Goal: Task Accomplishment & Management: Manage account settings

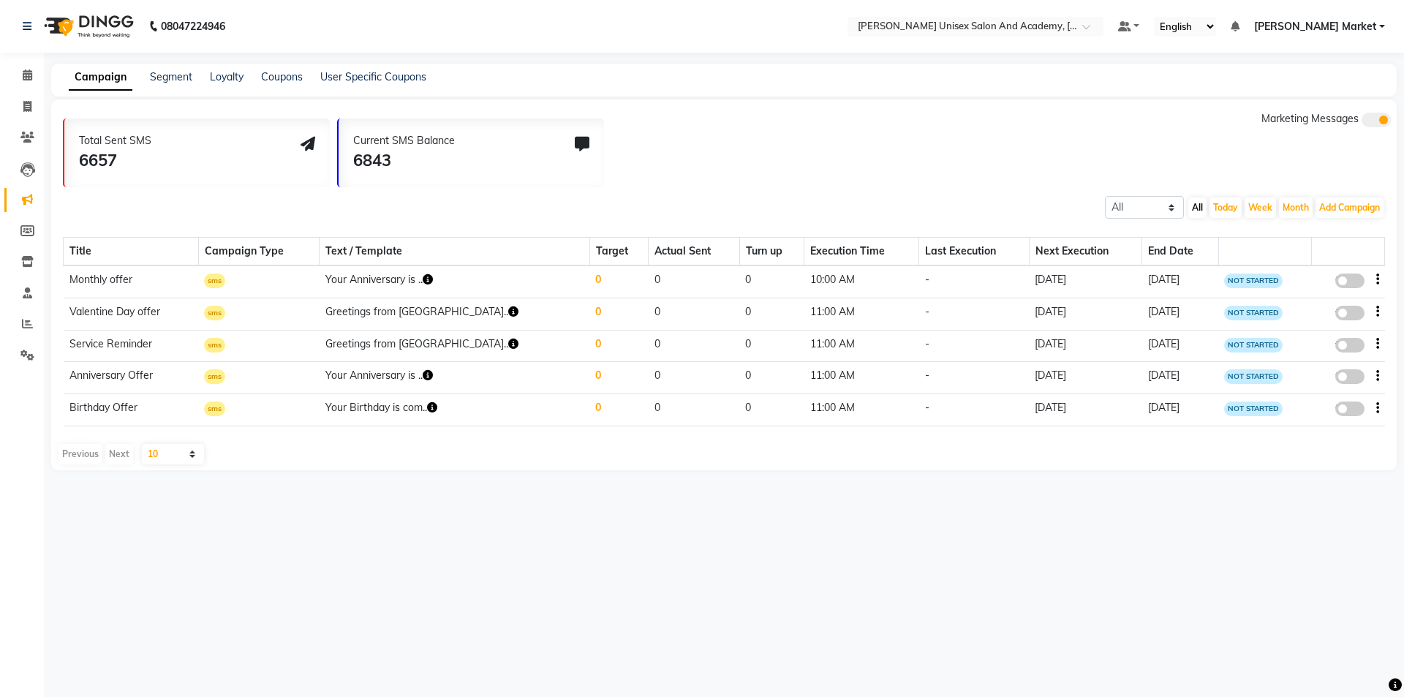
click at [16, 89] on li "Calendar" at bounding box center [22, 75] width 44 height 31
click at [27, 110] on icon at bounding box center [27, 106] width 8 height 11
select select "service"
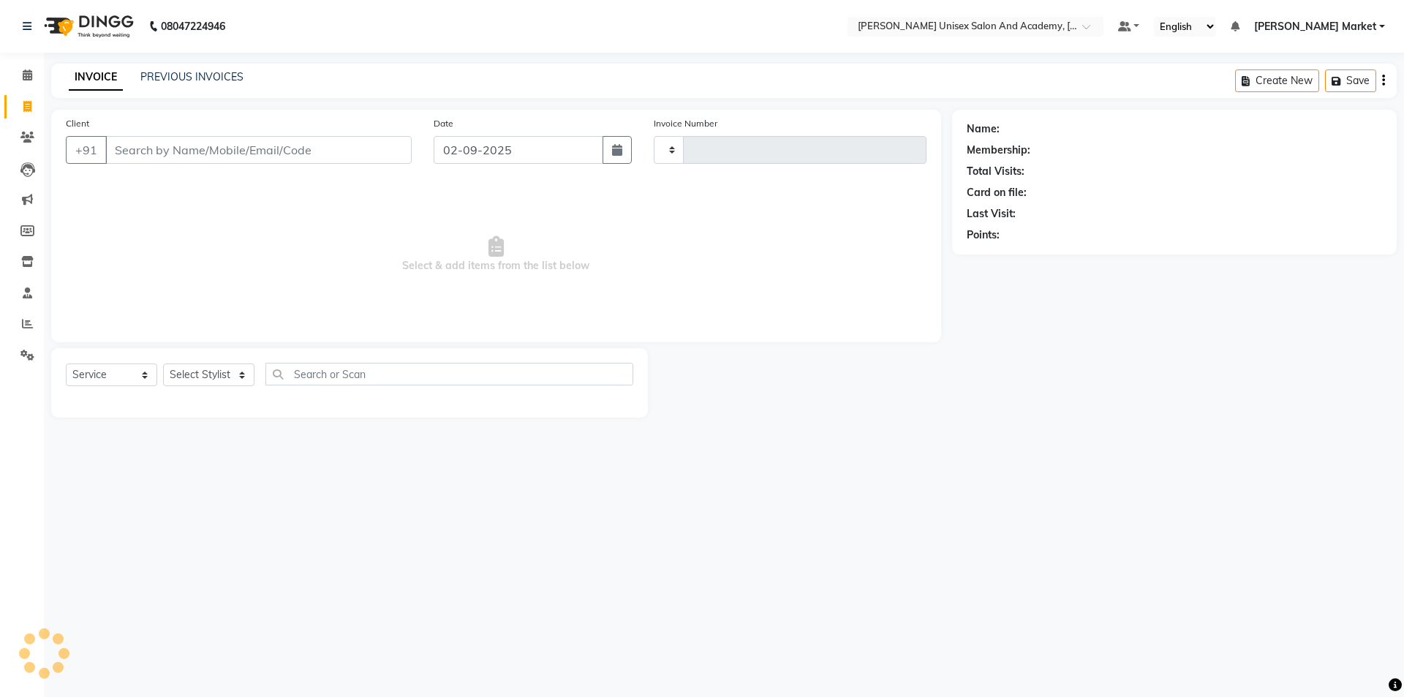
type input "3881"
select select "8060"
click at [234, 142] on input "Client" at bounding box center [258, 150] width 306 height 28
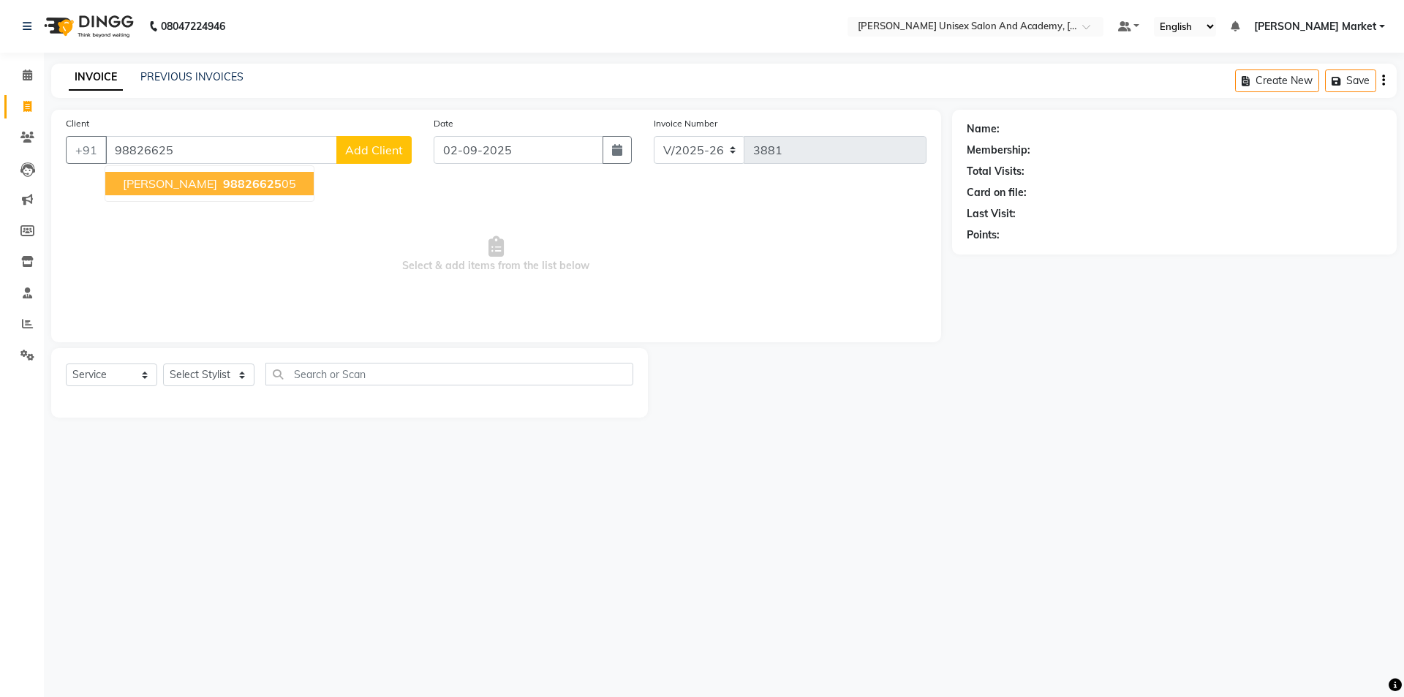
click at [223, 180] on span "98826625" at bounding box center [252, 183] width 59 height 15
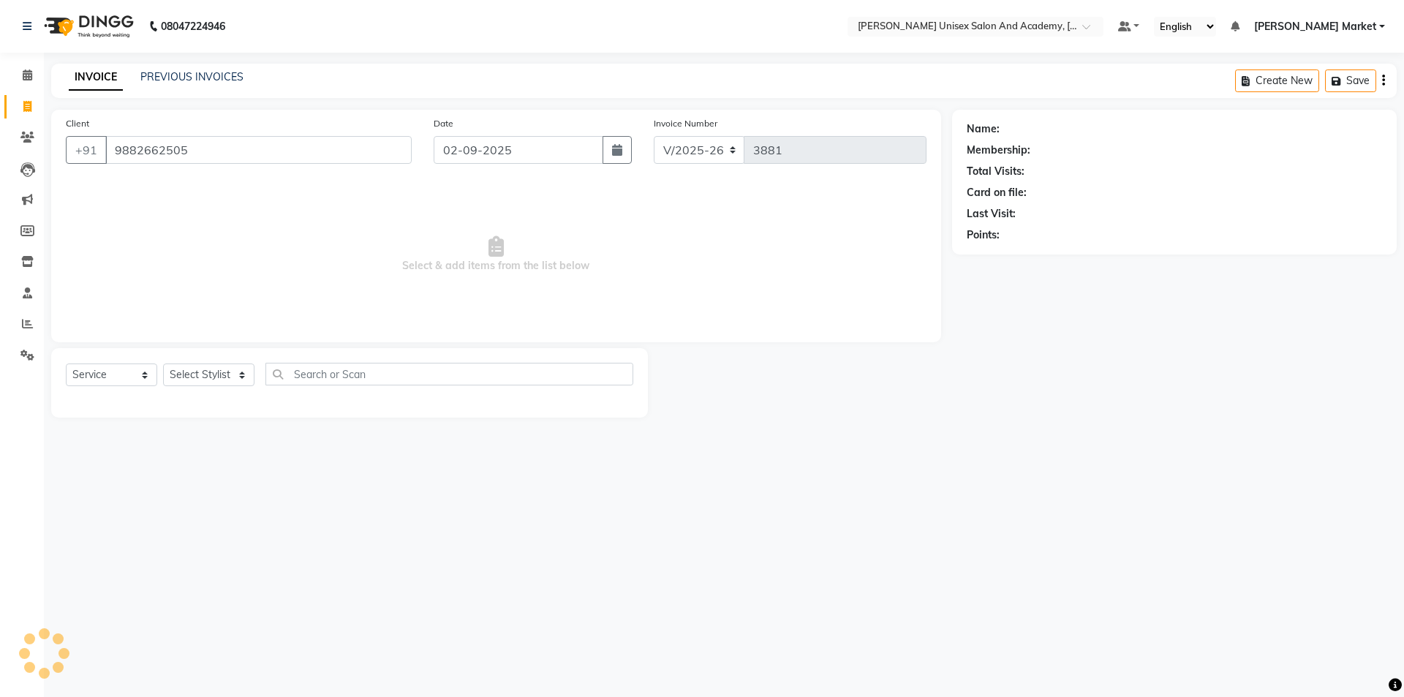
type input "9882662505"
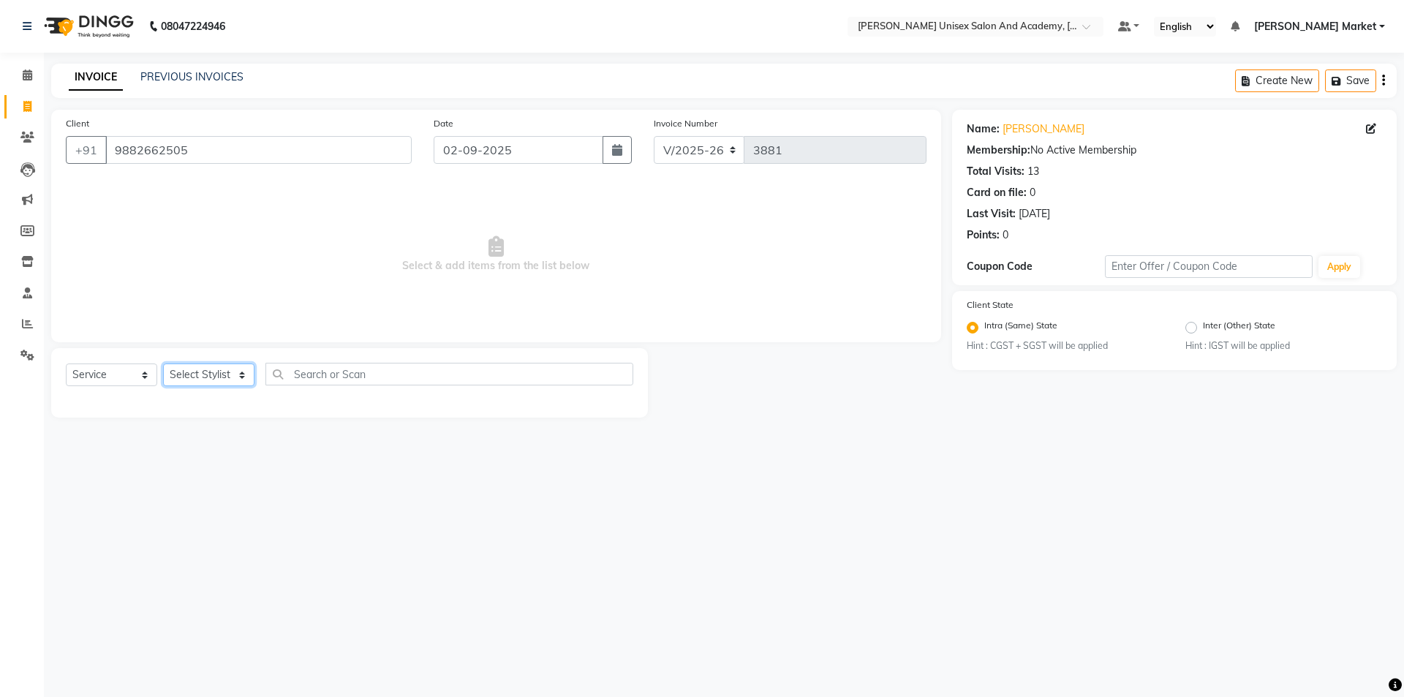
click at [187, 376] on select "Select Stylist Amit anjali hemant [PERSON_NAME] [PERSON_NAME] owner pooja [PERS…" at bounding box center [208, 375] width 91 height 23
select select "74040"
click at [163, 364] on select "Select Stylist Amit anjali hemant [PERSON_NAME] [PERSON_NAME] owner pooja [PERS…" at bounding box center [208, 375] width 91 height 23
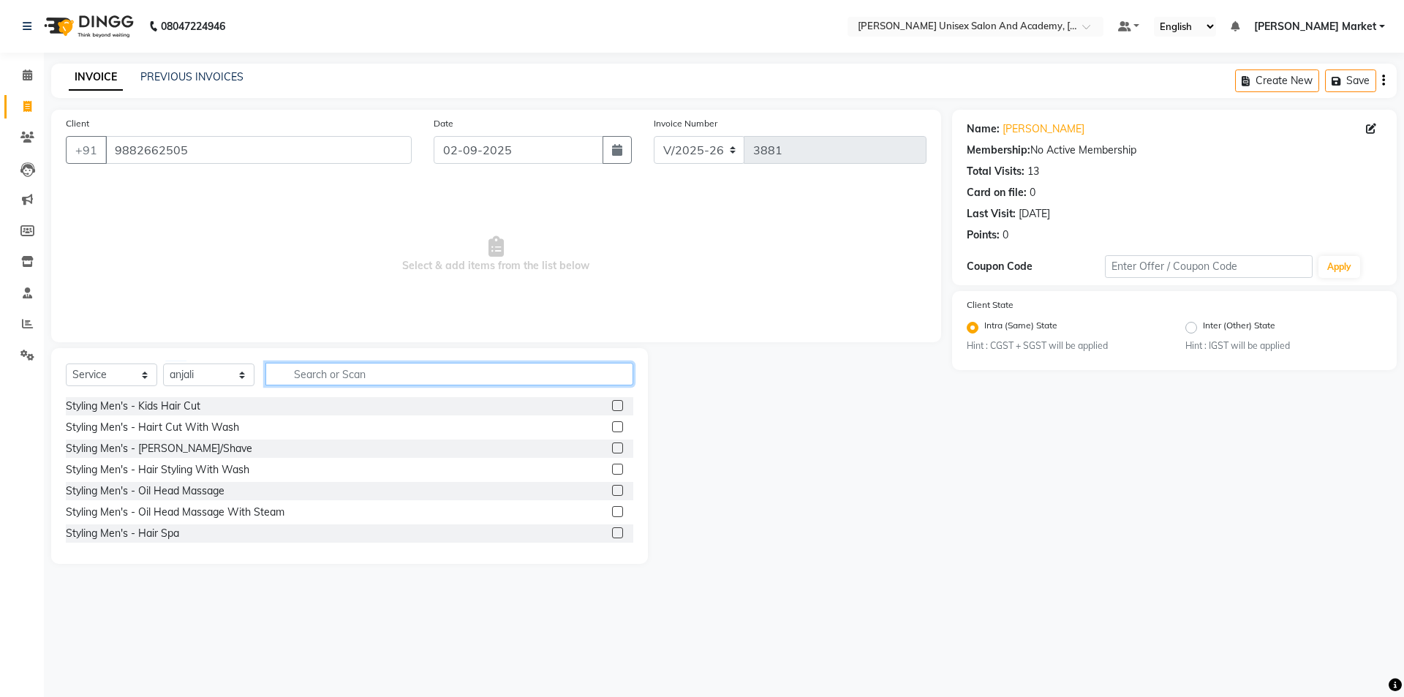
click at [447, 381] on input "text" at bounding box center [450, 374] width 368 height 23
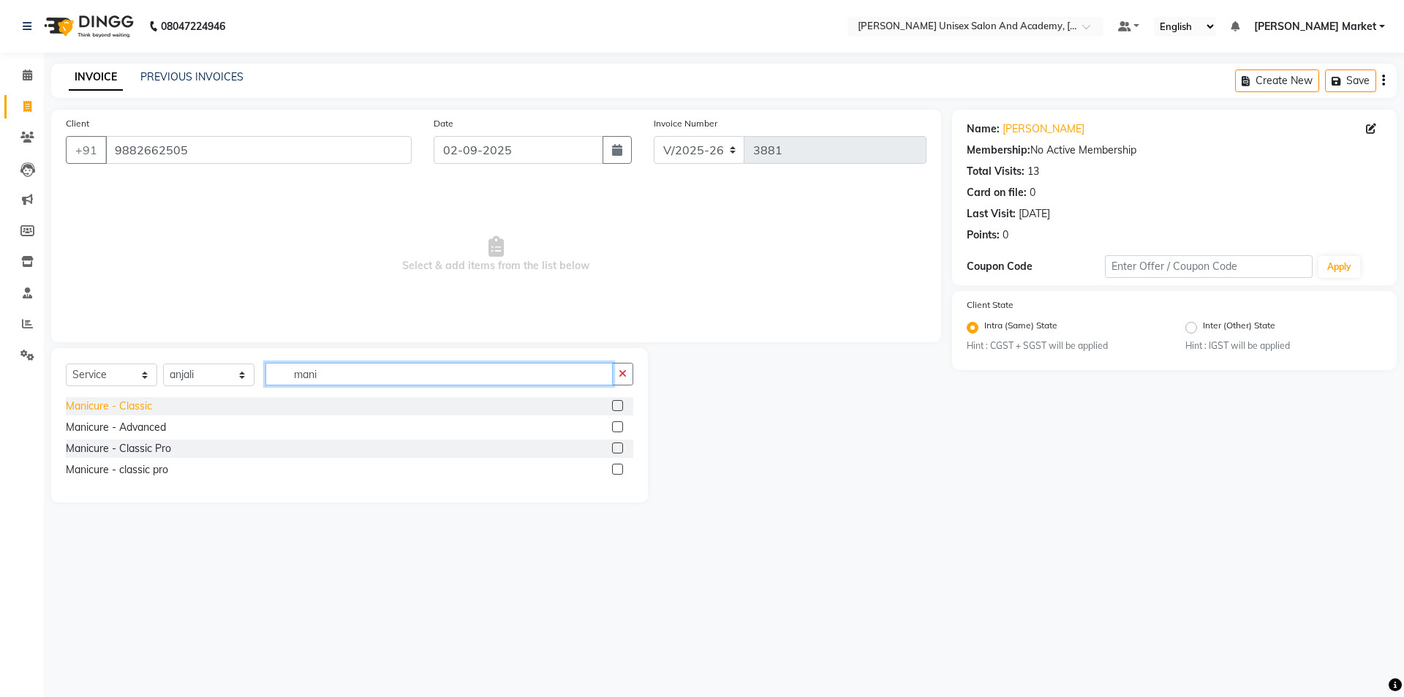
type input "mani"
click at [137, 399] on div "Manicure - Classic" at bounding box center [109, 406] width 86 height 15
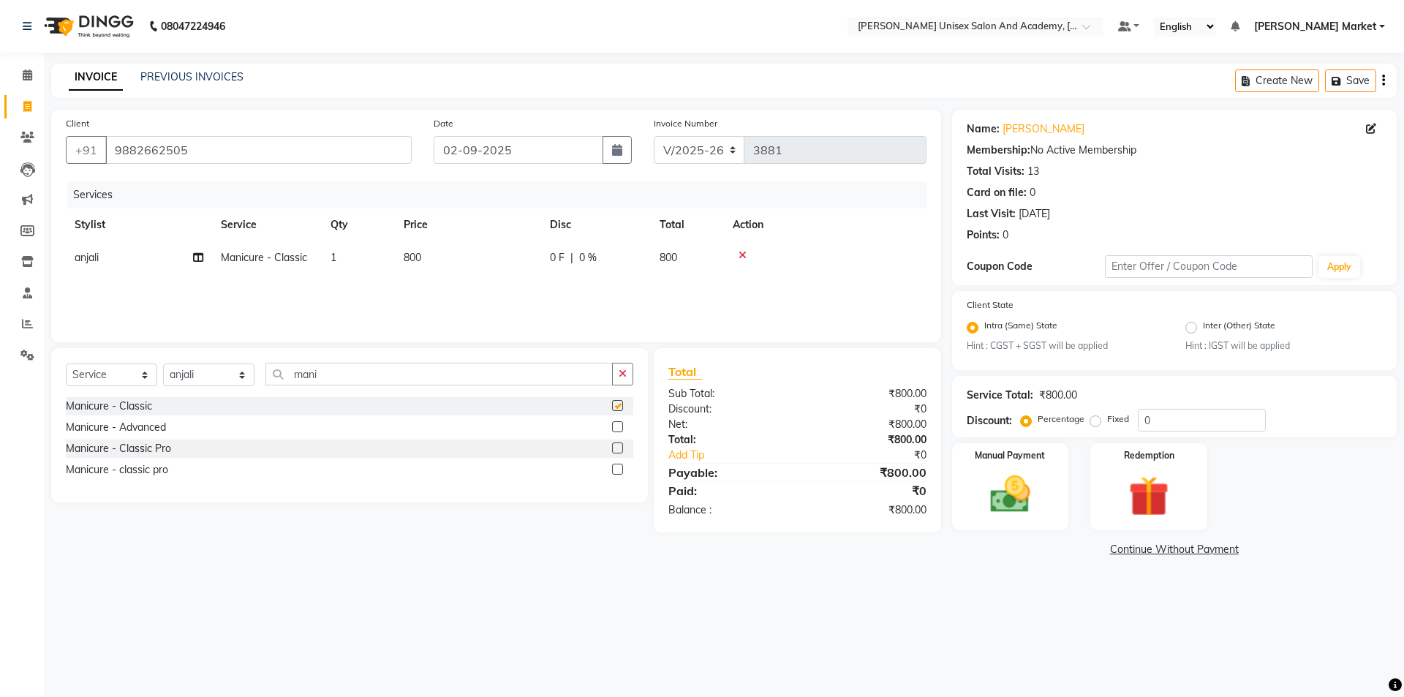
checkbox input "false"
click at [622, 382] on button "button" at bounding box center [622, 374] width 21 height 23
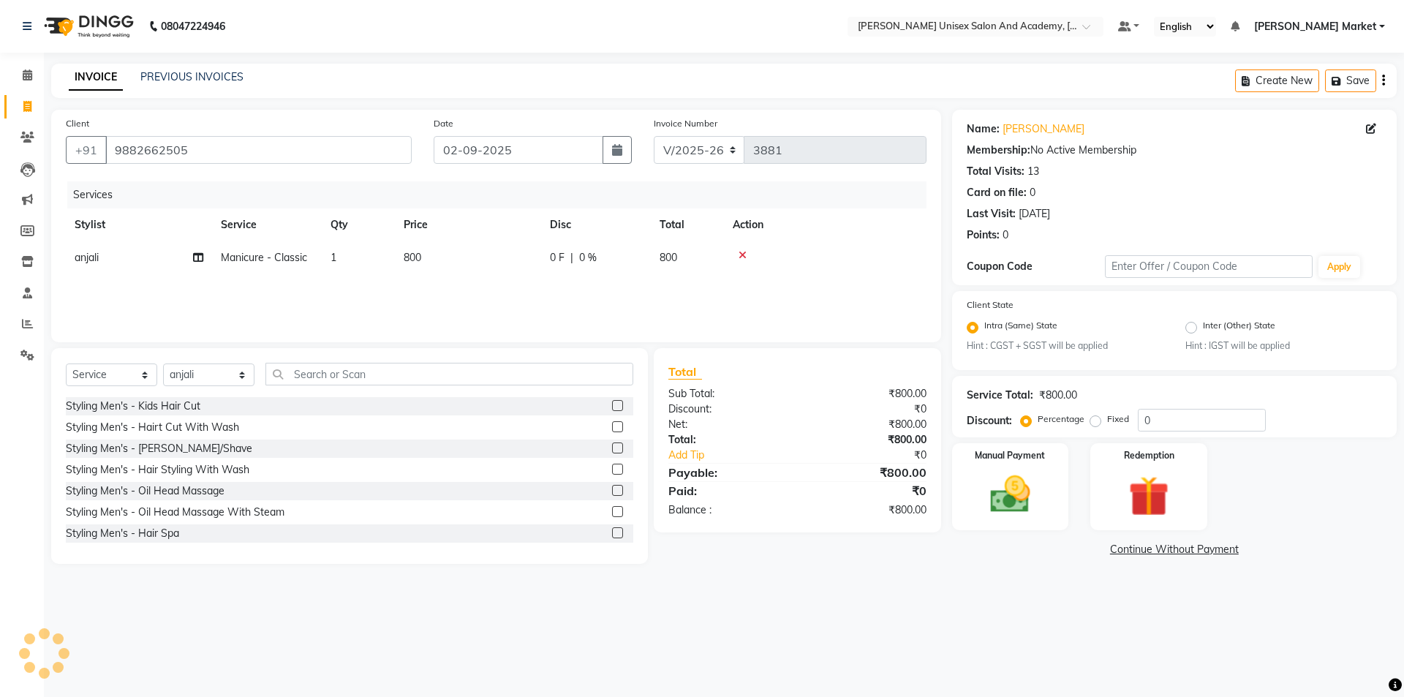
click at [522, 357] on div "Select Service Product Membership Package Voucher Prepaid Gift Card Select Styl…" at bounding box center [349, 456] width 597 height 216
click at [522, 372] on input "text" at bounding box center [450, 374] width 368 height 23
click at [430, 381] on input "cut" at bounding box center [439, 374] width 347 height 23
type input "c"
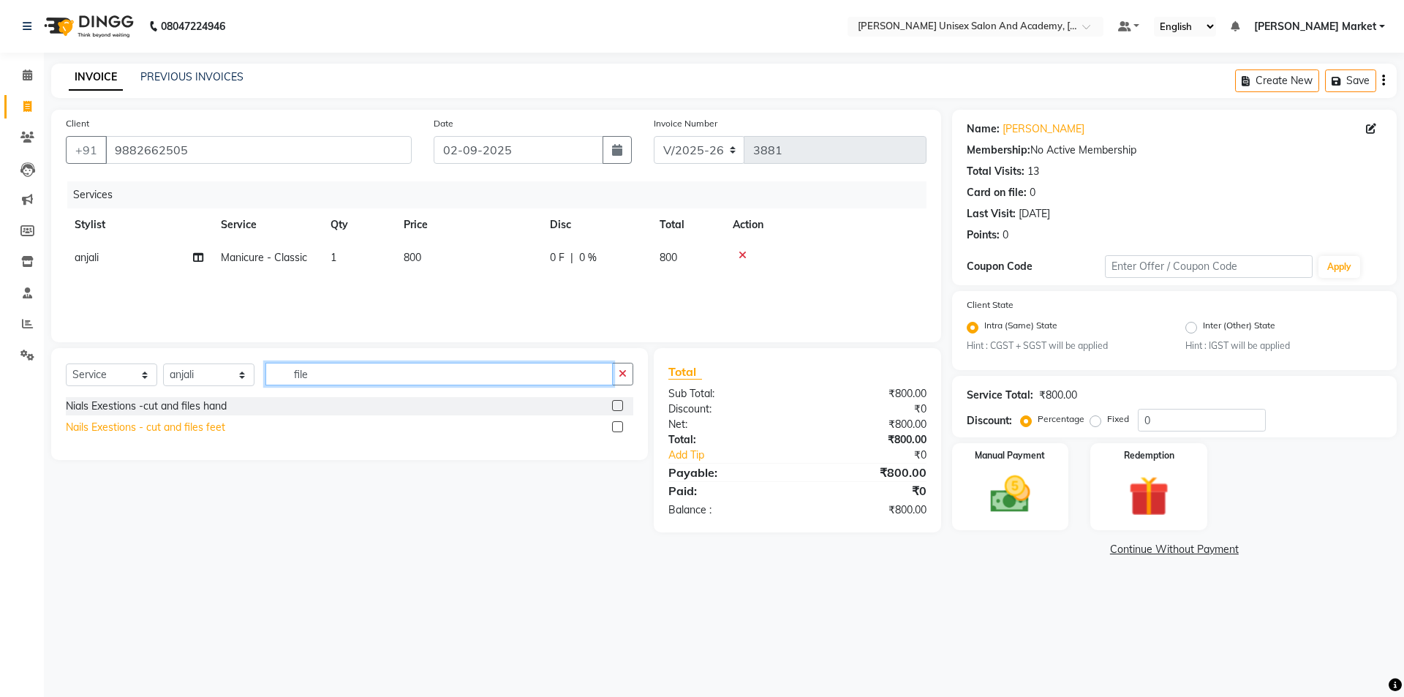
type input "file"
click at [171, 425] on div "Nails Exestions - cut and files feet" at bounding box center [145, 427] width 159 height 15
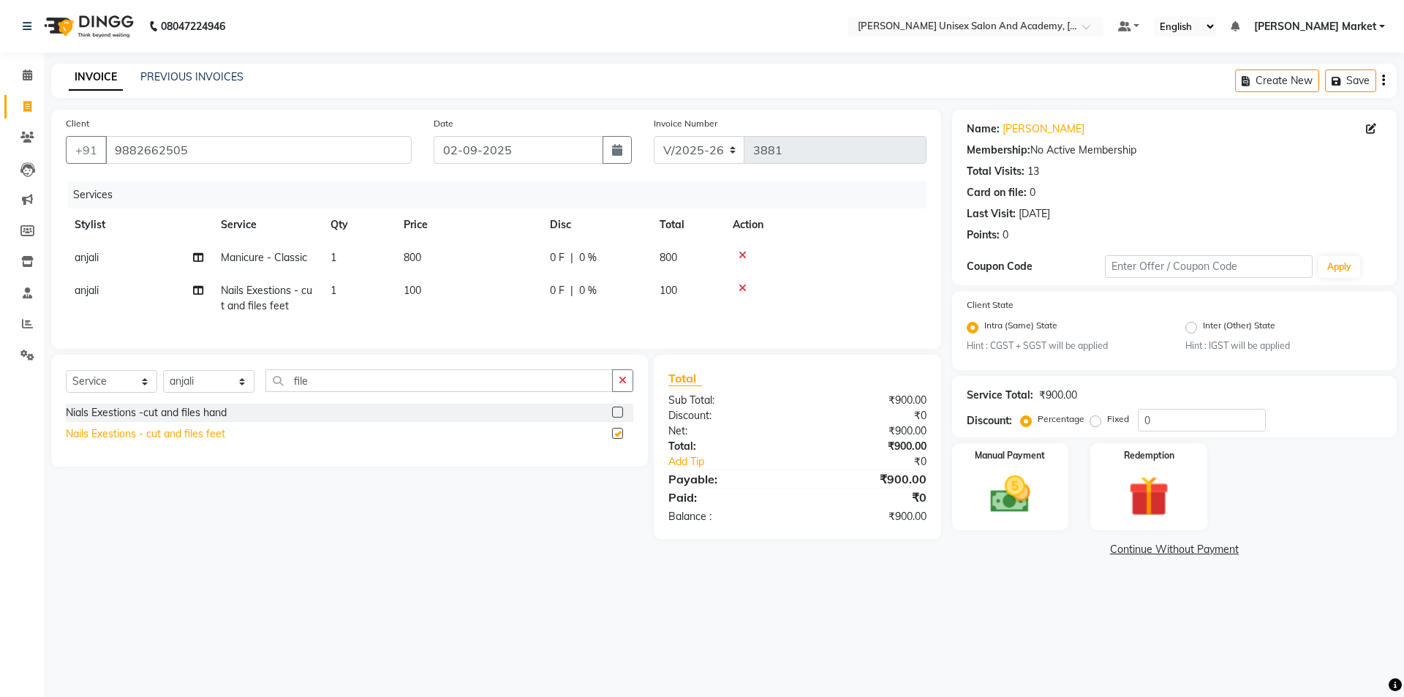
checkbox input "false"
click at [617, 392] on button "button" at bounding box center [622, 380] width 21 height 23
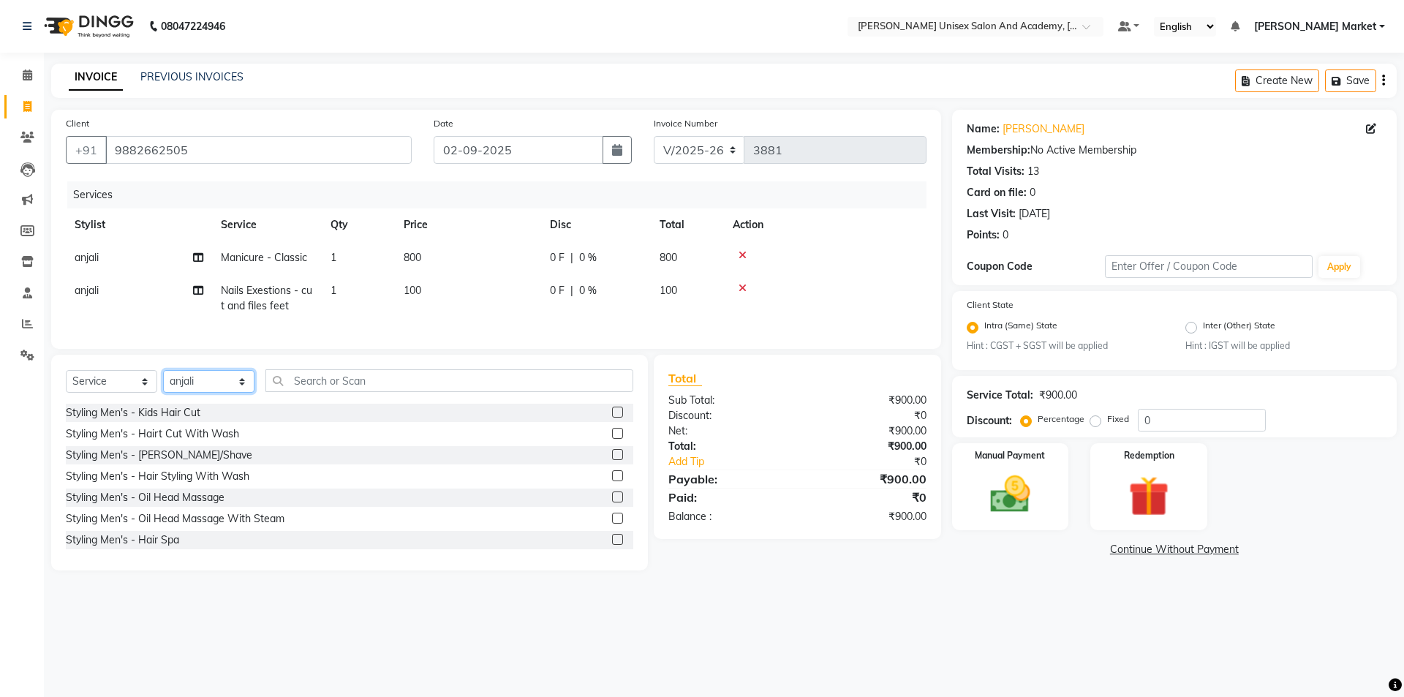
click at [229, 393] on select "Select Stylist Amit anjali hemant [PERSON_NAME] [PERSON_NAME] owner pooja [PERS…" at bounding box center [208, 381] width 91 height 23
select select "81266"
click at [163, 381] on select "Select Stylist Amit anjali hemant [PERSON_NAME] [PERSON_NAME] owner pooja [PERS…" at bounding box center [208, 381] width 91 height 23
click at [362, 392] on input "text" at bounding box center [450, 380] width 368 height 23
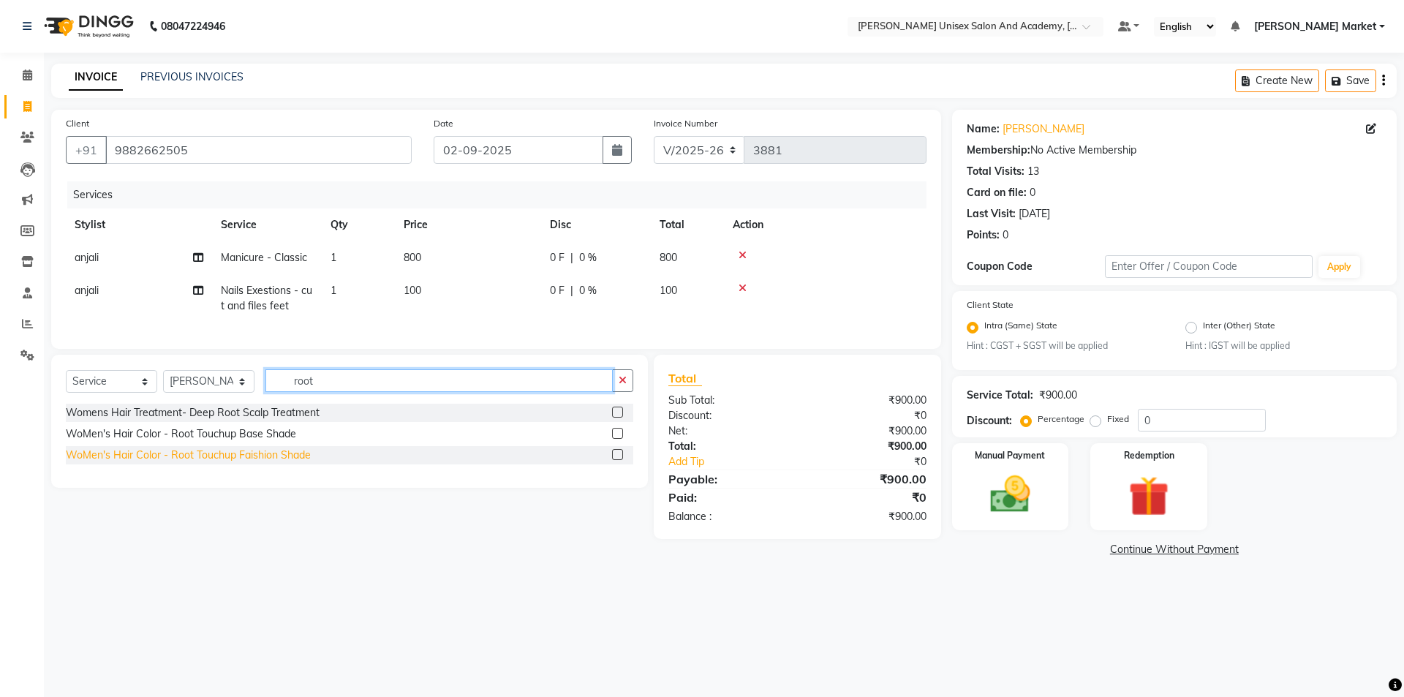
type input "root"
click at [241, 460] on div "WoMen's Hair Color - Root Touchup Faishion Shade" at bounding box center [188, 455] width 245 height 15
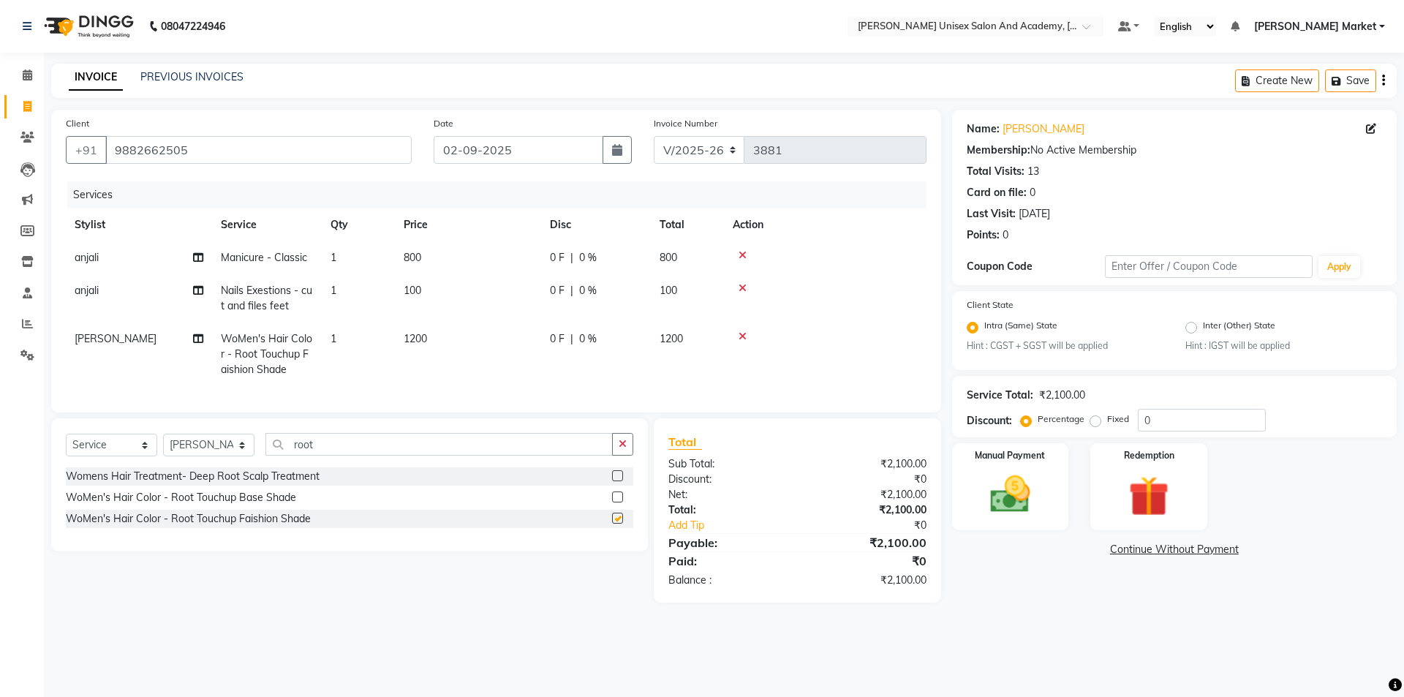
checkbox input "false"
click at [617, 453] on button "button" at bounding box center [622, 444] width 21 height 23
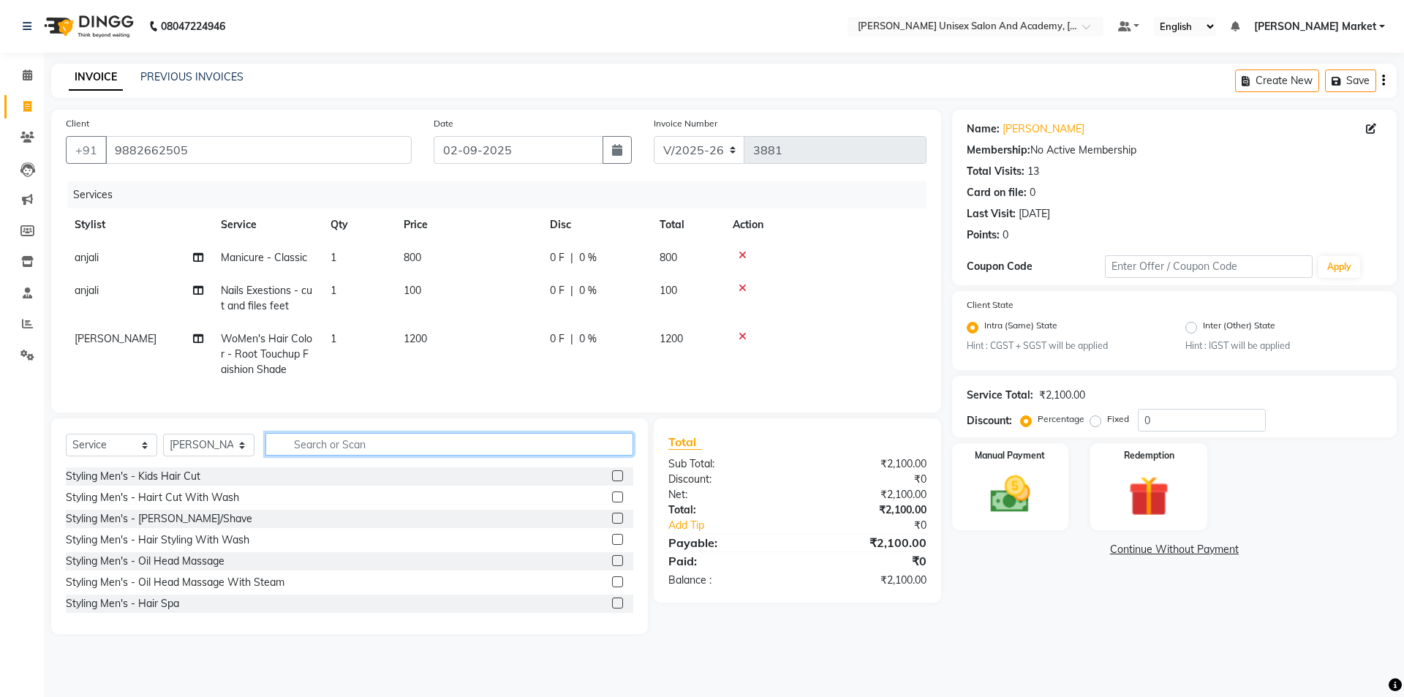
click at [557, 452] on input "text" at bounding box center [450, 444] width 368 height 23
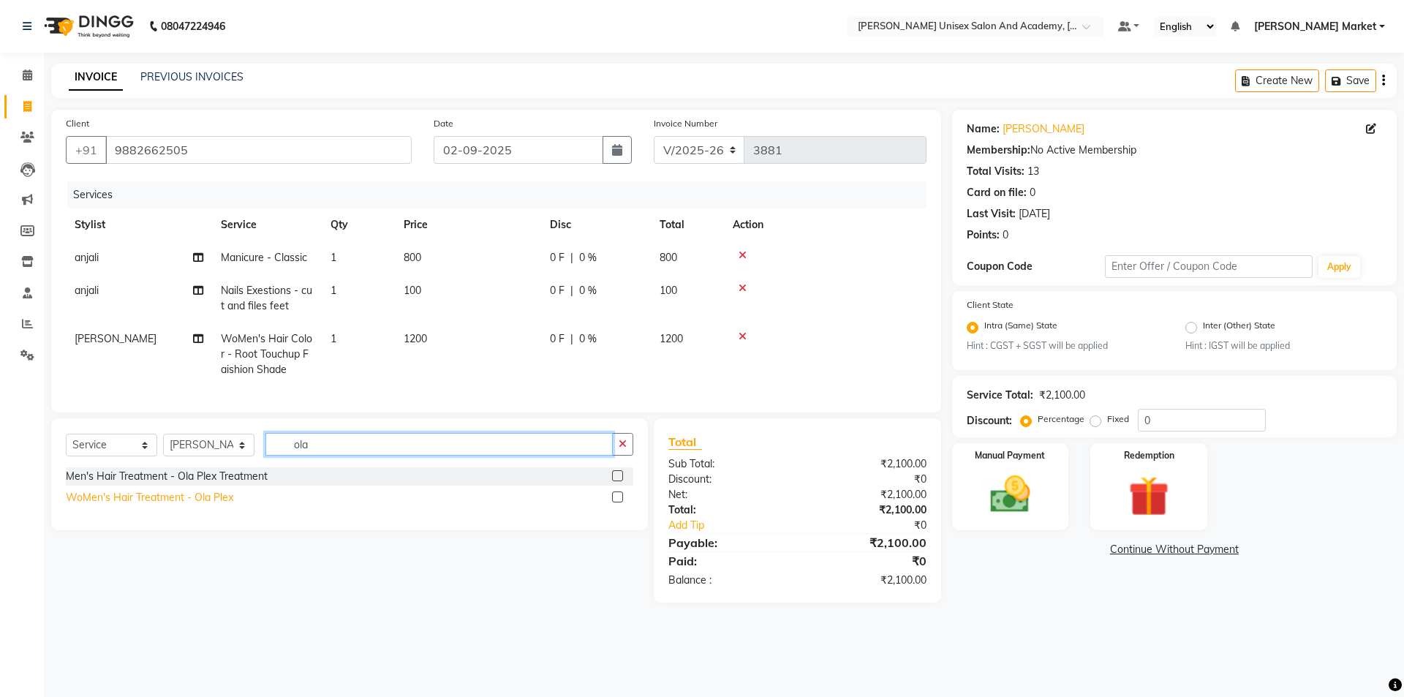
type input "ola"
click at [165, 505] on div "WoMen's Hair Treatment - Ola Plex" at bounding box center [149, 497] width 167 height 15
checkbox input "false"
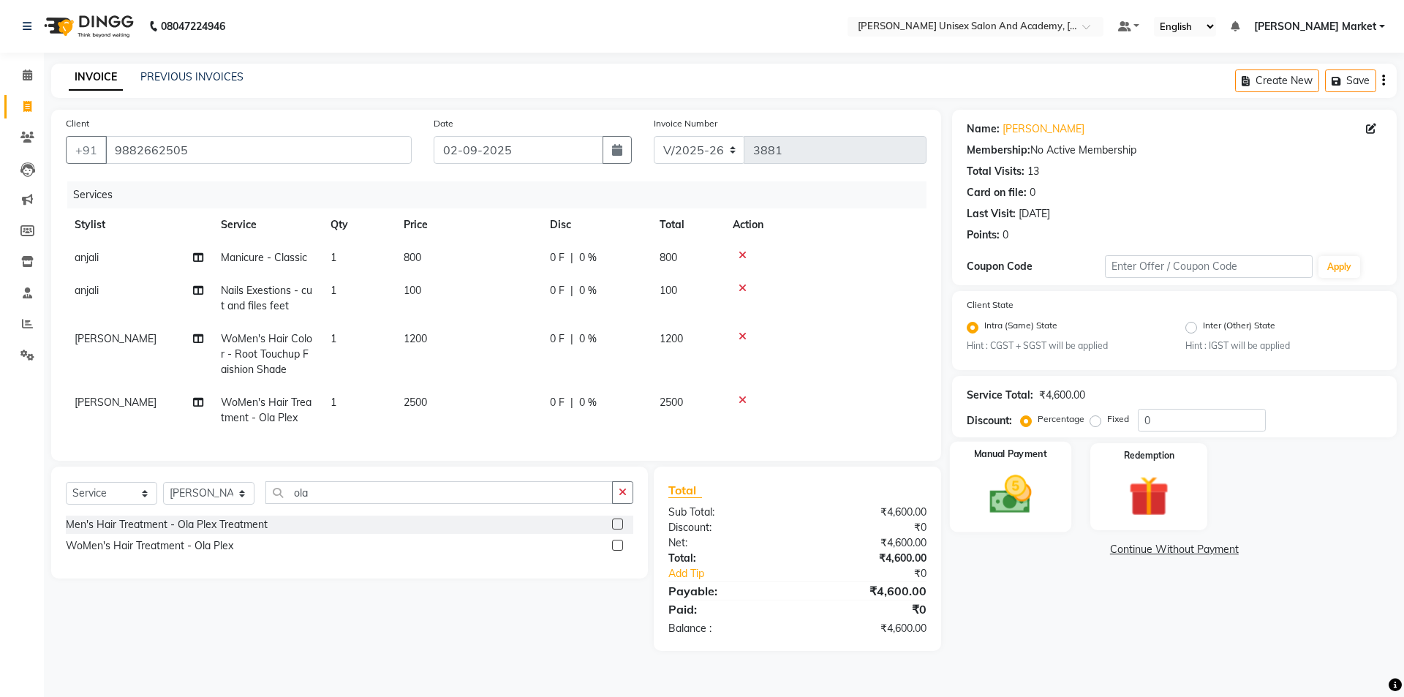
click at [1015, 498] on img at bounding box center [1010, 495] width 68 height 48
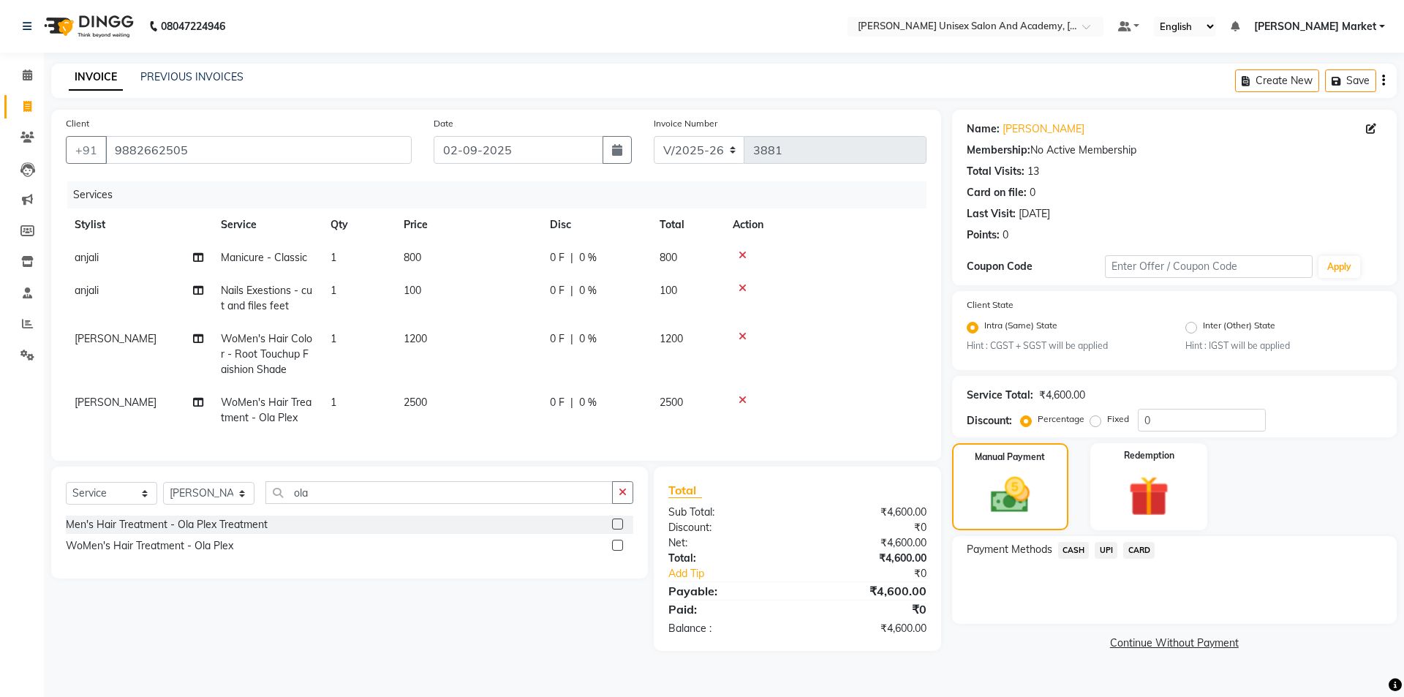
click at [1104, 546] on span "UPI" at bounding box center [1106, 550] width 23 height 17
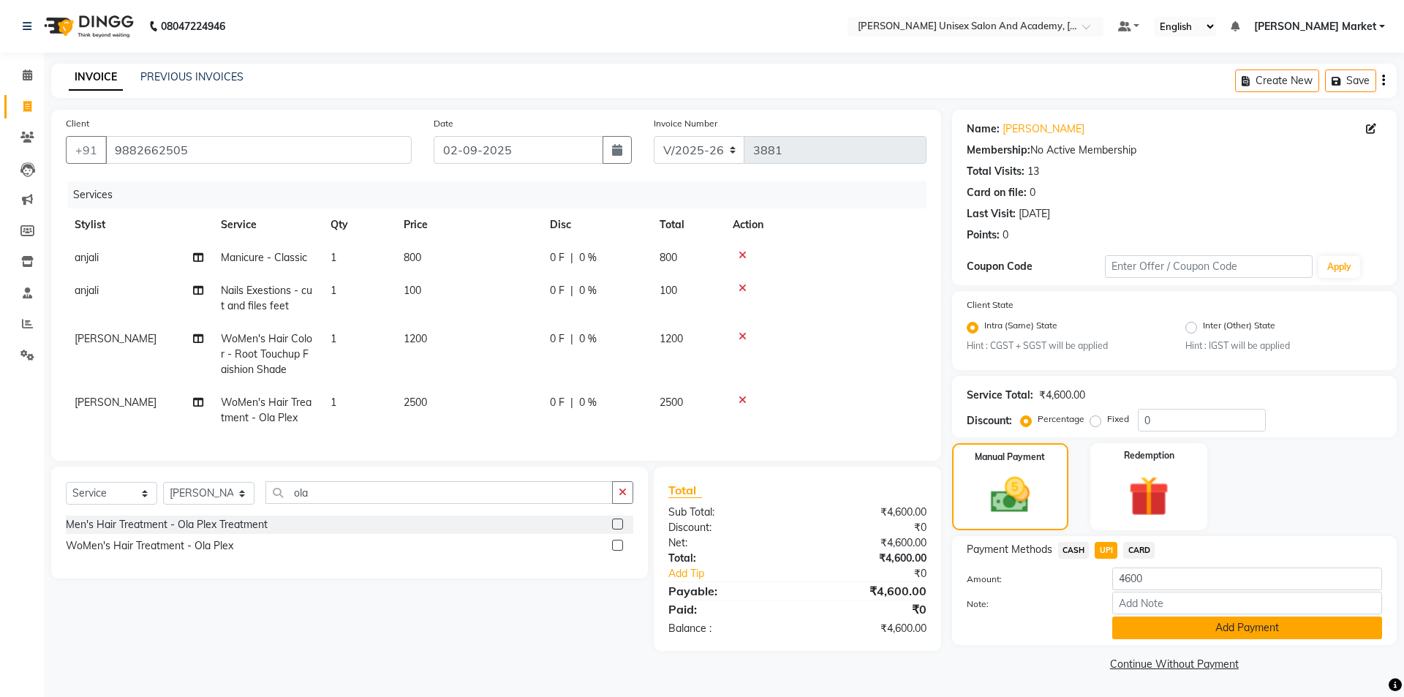
click at [1164, 620] on button "Add Payment" at bounding box center [1248, 628] width 270 height 23
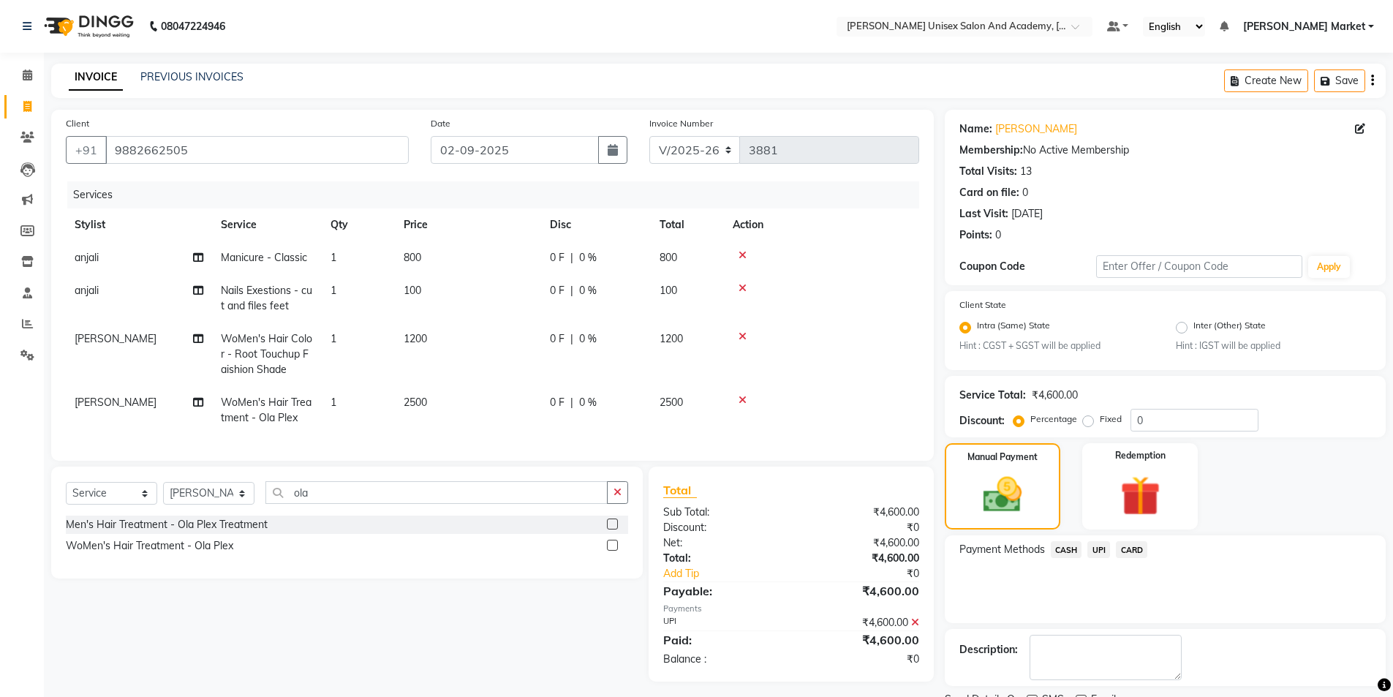
scroll to position [61, 0]
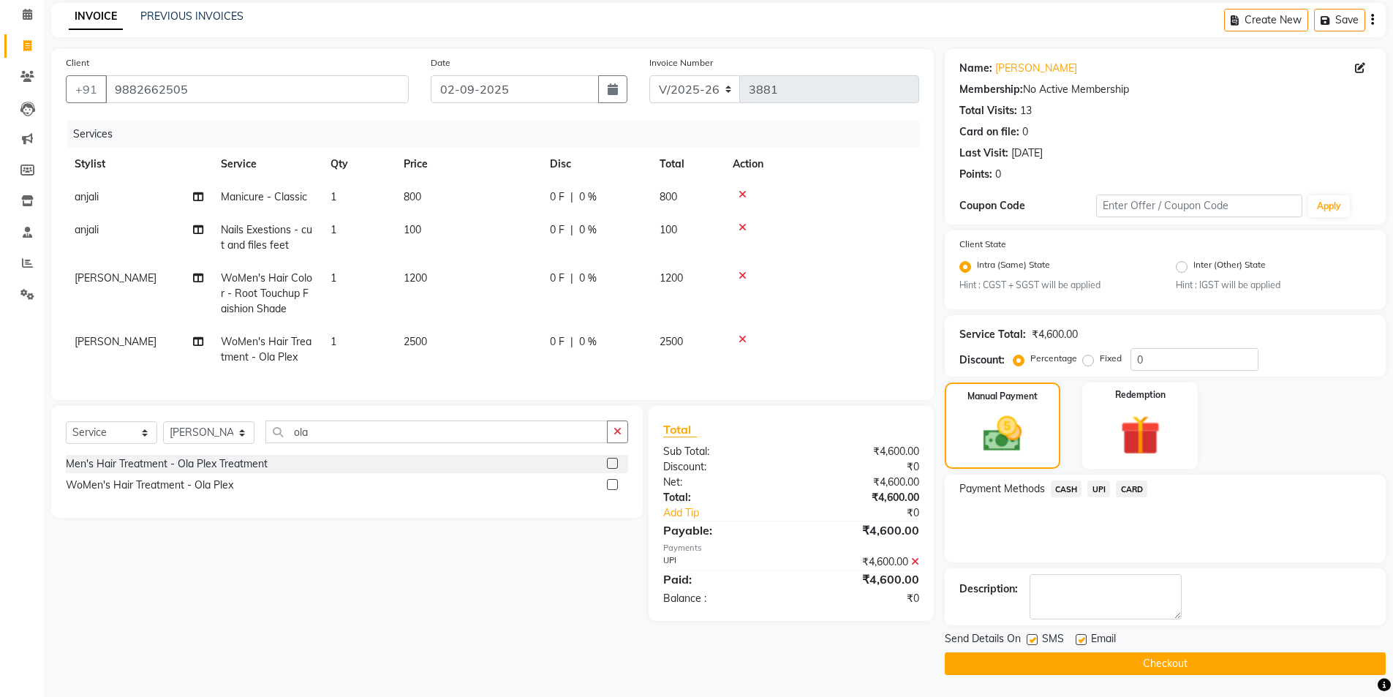
click at [1102, 668] on button "Checkout" at bounding box center [1165, 663] width 441 height 23
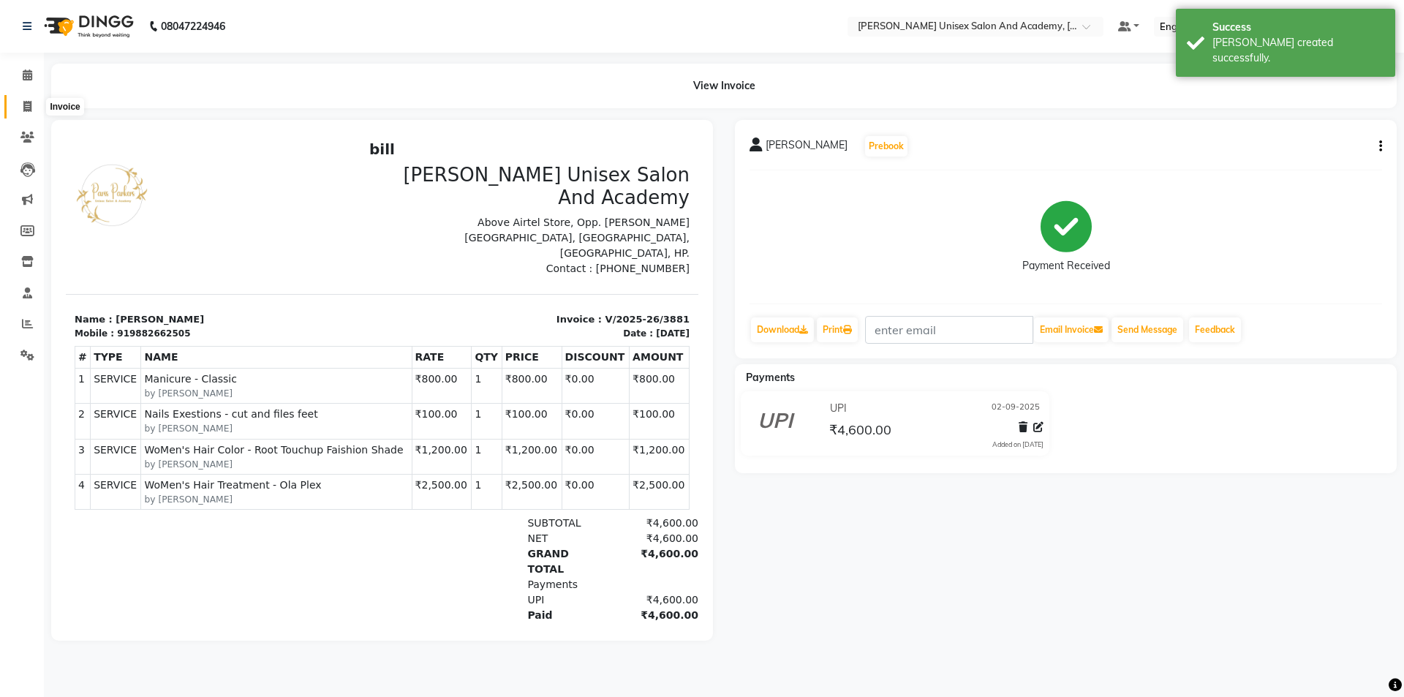
click at [23, 105] on icon at bounding box center [27, 106] width 8 height 11
select select "service"
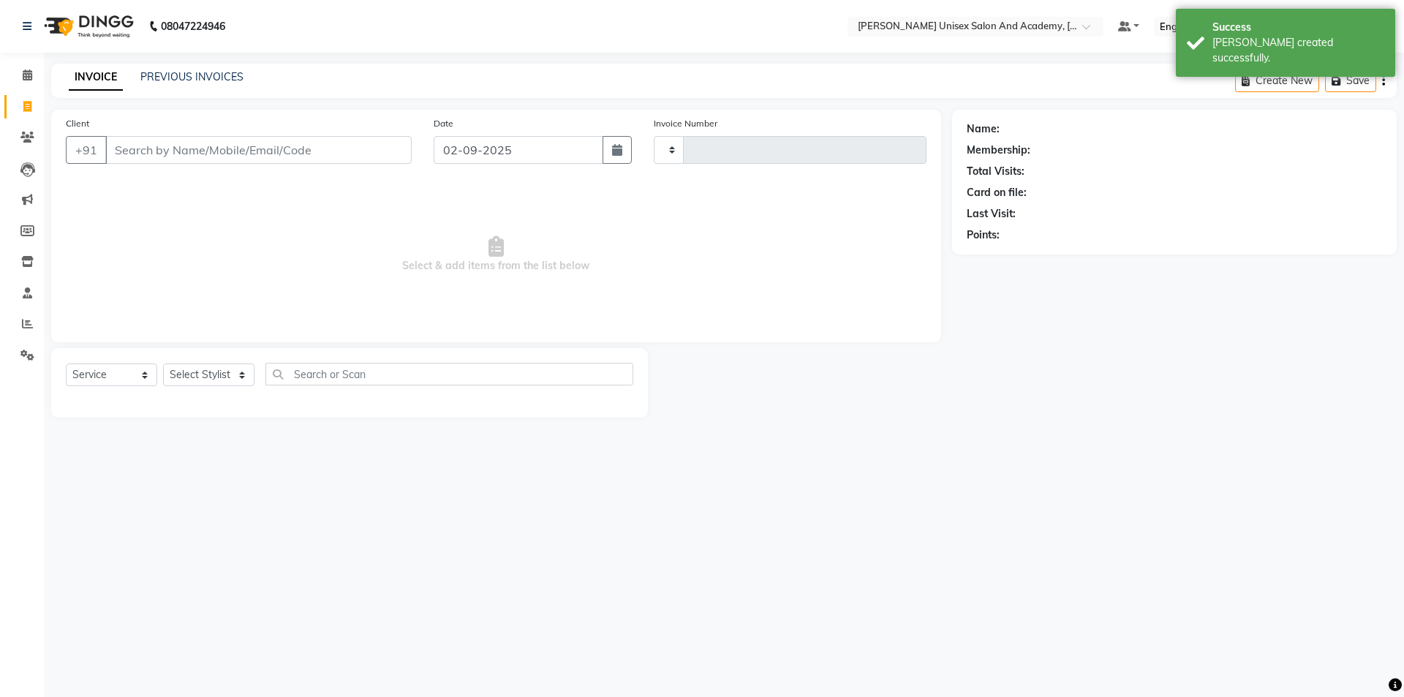
type input "3882"
select select "8060"
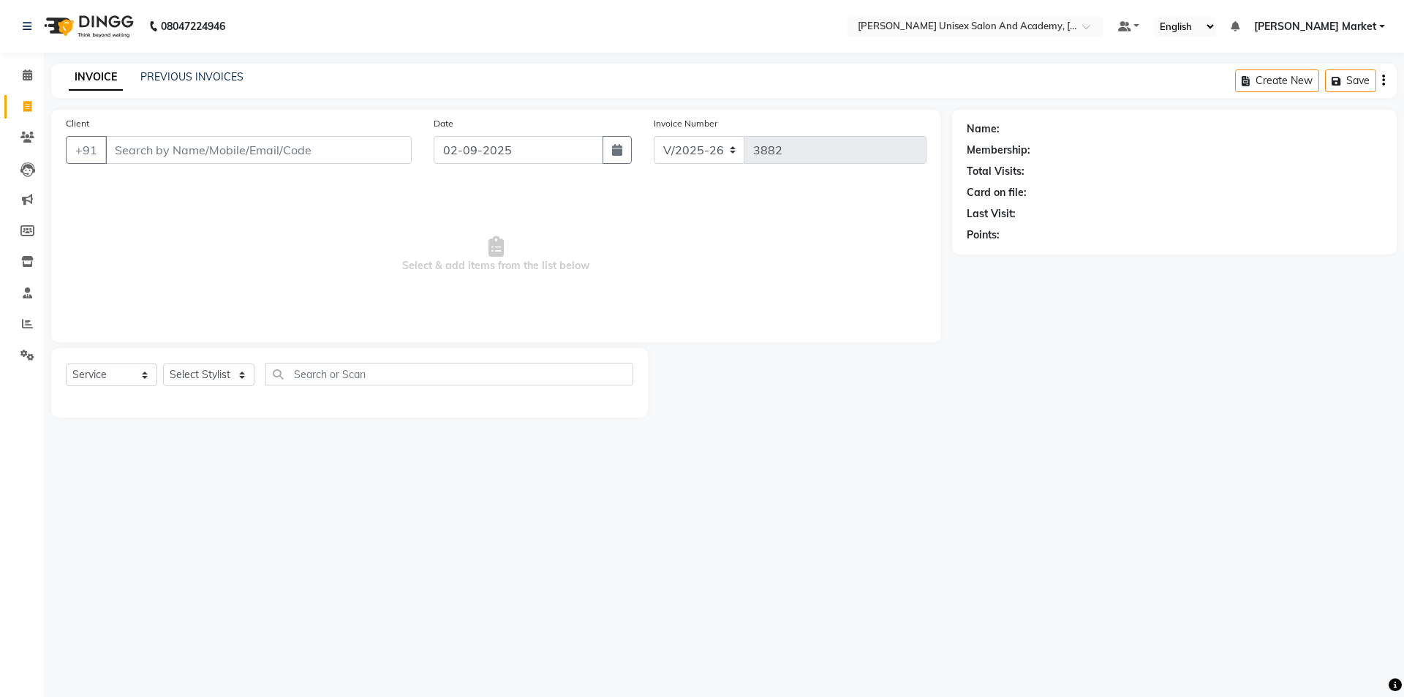
click at [274, 139] on input "Client" at bounding box center [258, 150] width 306 height 28
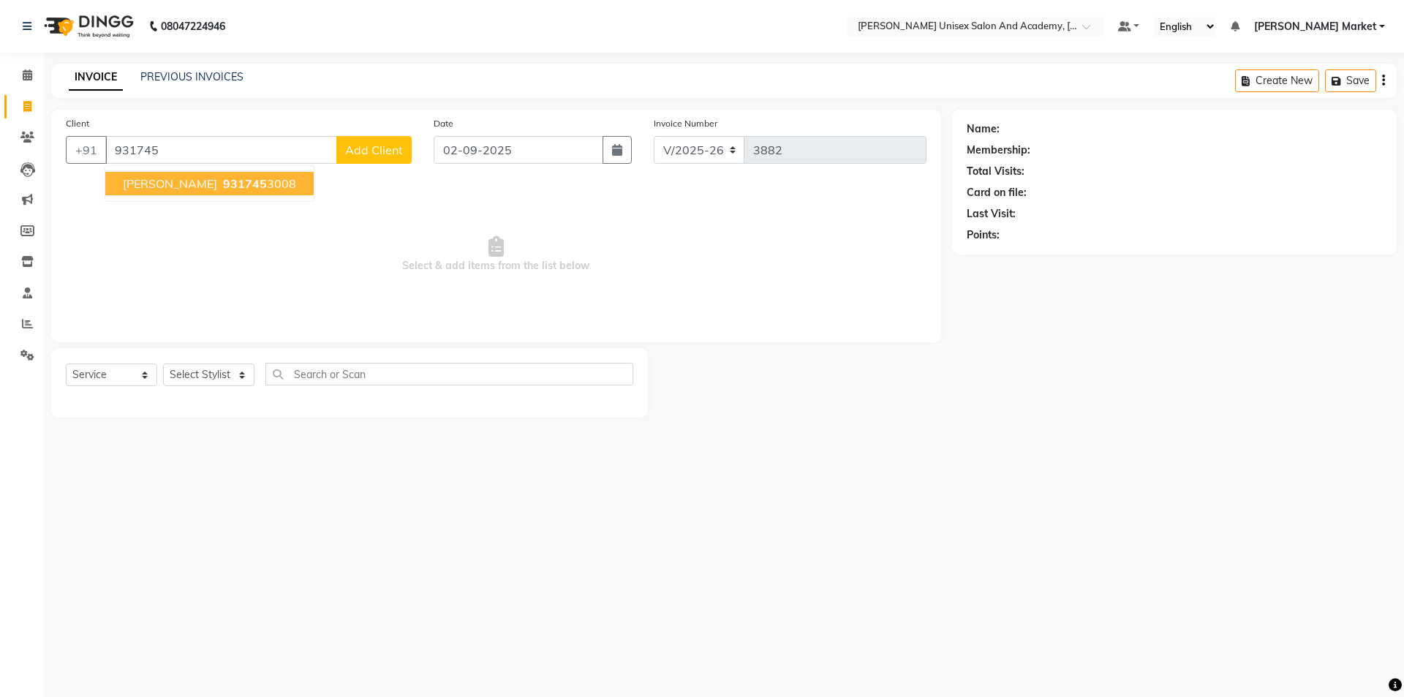
click at [192, 178] on span "[PERSON_NAME]" at bounding box center [170, 183] width 94 height 15
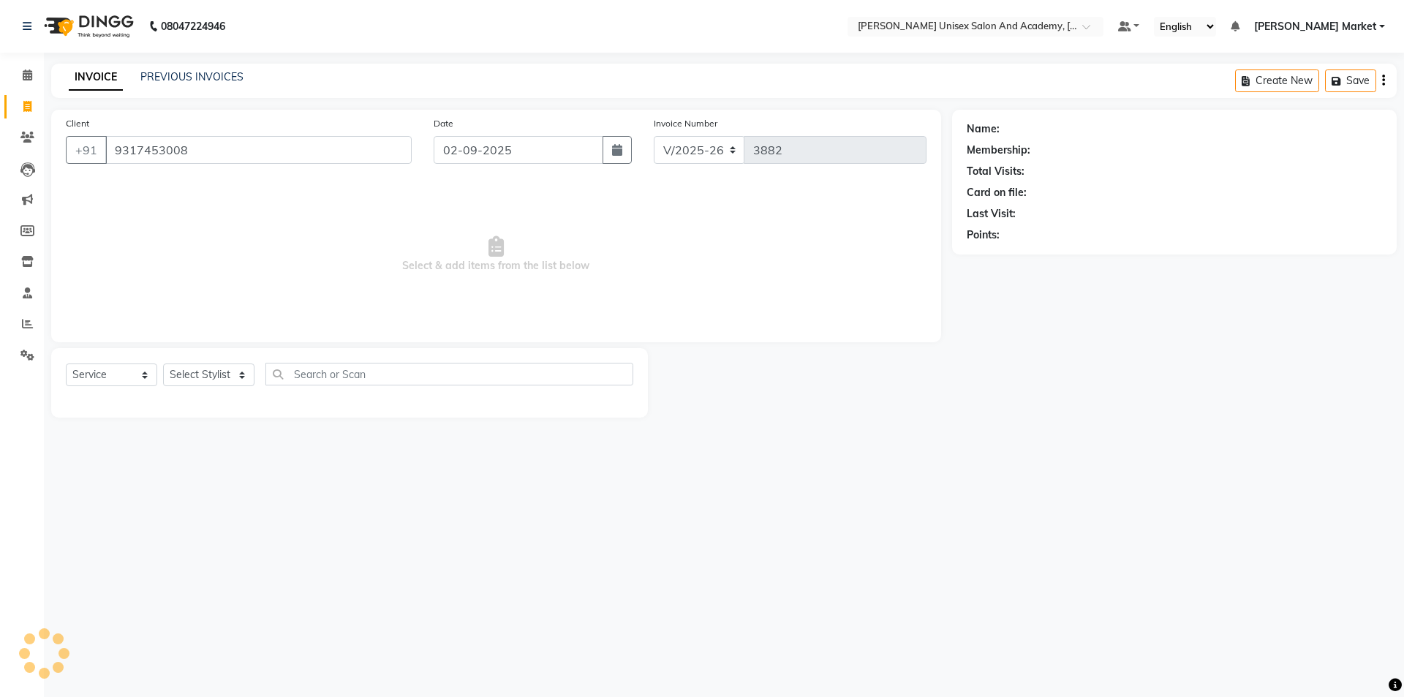
type input "9317453008"
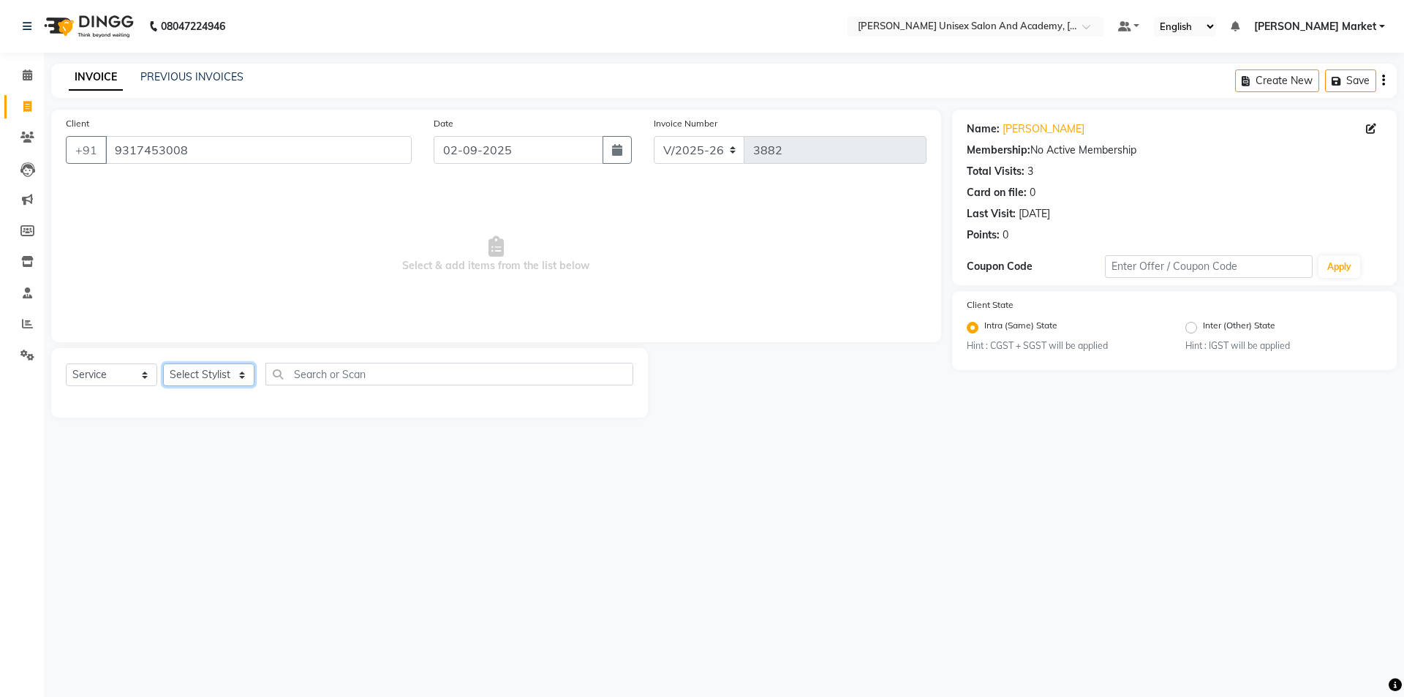
click at [222, 369] on select "Select Stylist Amit anjali hemant [PERSON_NAME] [PERSON_NAME] owner pooja [PERS…" at bounding box center [208, 375] width 91 height 23
select select "74040"
click at [163, 364] on select "Select Stylist Amit anjali hemant [PERSON_NAME] [PERSON_NAME] owner pooja [PERS…" at bounding box center [208, 375] width 91 height 23
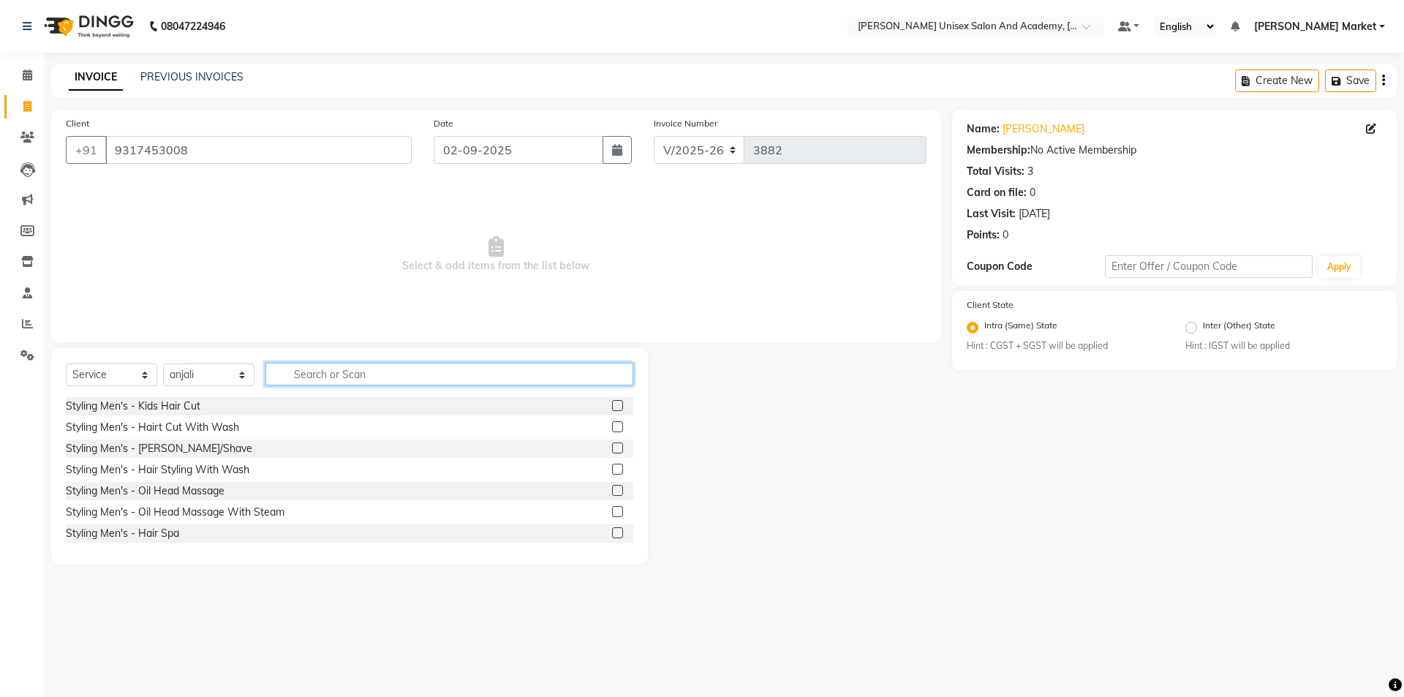
click at [312, 372] on input "text" at bounding box center [450, 374] width 368 height 23
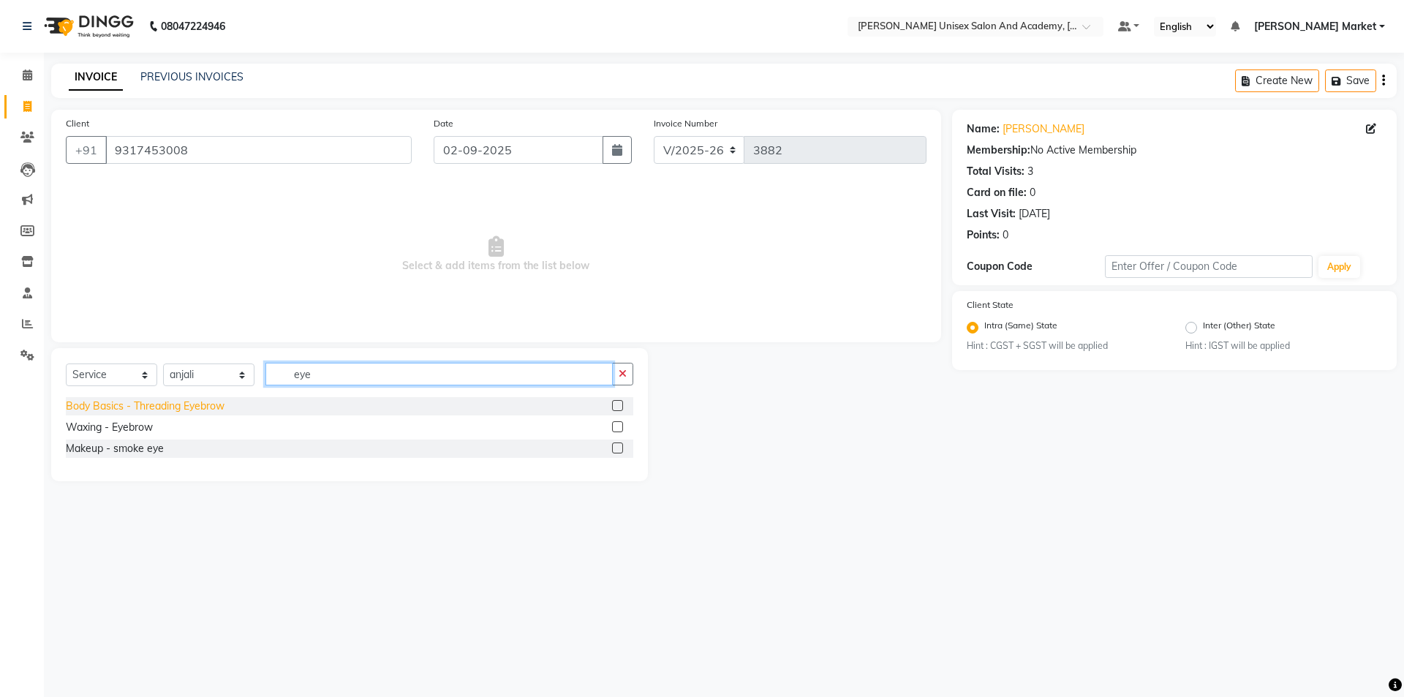
type input "eye"
click at [148, 412] on div "Body Basics - Threading Eyebrow" at bounding box center [145, 406] width 159 height 15
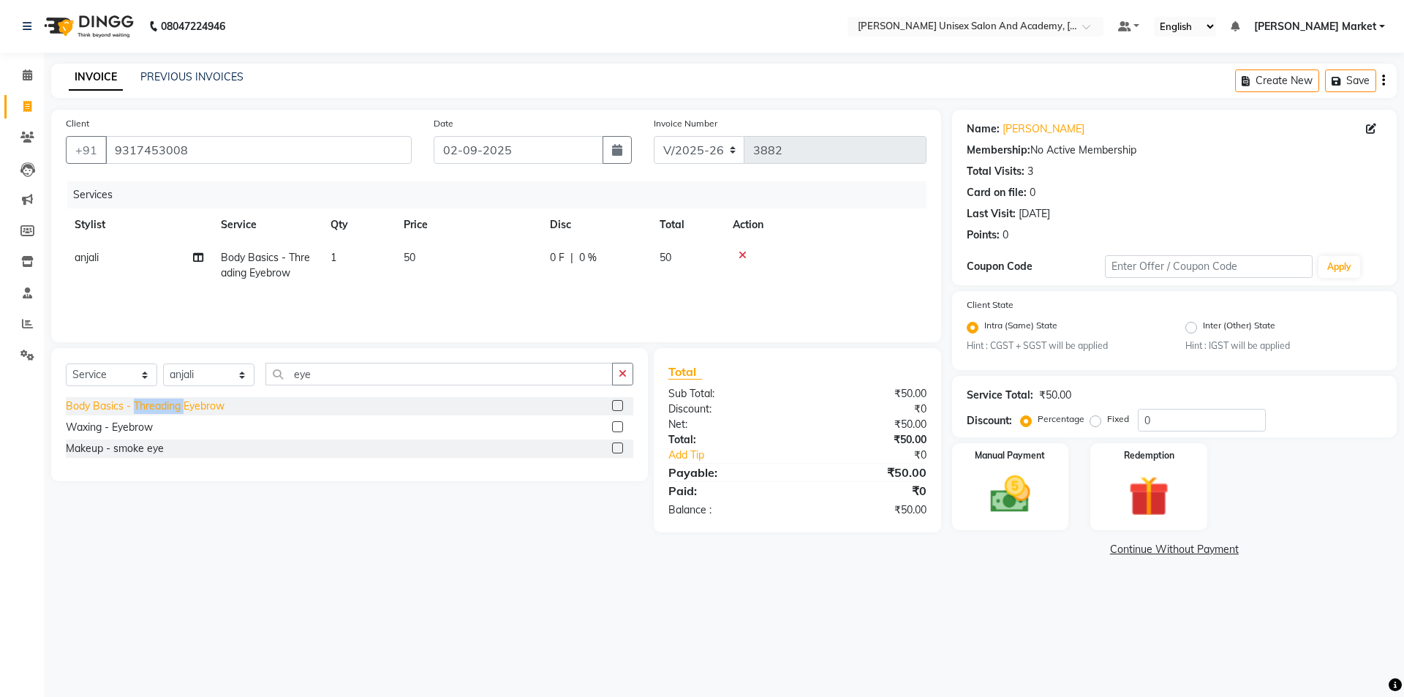
click at [148, 412] on div "Body Basics - Threading Eyebrow" at bounding box center [145, 406] width 159 height 15
checkbox input "false"
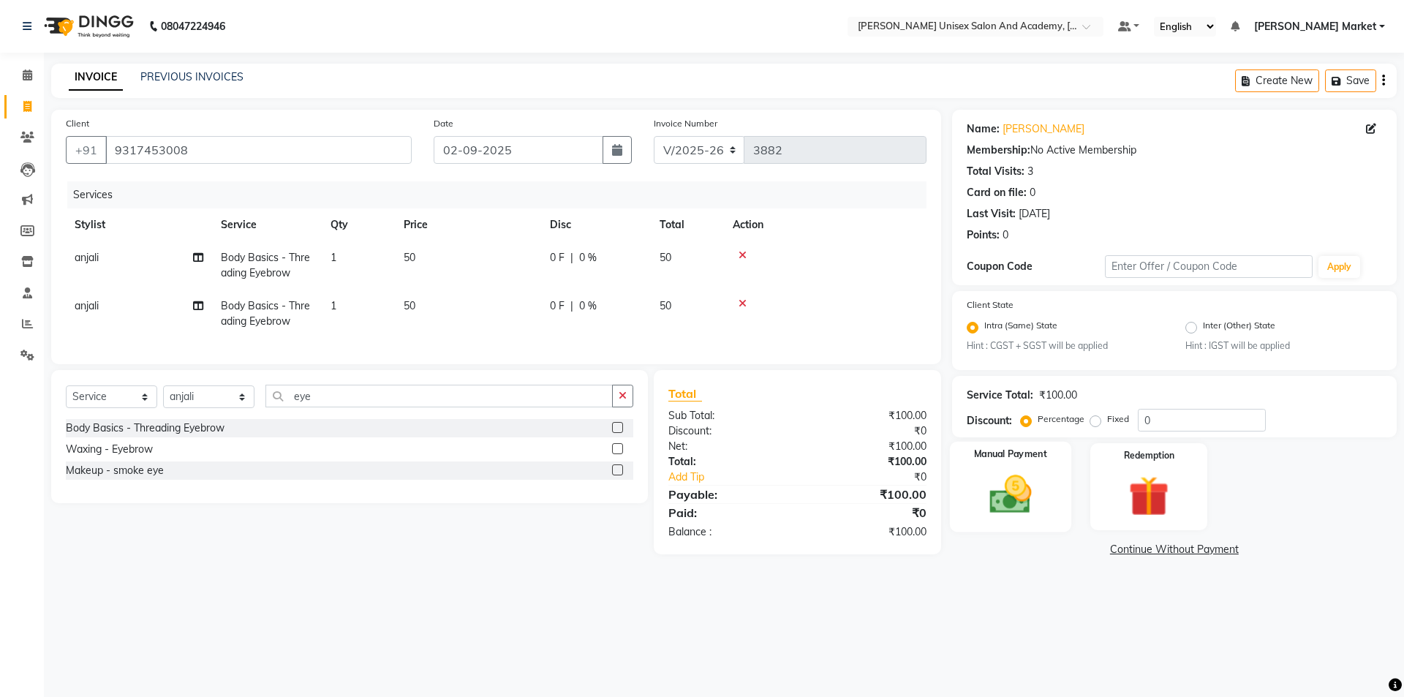
click at [1026, 529] on div "Manual Payment" at bounding box center [1009, 487] width 121 height 90
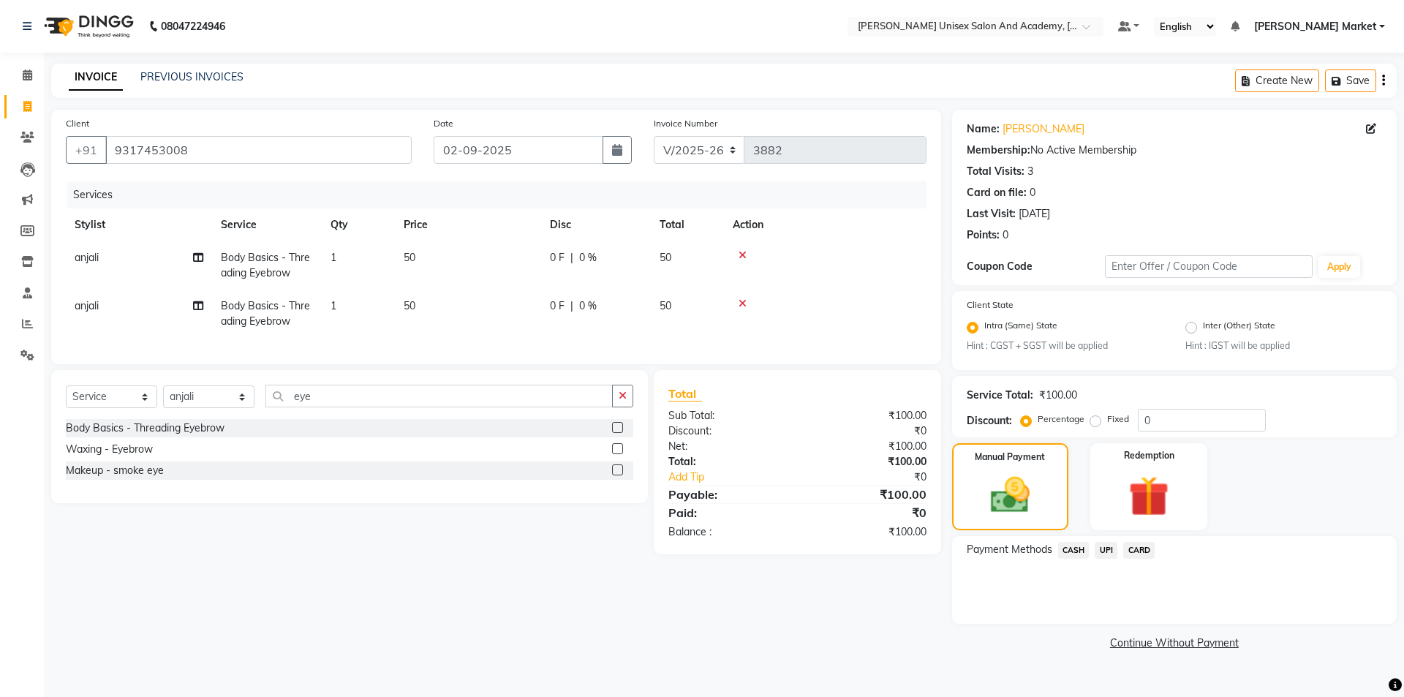
click at [1083, 546] on span "CASH" at bounding box center [1073, 550] width 31 height 17
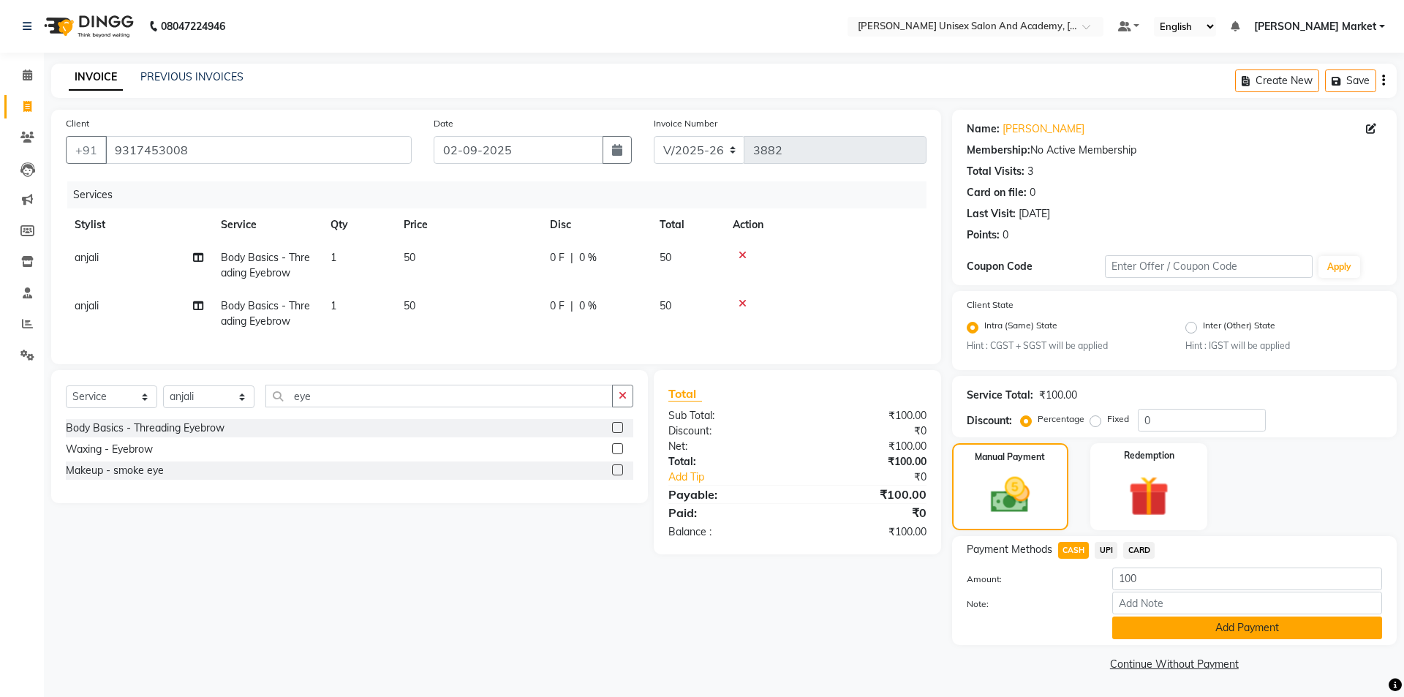
click at [1205, 625] on button "Add Payment" at bounding box center [1248, 628] width 270 height 23
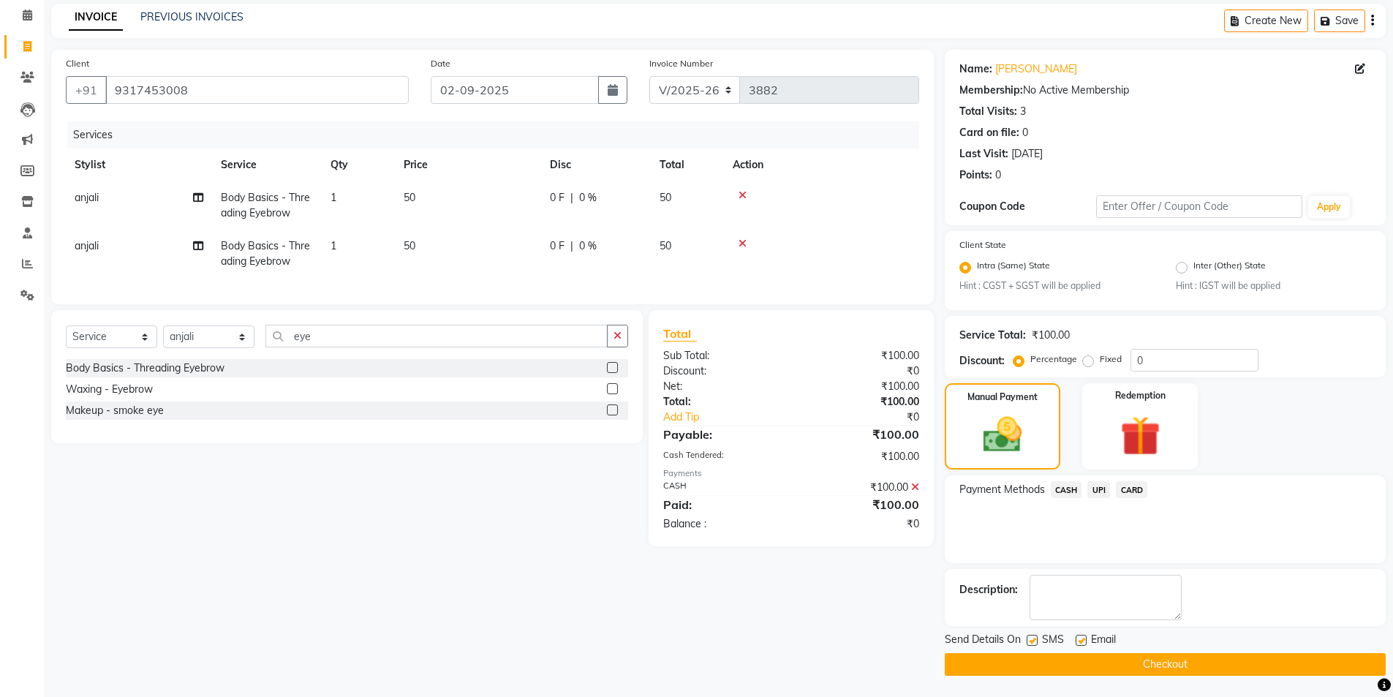
scroll to position [61, 0]
click at [1103, 652] on button "Checkout" at bounding box center [1165, 663] width 441 height 23
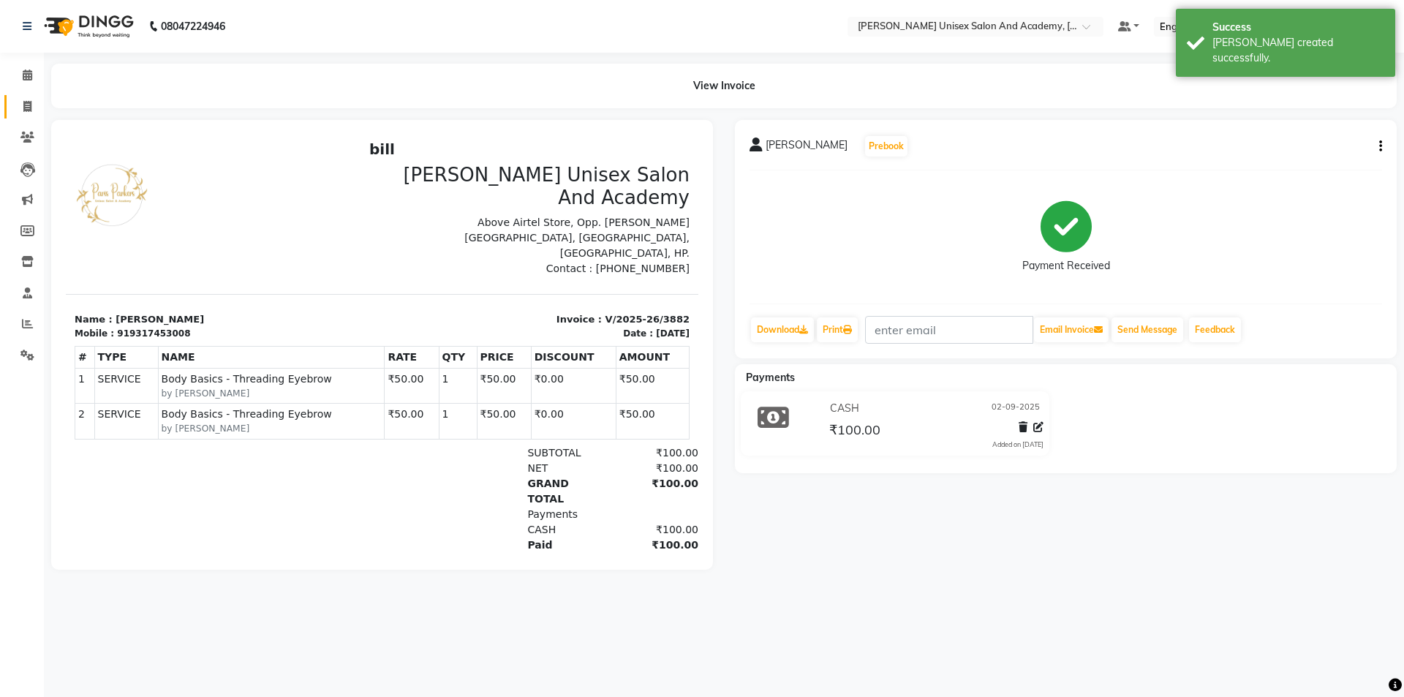
click at [18, 117] on link "Invoice" at bounding box center [21, 107] width 35 height 24
select select "service"
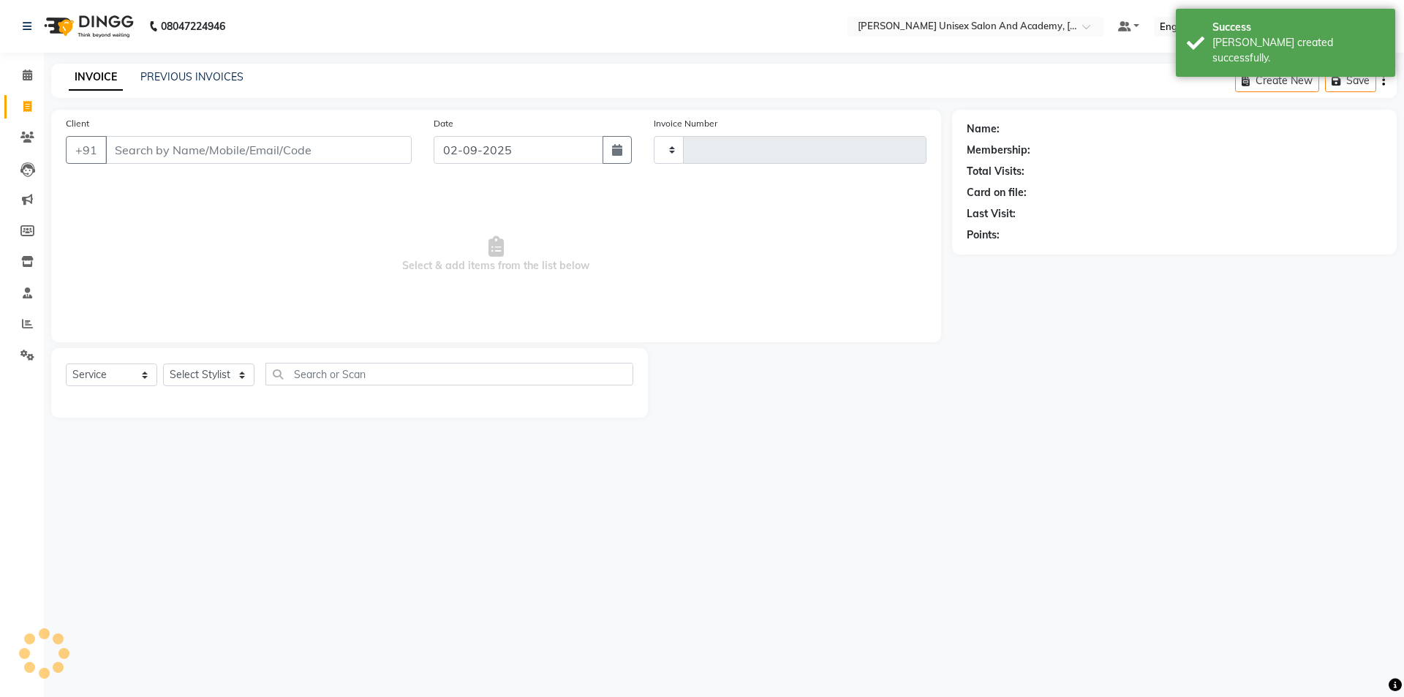
type input "3883"
select select "8060"
click at [27, 68] on span at bounding box center [28, 75] width 26 height 17
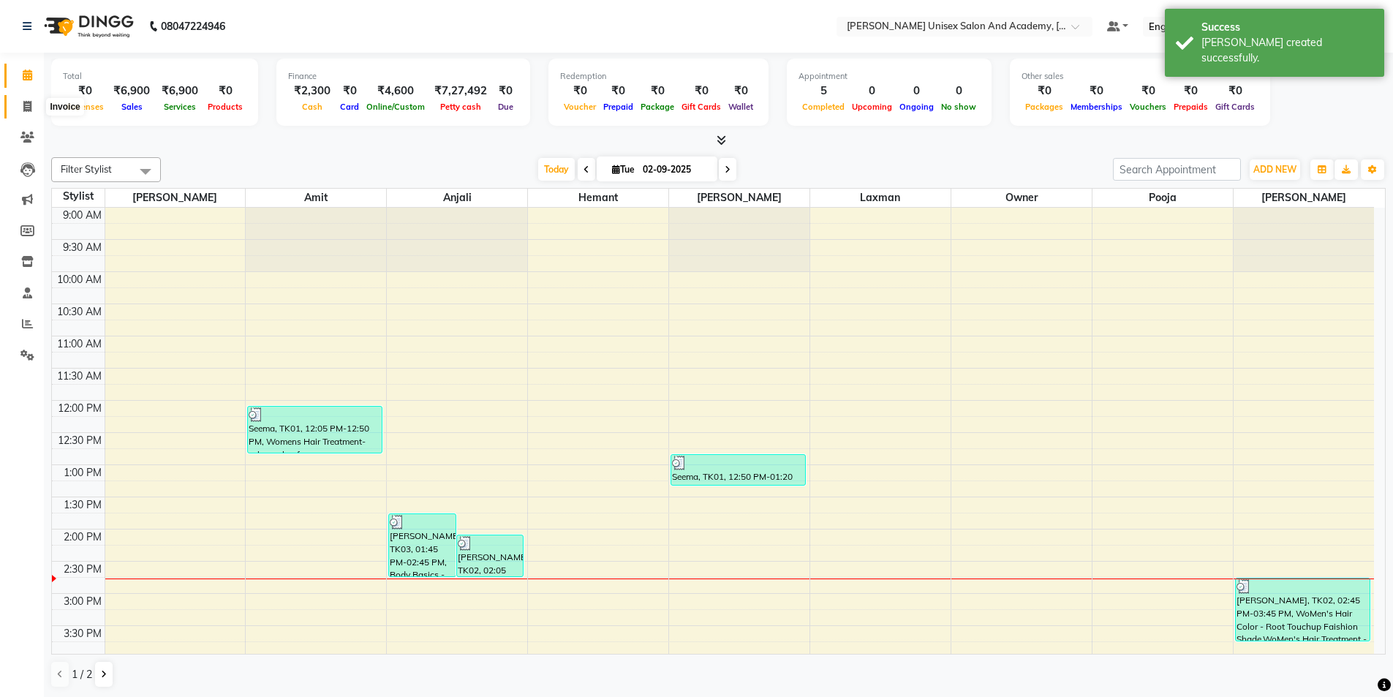
click at [18, 107] on span at bounding box center [28, 107] width 26 height 17
select select "8060"
select select "service"
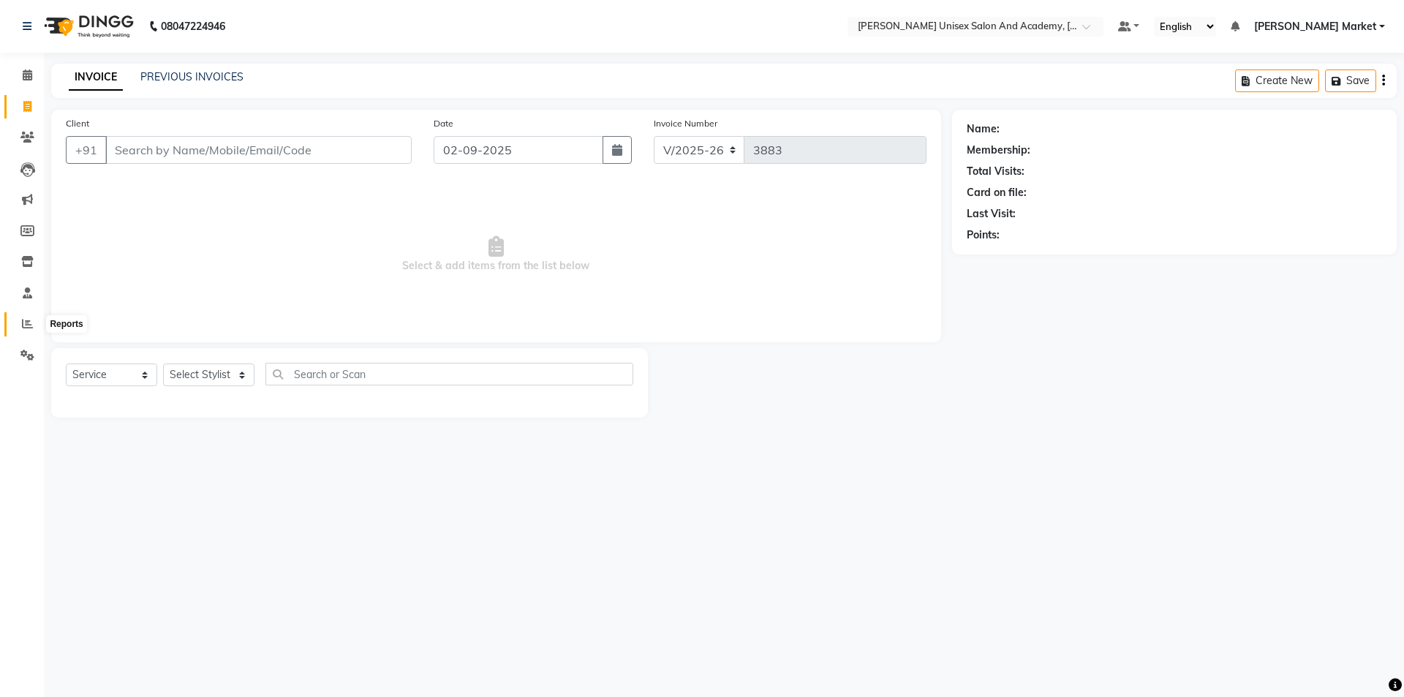
click at [31, 322] on icon at bounding box center [27, 323] width 11 height 11
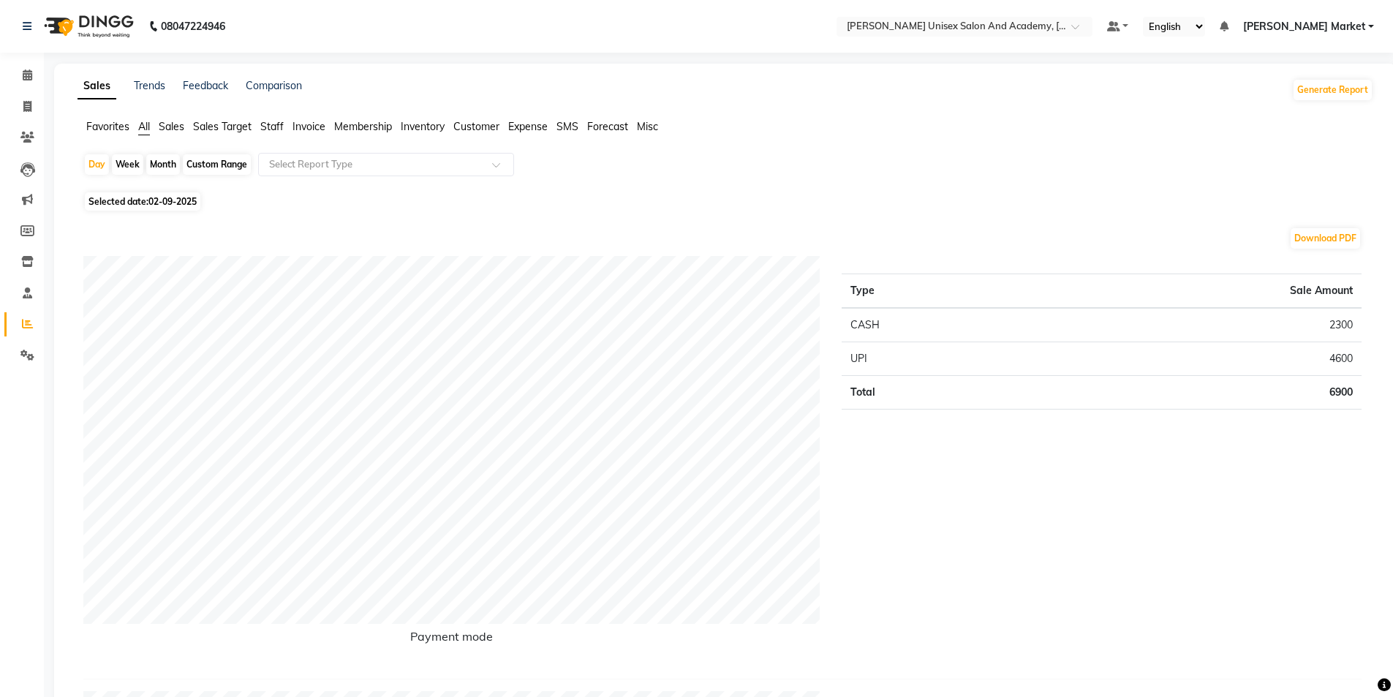
click at [153, 164] on div "Month" at bounding box center [163, 164] width 34 height 20
select select "9"
select select "2025"
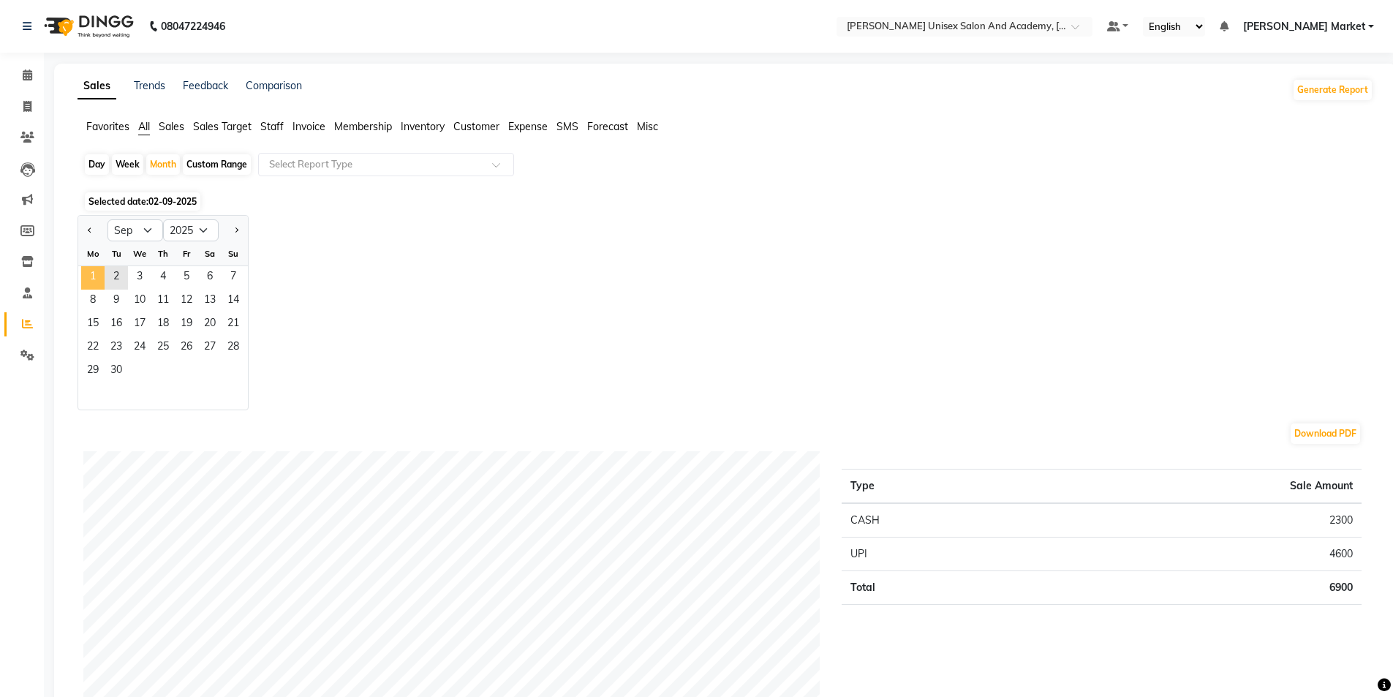
click at [90, 275] on span "1" at bounding box center [92, 277] width 23 height 23
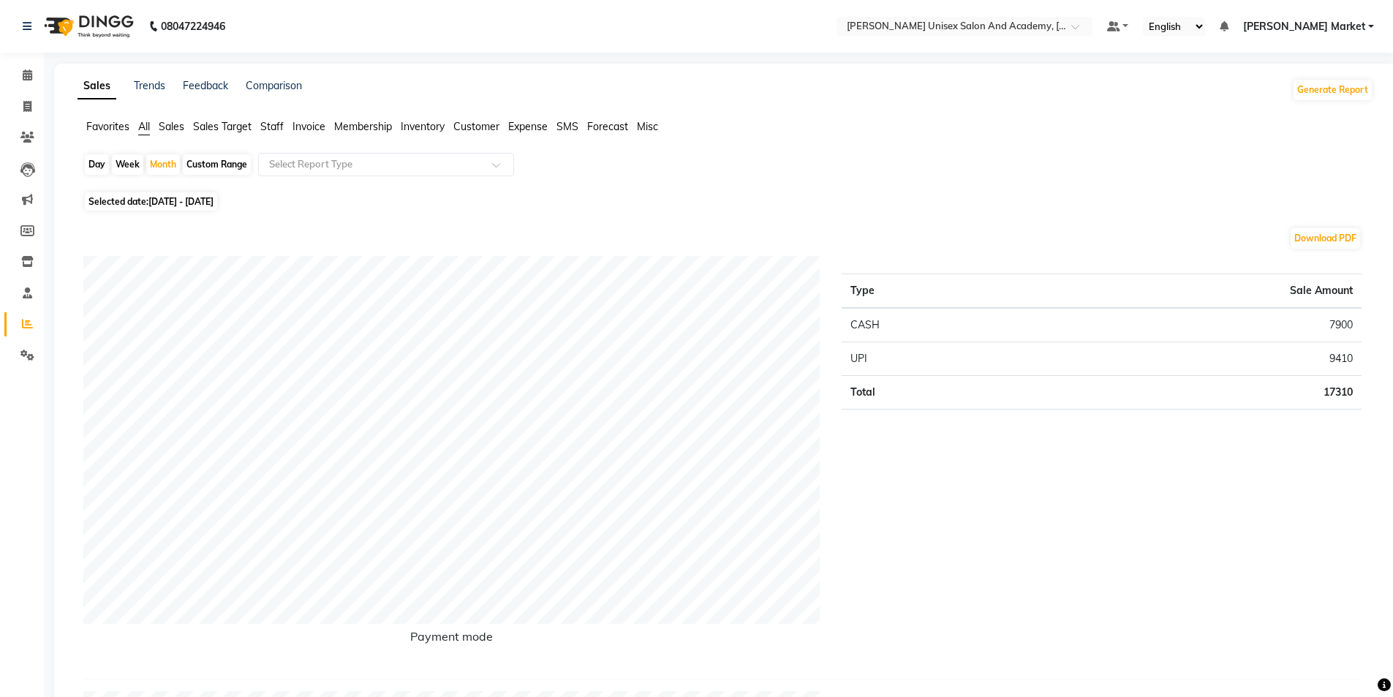
click at [272, 133] on li "Staff" at bounding box center [271, 126] width 23 height 15
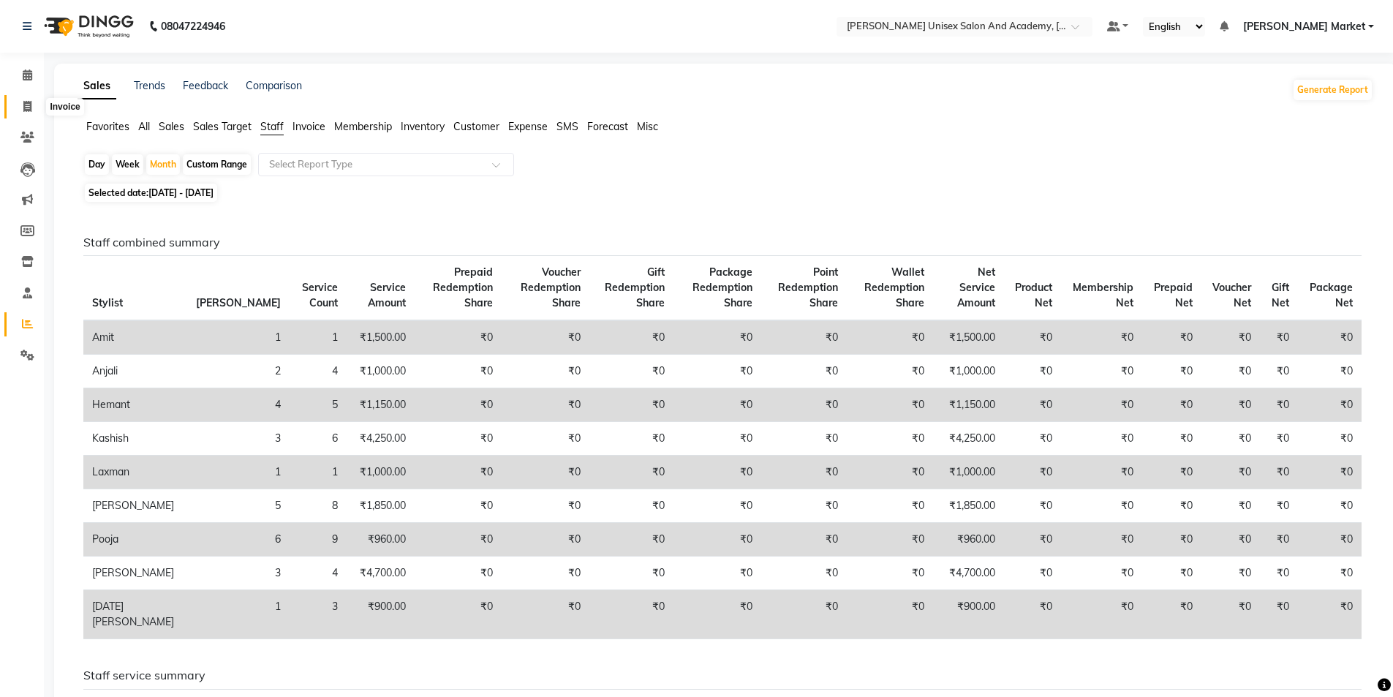
click at [22, 105] on span at bounding box center [28, 107] width 26 height 17
select select "service"
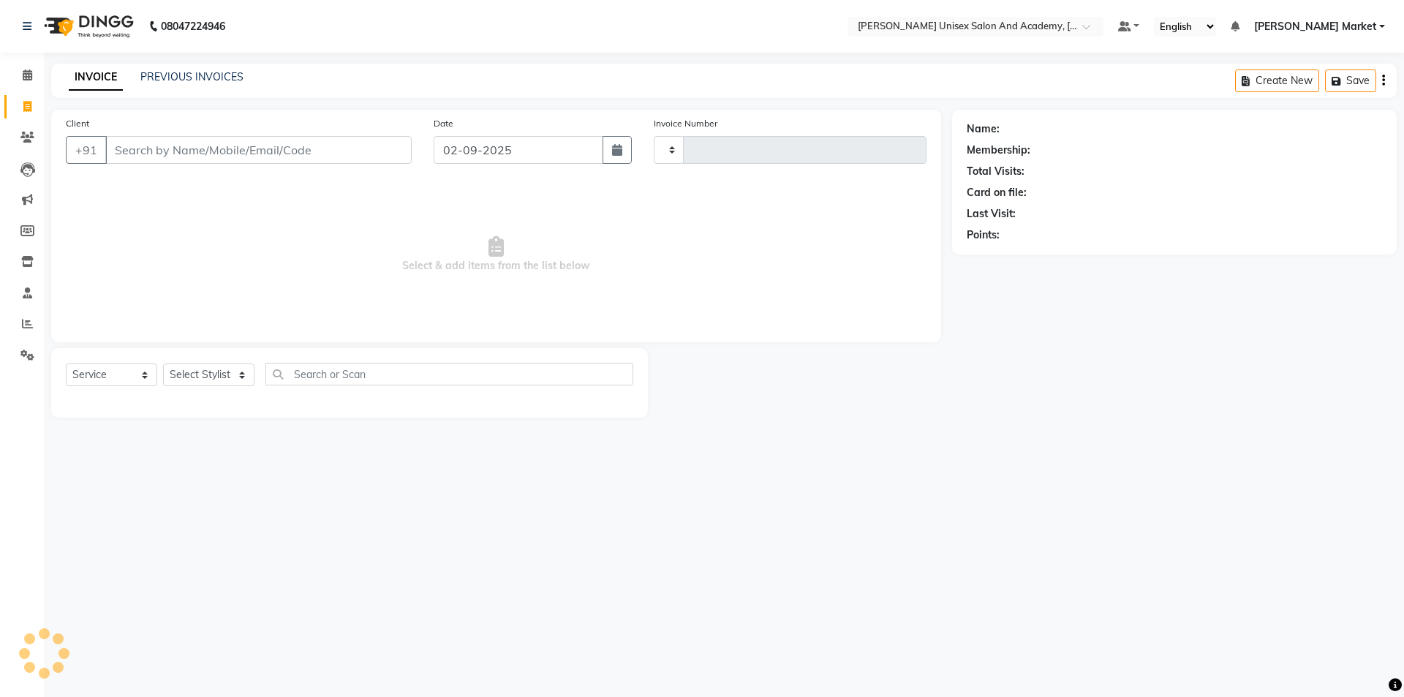
type input "3883"
select select "8060"
click at [275, 143] on input "Client" at bounding box center [258, 150] width 306 height 28
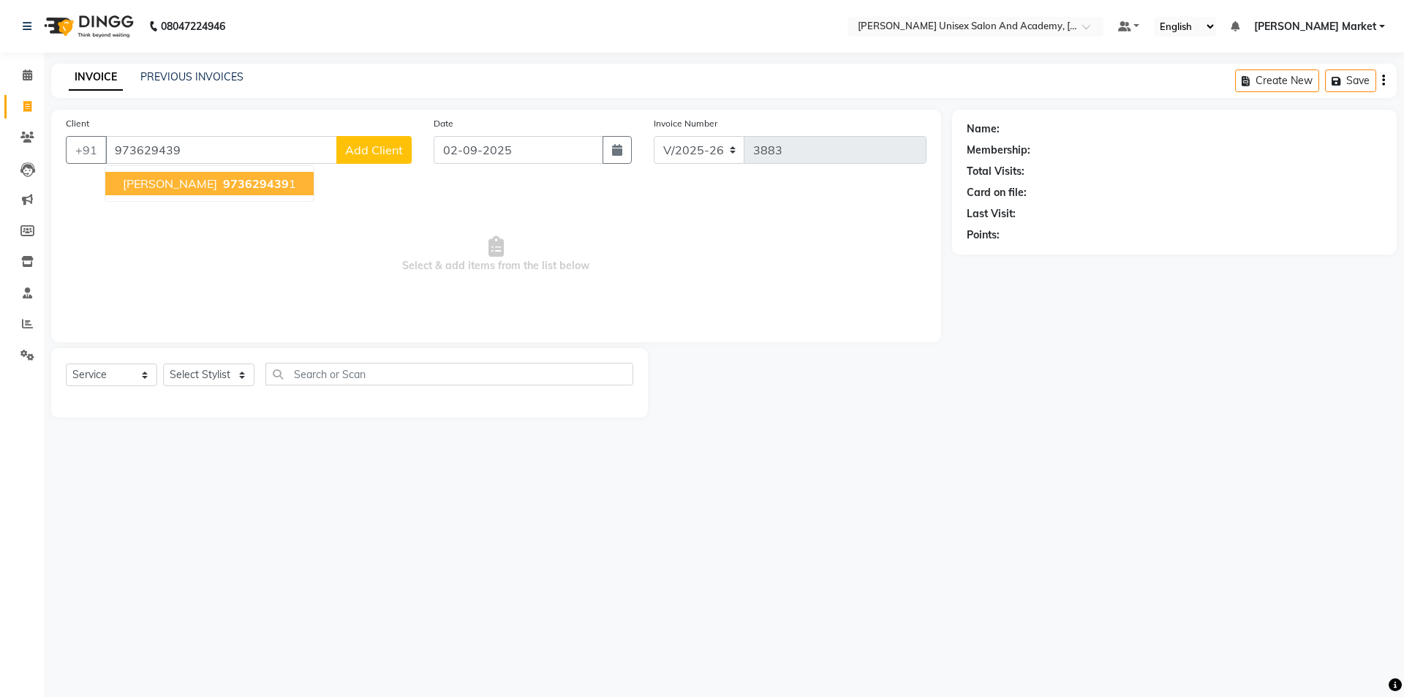
click at [145, 182] on span "[PERSON_NAME]" at bounding box center [170, 183] width 94 height 15
type input "9736294391"
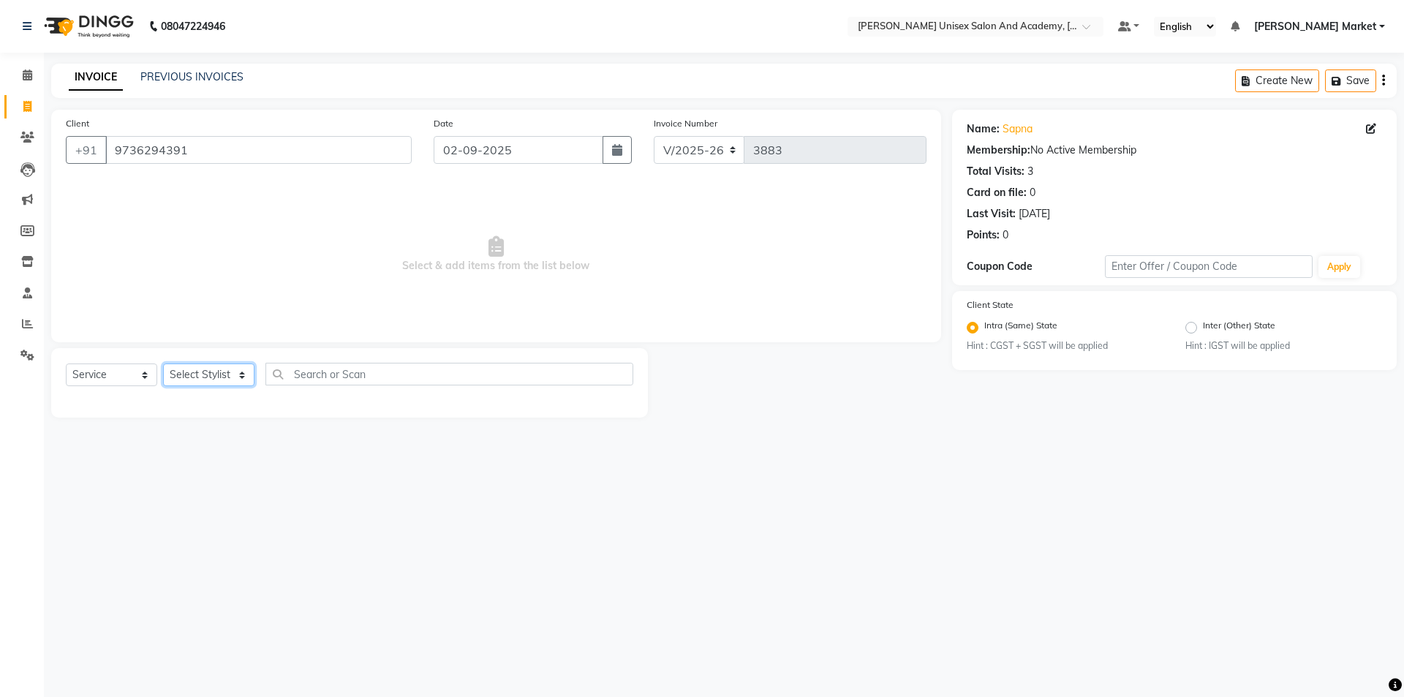
click at [222, 376] on select "Select Stylist Amit anjali hemant [PERSON_NAME] [PERSON_NAME] owner pooja [PERS…" at bounding box center [208, 375] width 91 height 23
select select "73407"
click at [163, 364] on select "Select Stylist Amit anjali hemant [PERSON_NAME] [PERSON_NAME] owner pooja [PERS…" at bounding box center [208, 375] width 91 height 23
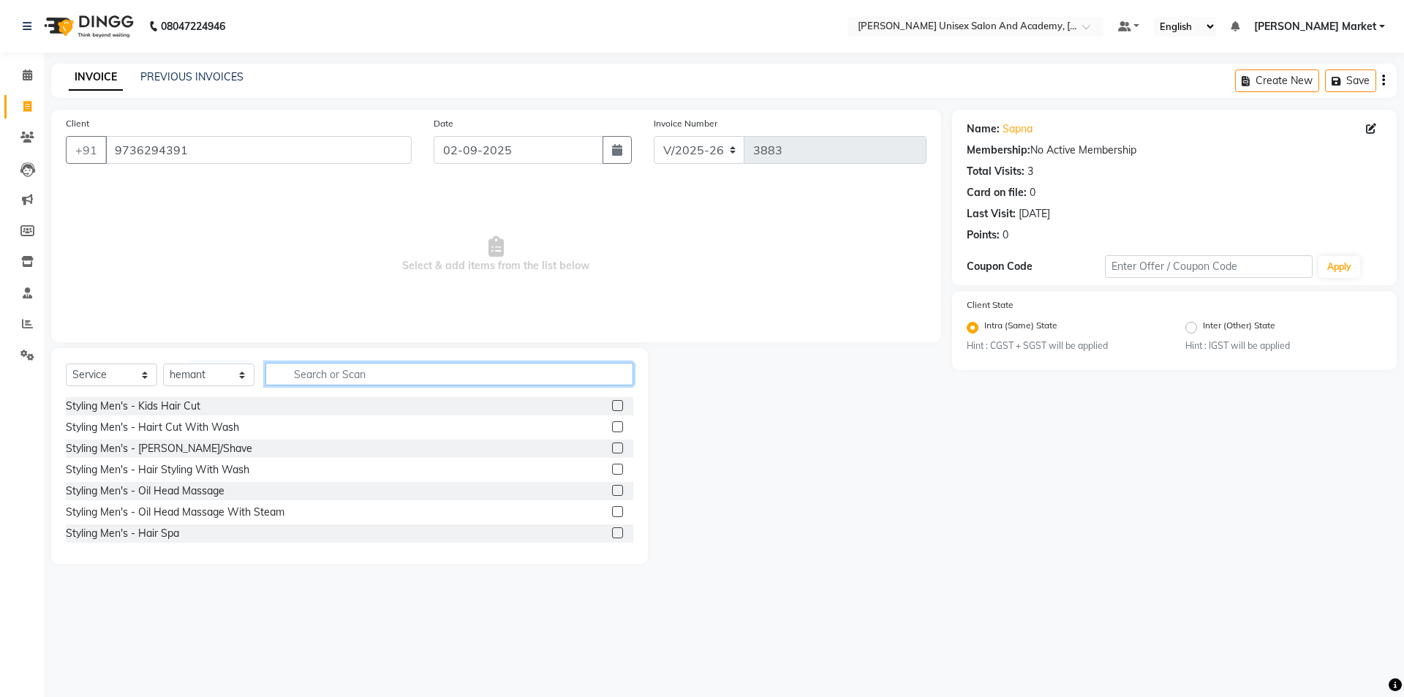
click at [364, 369] on input "text" at bounding box center [450, 374] width 368 height 23
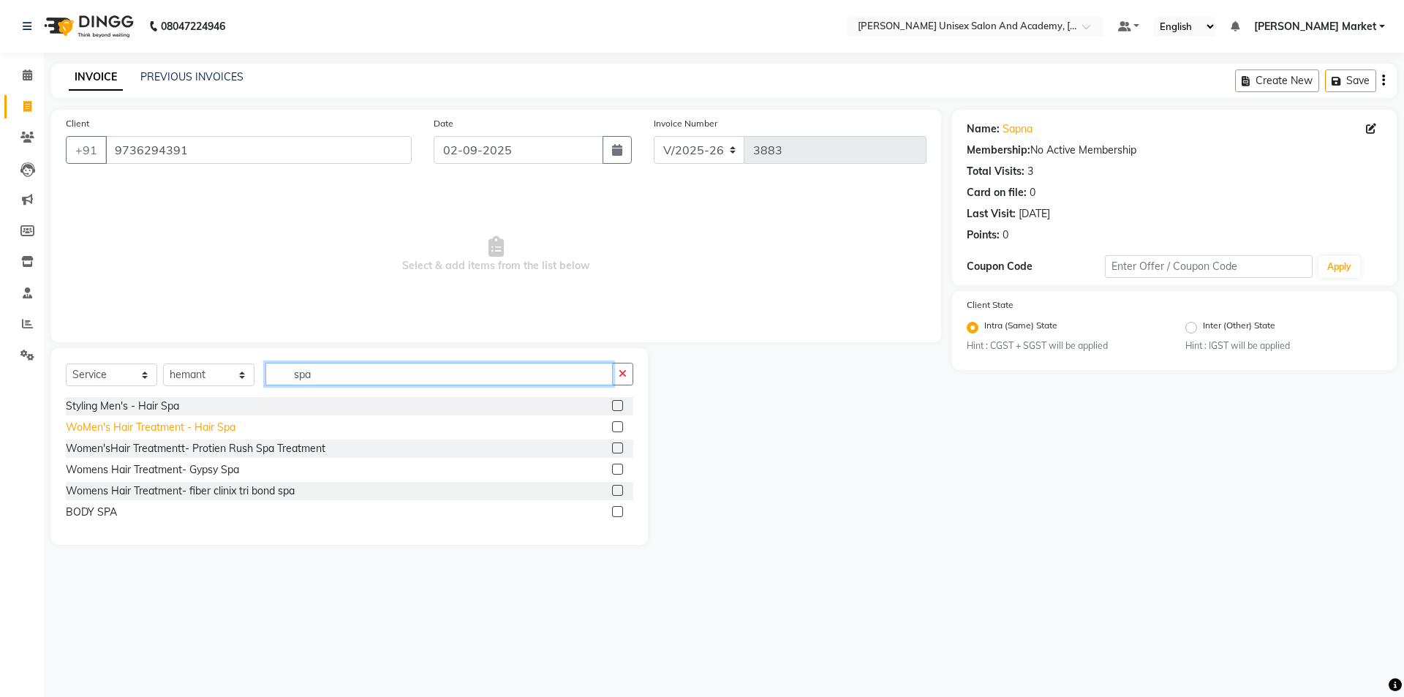
type input "spa"
click at [161, 427] on div "WoMen's Hair Treatment - Hair Spa" at bounding box center [151, 427] width 170 height 15
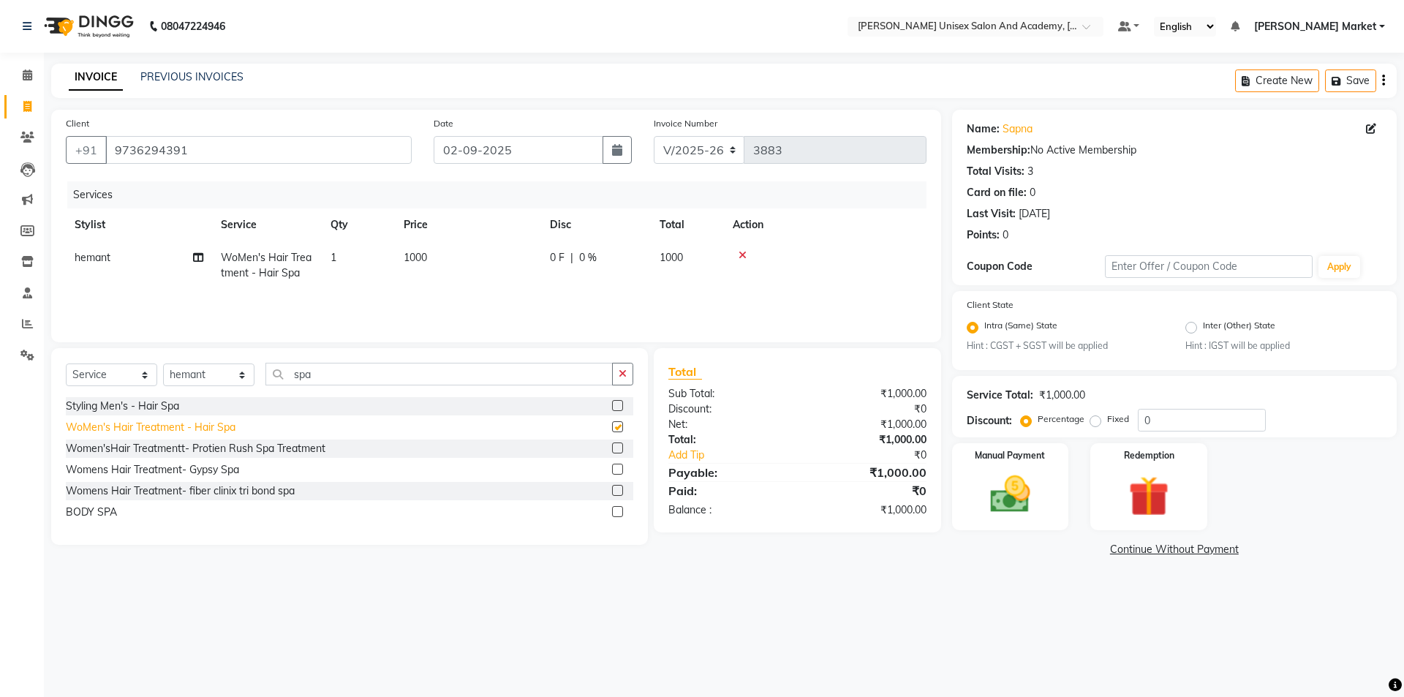
checkbox input "false"
click at [239, 373] on select "Select Stylist Amit anjali hemant [PERSON_NAME] [PERSON_NAME] owner pooja [PERS…" at bounding box center [208, 375] width 91 height 23
select select "73406"
click at [163, 364] on select "Select Stylist Amit anjali hemant [PERSON_NAME] [PERSON_NAME] owner pooja [PERS…" at bounding box center [208, 375] width 91 height 23
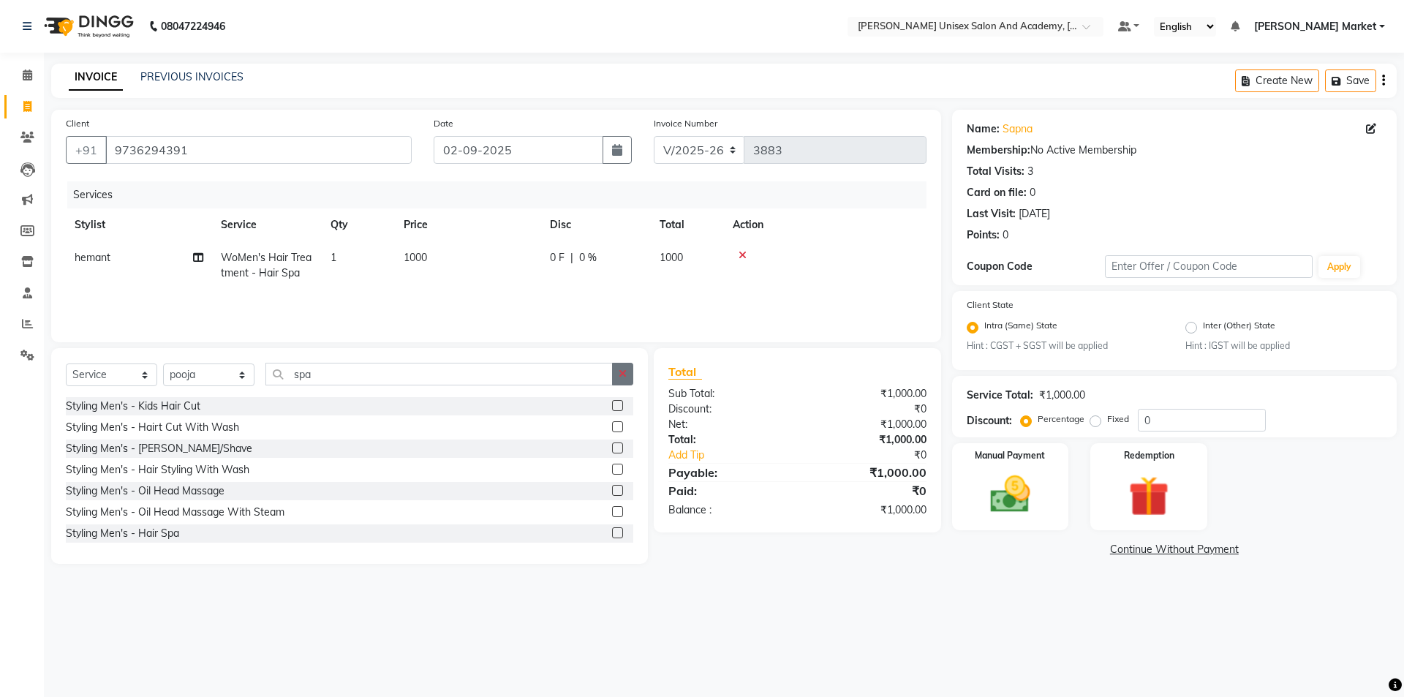
click at [619, 377] on icon "button" at bounding box center [623, 374] width 8 height 10
click at [419, 377] on input "text" at bounding box center [450, 374] width 368 height 23
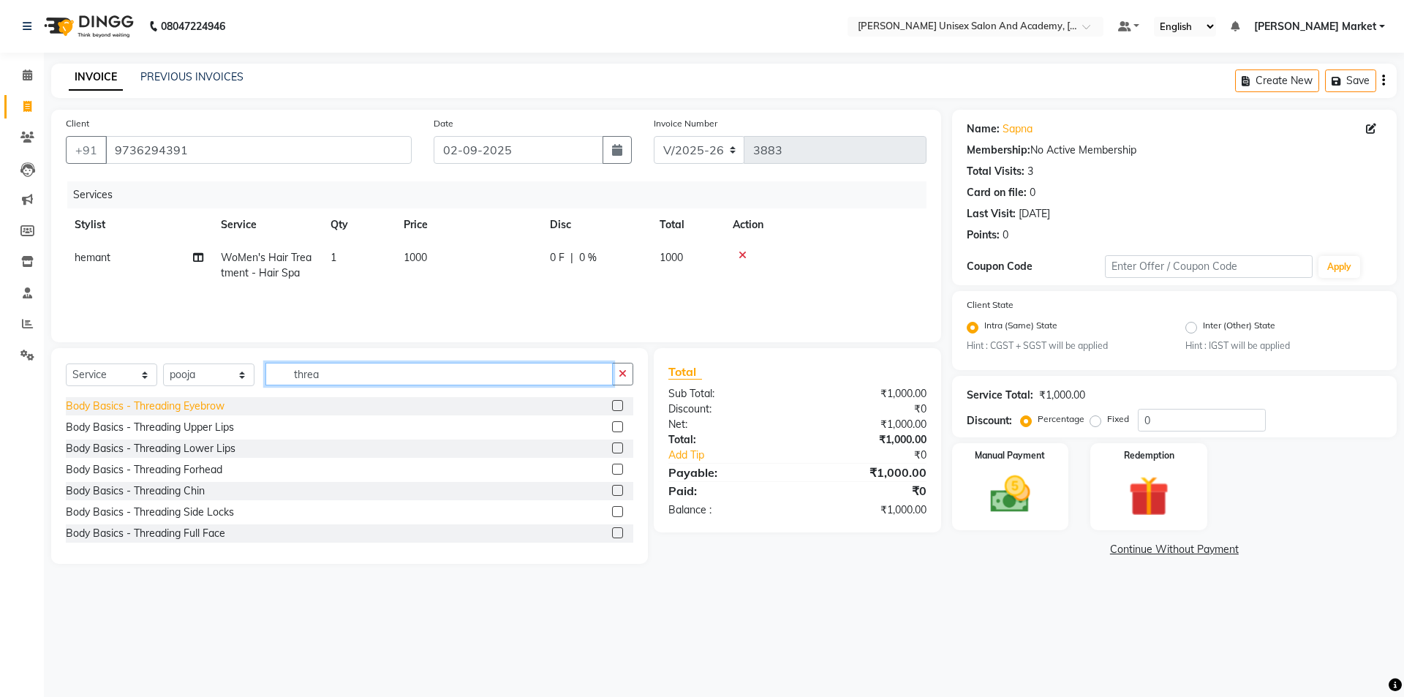
type input "threa"
click at [165, 407] on div "Body Basics - Threading Eyebrow" at bounding box center [145, 406] width 159 height 15
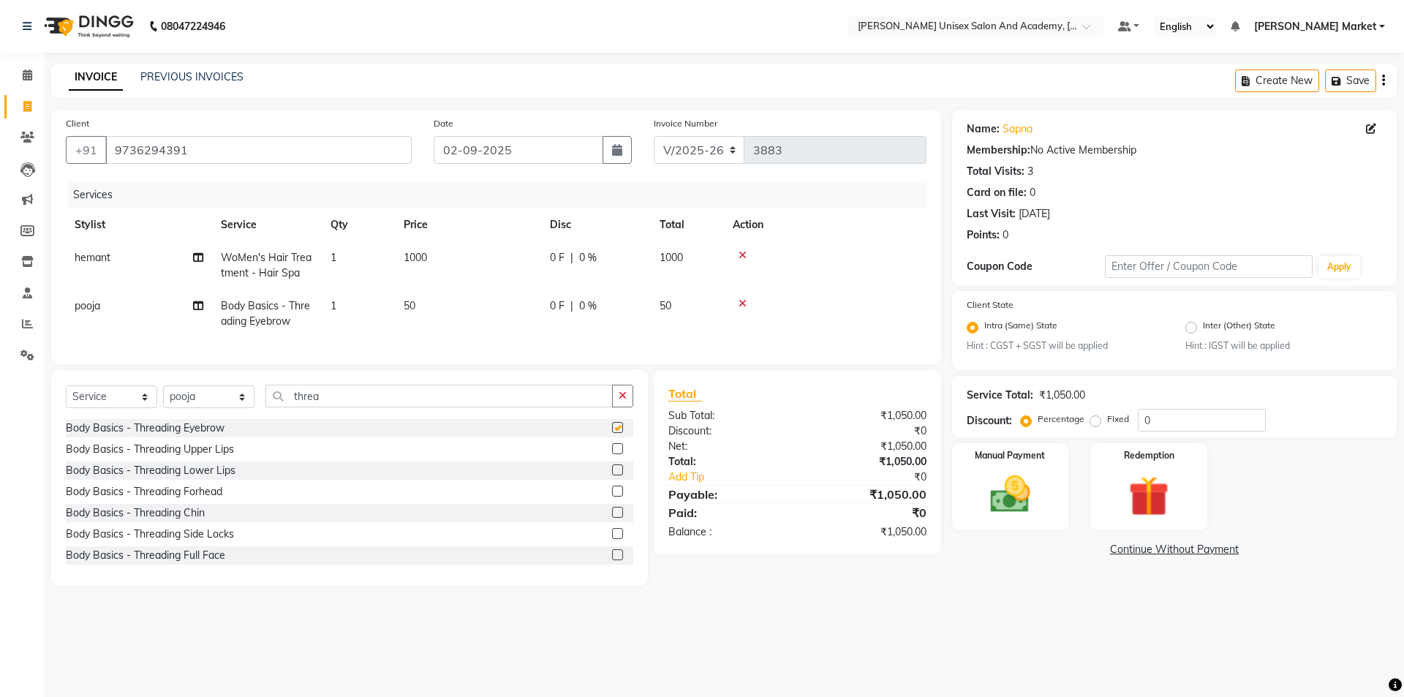
checkbox input "false"
click at [203, 457] on div "Body Basics - Threading Upper Lips" at bounding box center [150, 449] width 168 height 15
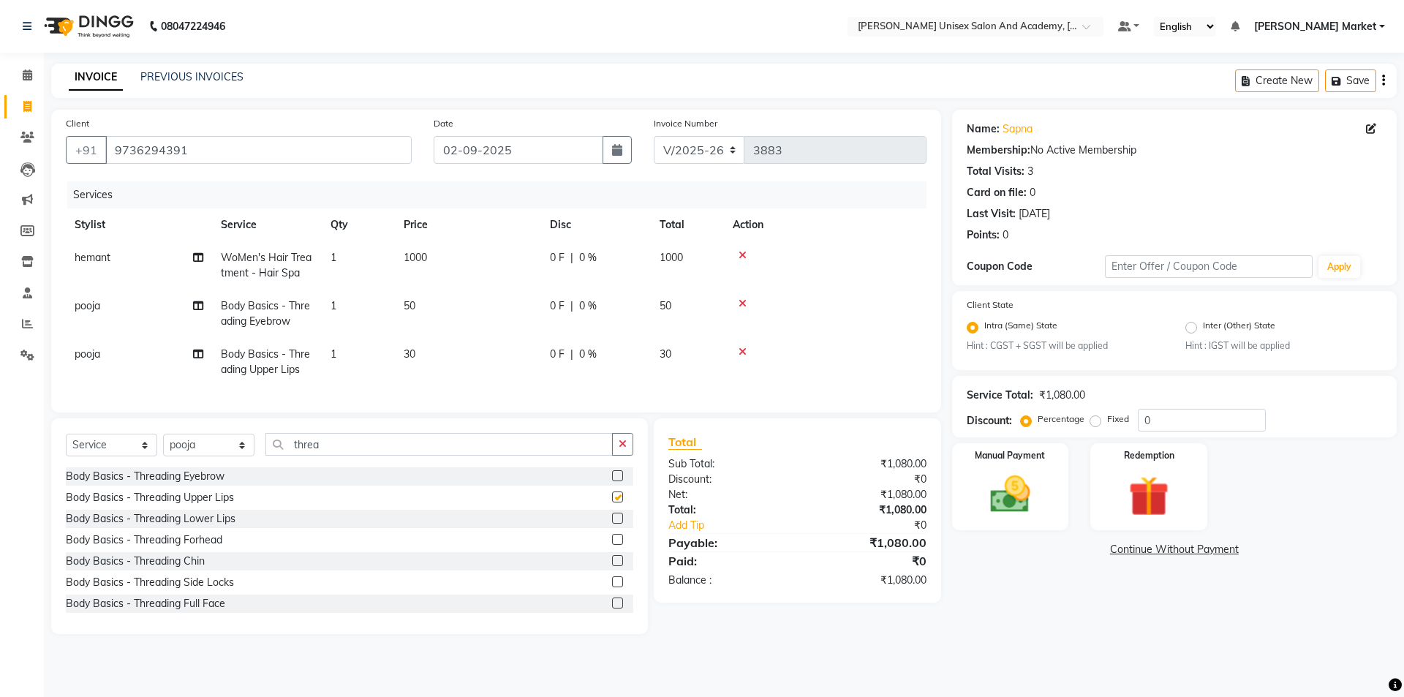
checkbox input "false"
click at [999, 482] on img at bounding box center [1010, 495] width 68 height 48
click at [1106, 550] on span "UPI" at bounding box center [1106, 550] width 23 height 17
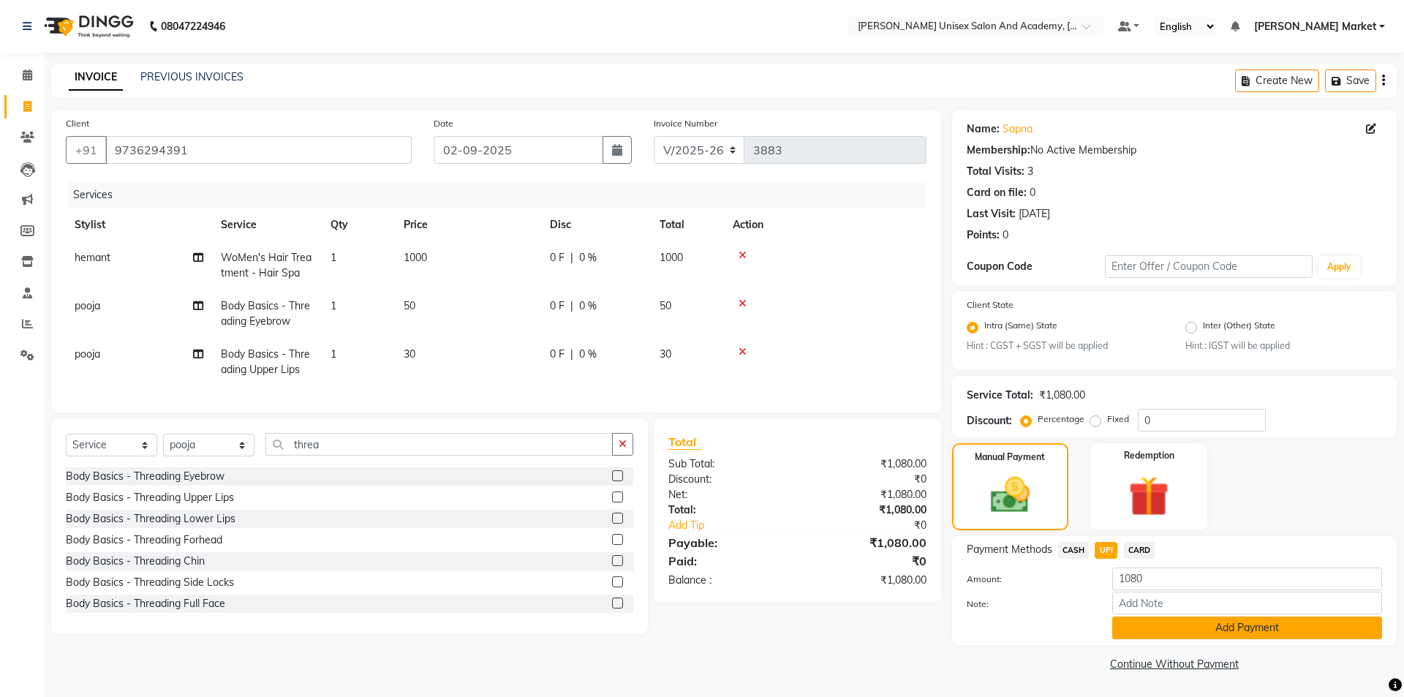
click at [1183, 620] on button "Add Payment" at bounding box center [1248, 628] width 270 height 23
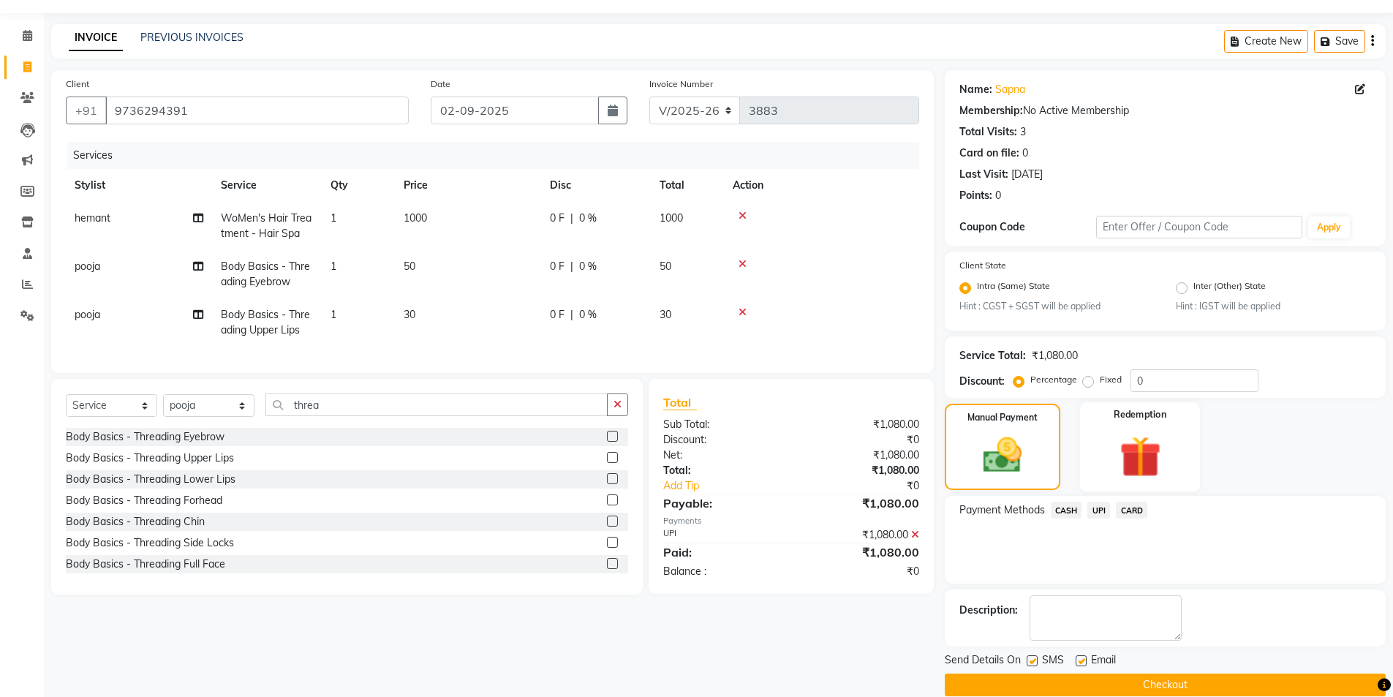
scroll to position [61, 0]
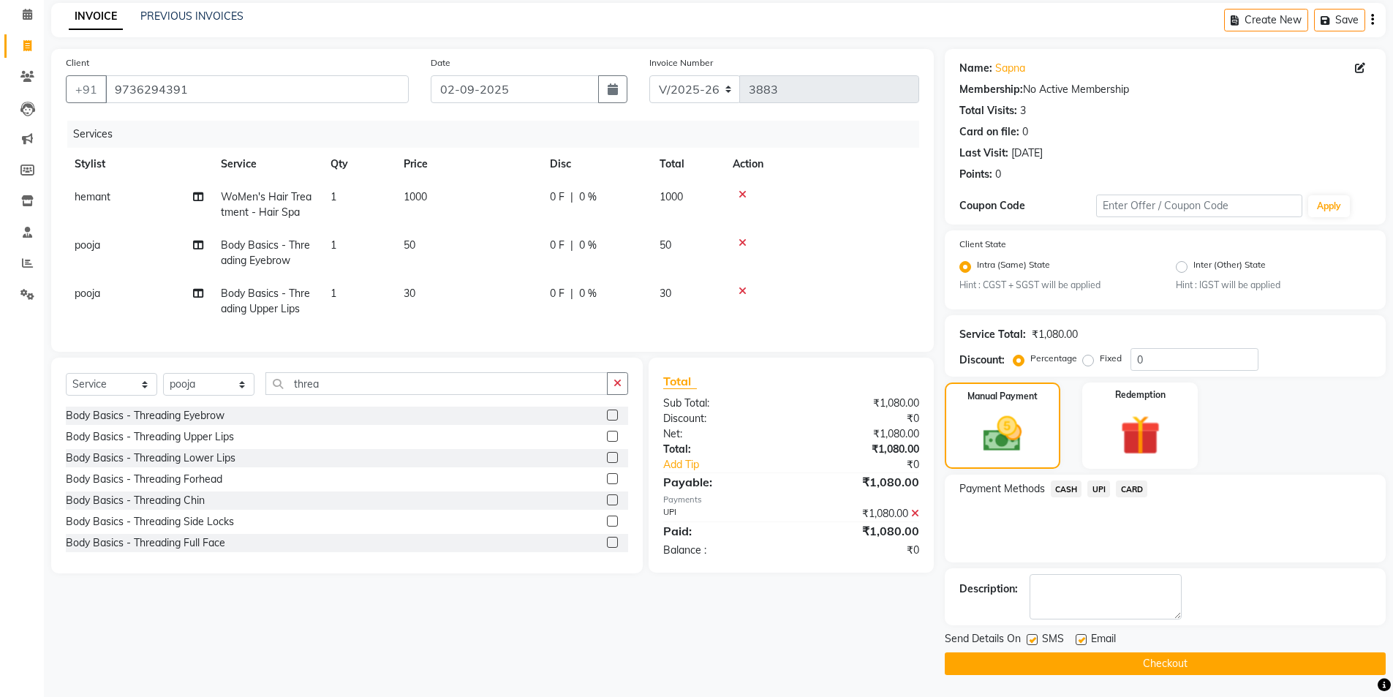
click at [1164, 666] on button "Checkout" at bounding box center [1165, 663] width 441 height 23
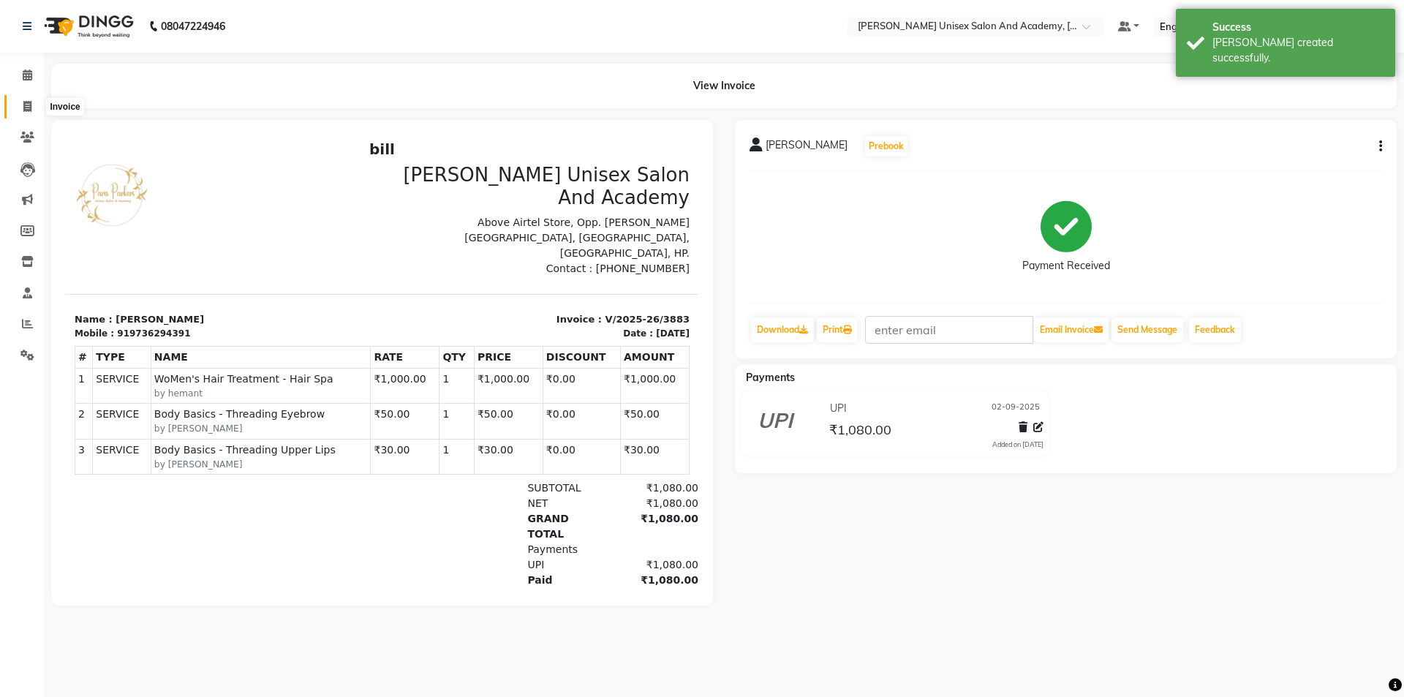
click at [32, 106] on span at bounding box center [28, 107] width 26 height 17
select select "service"
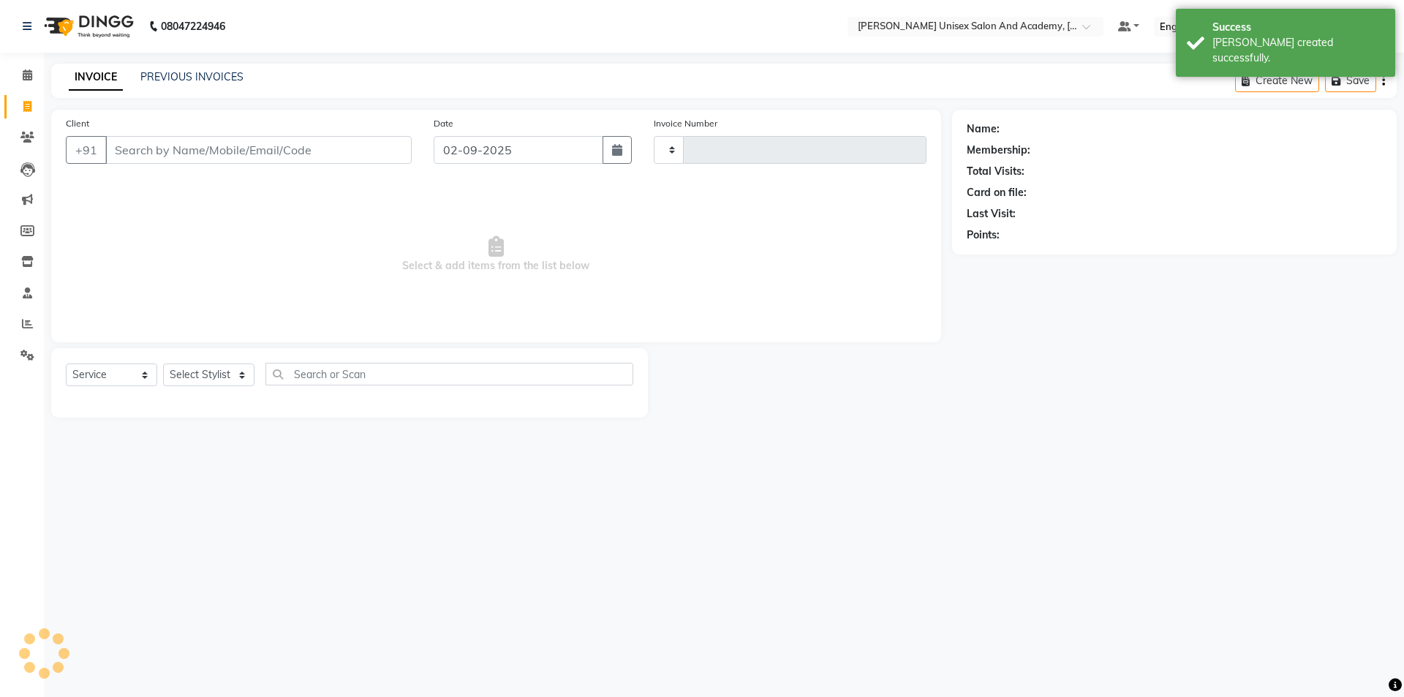
type input "3884"
select select "8060"
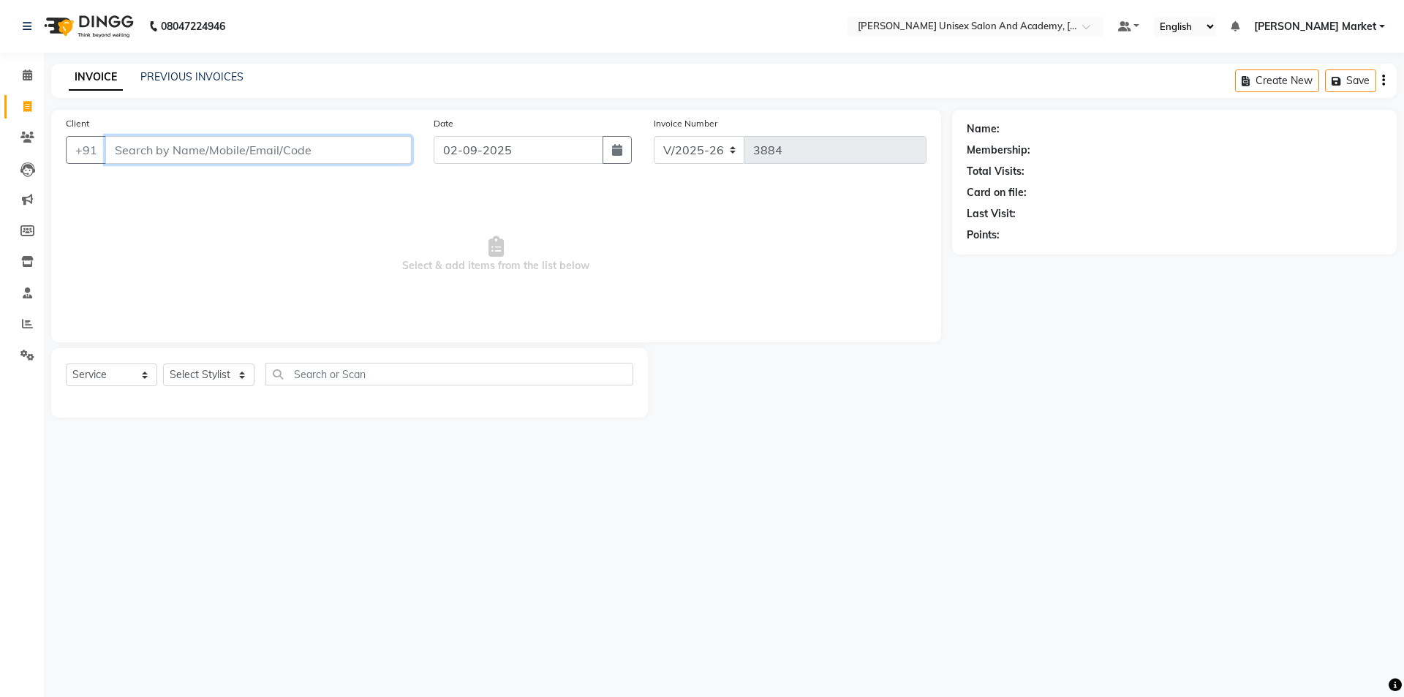
click at [247, 140] on input "Client" at bounding box center [258, 150] width 306 height 28
type input "9805977101"
click at [380, 147] on span "Add Client" at bounding box center [374, 150] width 58 height 15
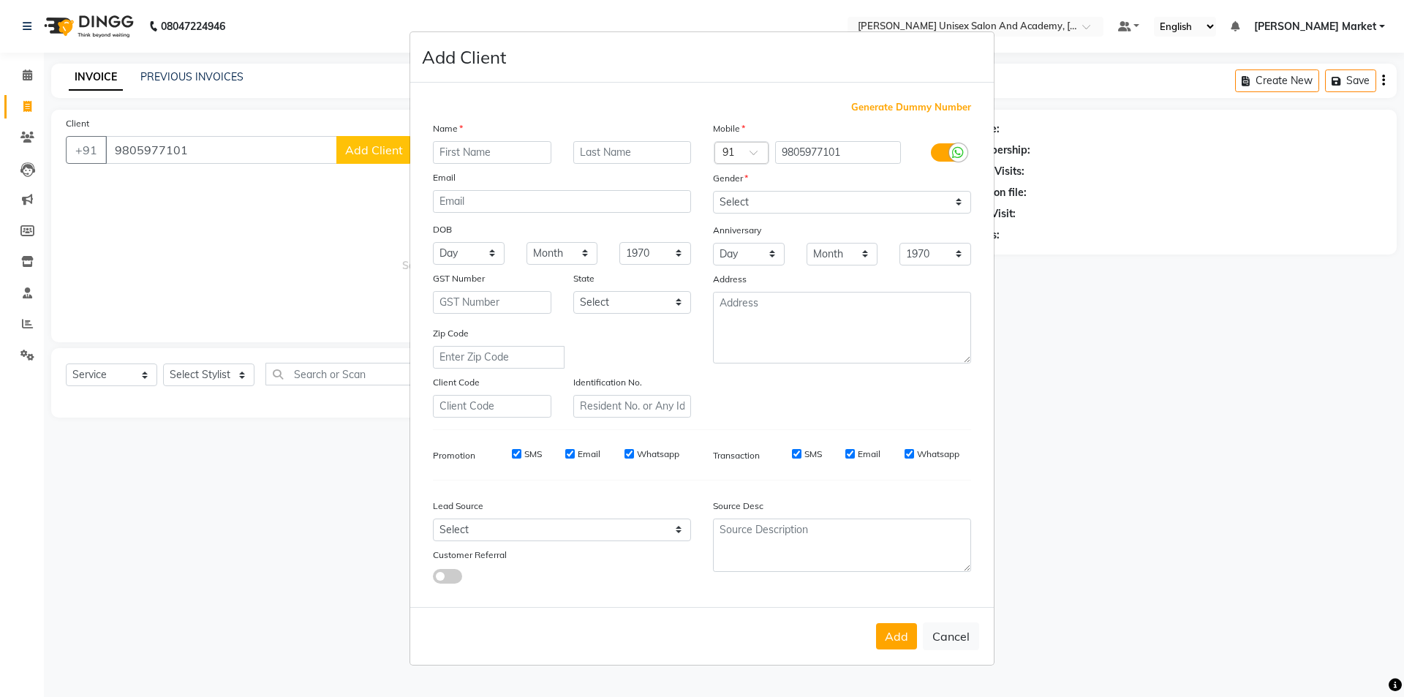
click at [492, 151] on input "text" at bounding box center [492, 152] width 118 height 23
type input "[PERSON_NAME]"
click at [881, 198] on select "Select [DEMOGRAPHIC_DATA] [DEMOGRAPHIC_DATA] Other Prefer Not To Say" at bounding box center [842, 202] width 258 height 23
click at [713, 191] on select "Select [DEMOGRAPHIC_DATA] [DEMOGRAPHIC_DATA] Other Prefer Not To Say" at bounding box center [842, 202] width 258 height 23
click at [846, 217] on div "Mobile Country Code × 91 9805977101 Gender Select [DEMOGRAPHIC_DATA] [DEMOGRAPH…" at bounding box center [842, 269] width 280 height 297
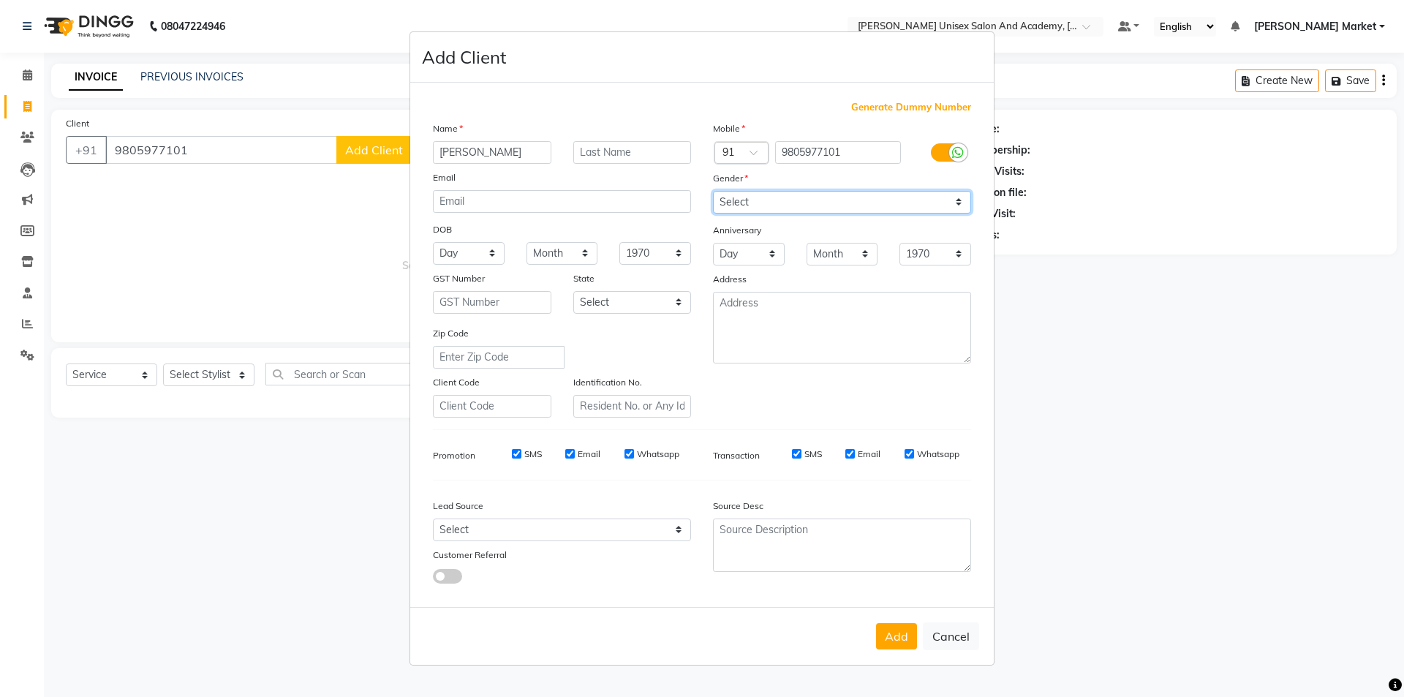
click at [825, 193] on select "Select [DEMOGRAPHIC_DATA] [DEMOGRAPHIC_DATA] Other Prefer Not To Say" at bounding box center [842, 202] width 258 height 23
select select "[DEMOGRAPHIC_DATA]"
click at [713, 191] on select "Select [DEMOGRAPHIC_DATA] [DEMOGRAPHIC_DATA] Other Prefer Not To Say" at bounding box center [842, 202] width 258 height 23
click at [888, 623] on button "Add" at bounding box center [896, 636] width 41 height 26
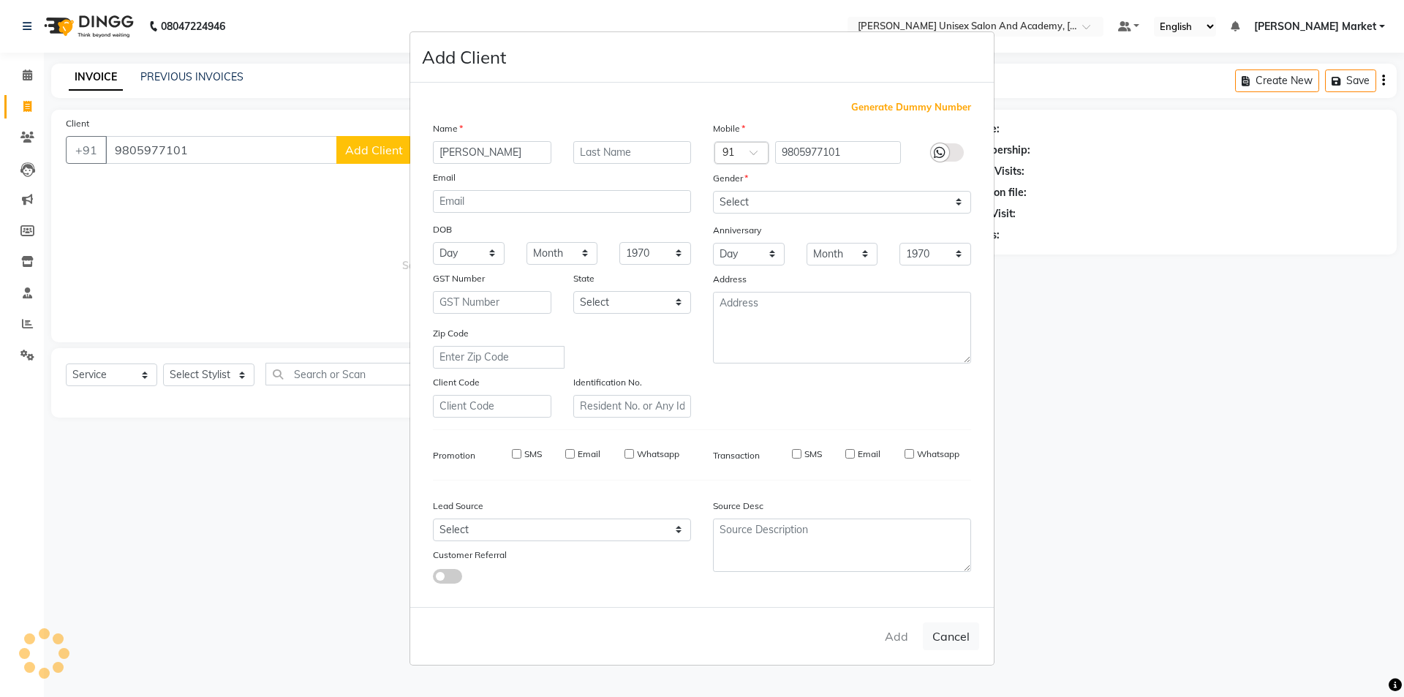
select select
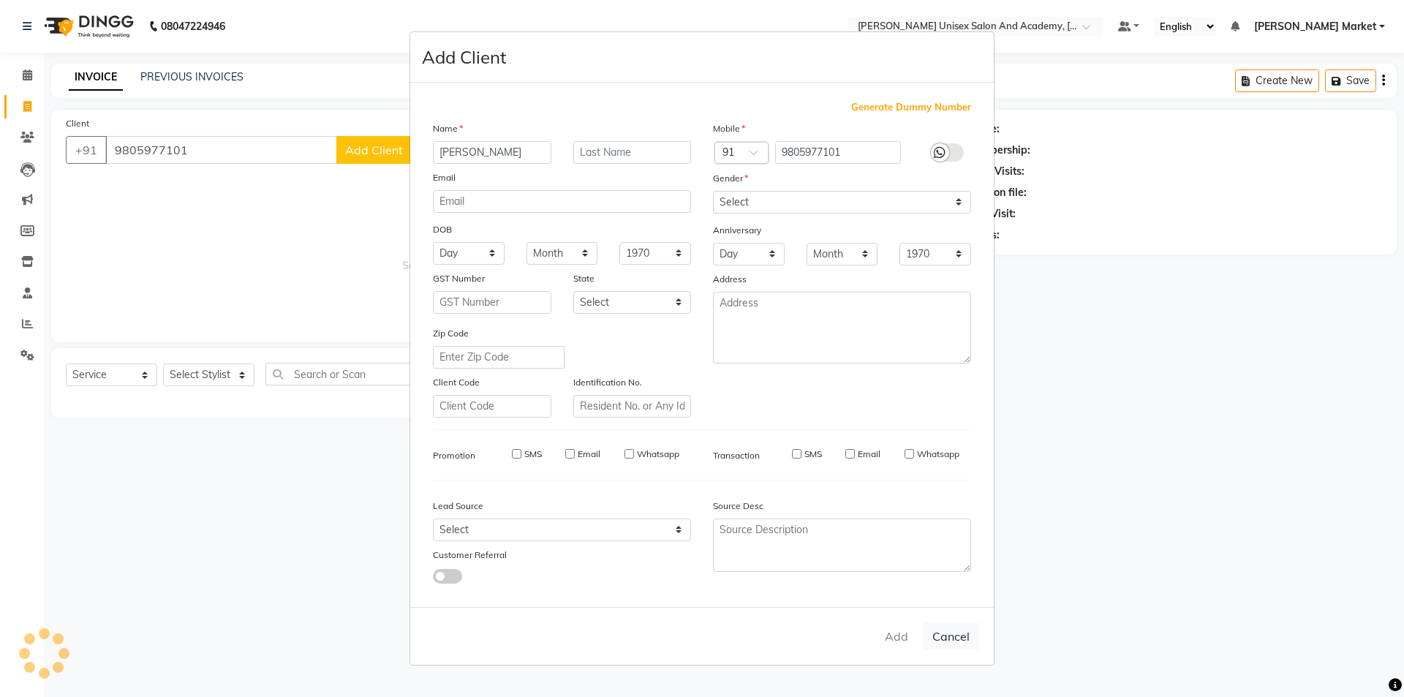
select select
checkbox input "false"
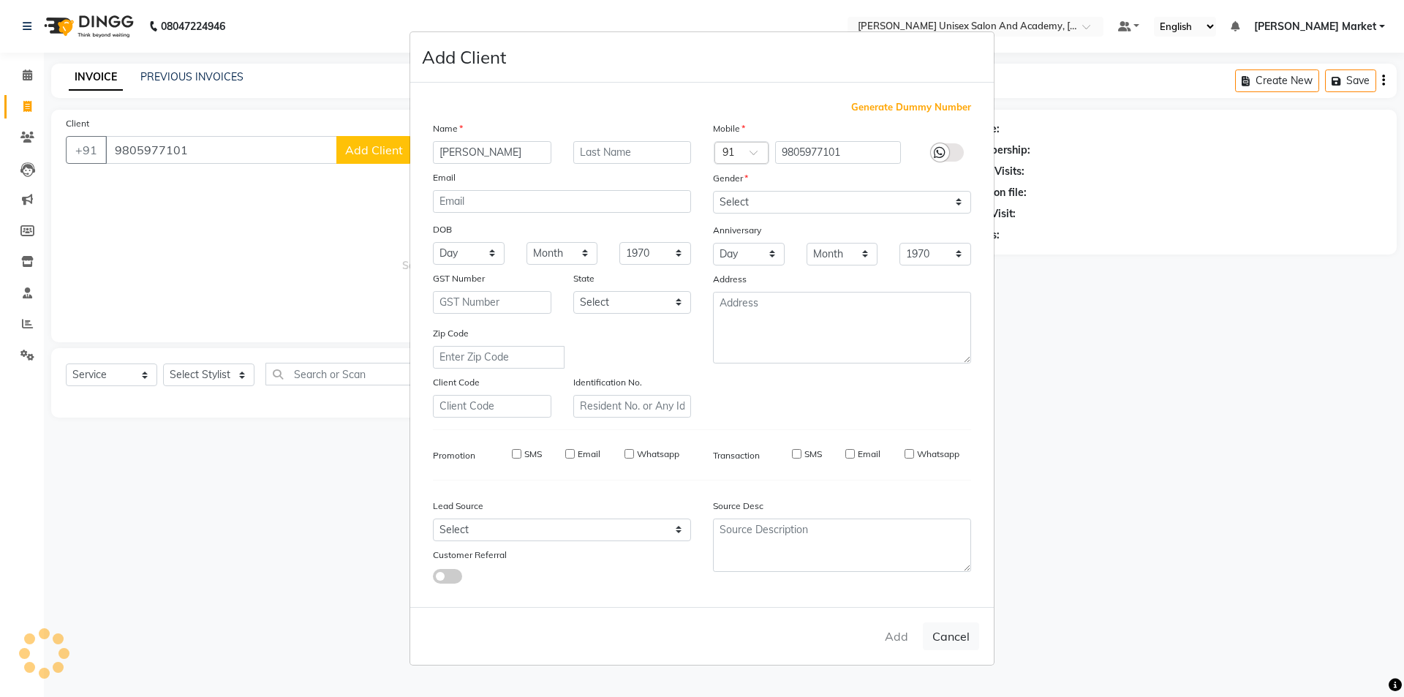
checkbox input "false"
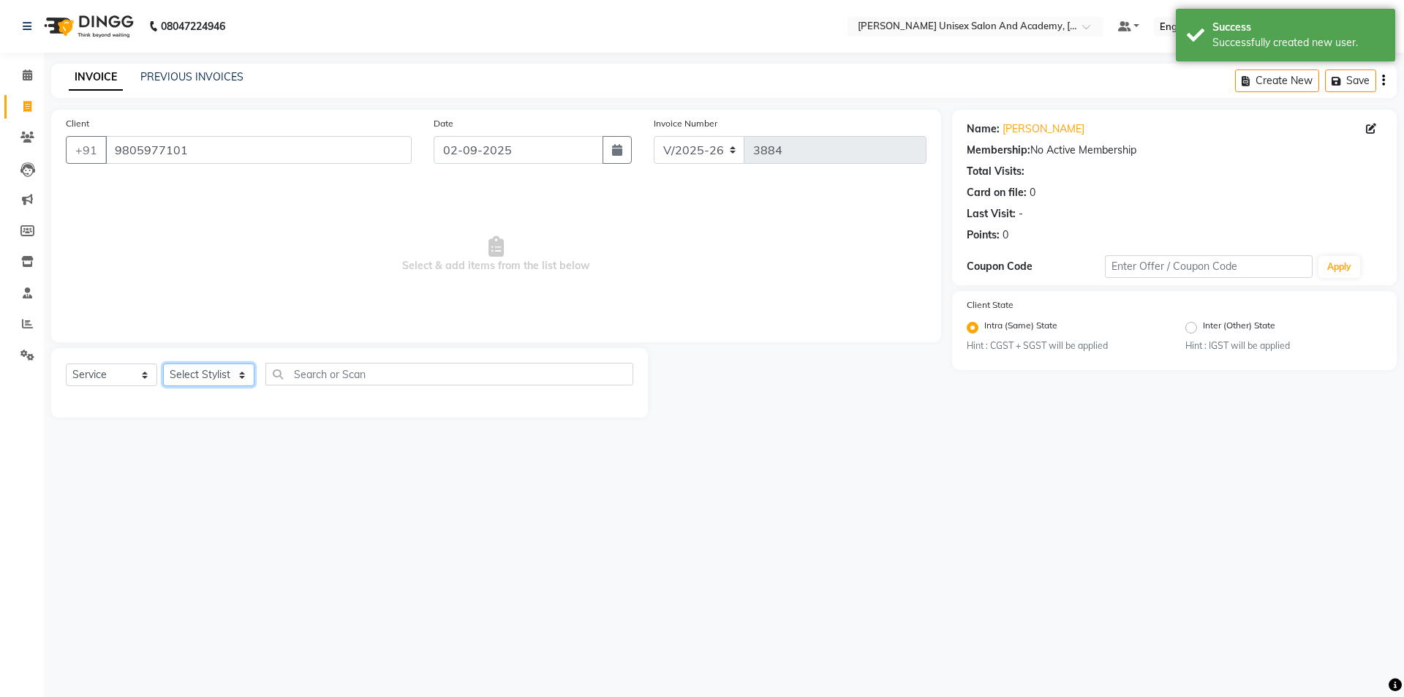
click at [205, 377] on select "Select Stylist Amit anjali hemant [PERSON_NAME] [PERSON_NAME] owner pooja [PERS…" at bounding box center [208, 375] width 91 height 23
select select "75210"
click at [163, 364] on select "Select Stylist Amit anjali hemant [PERSON_NAME] [PERSON_NAME] owner pooja [PERS…" at bounding box center [208, 375] width 91 height 23
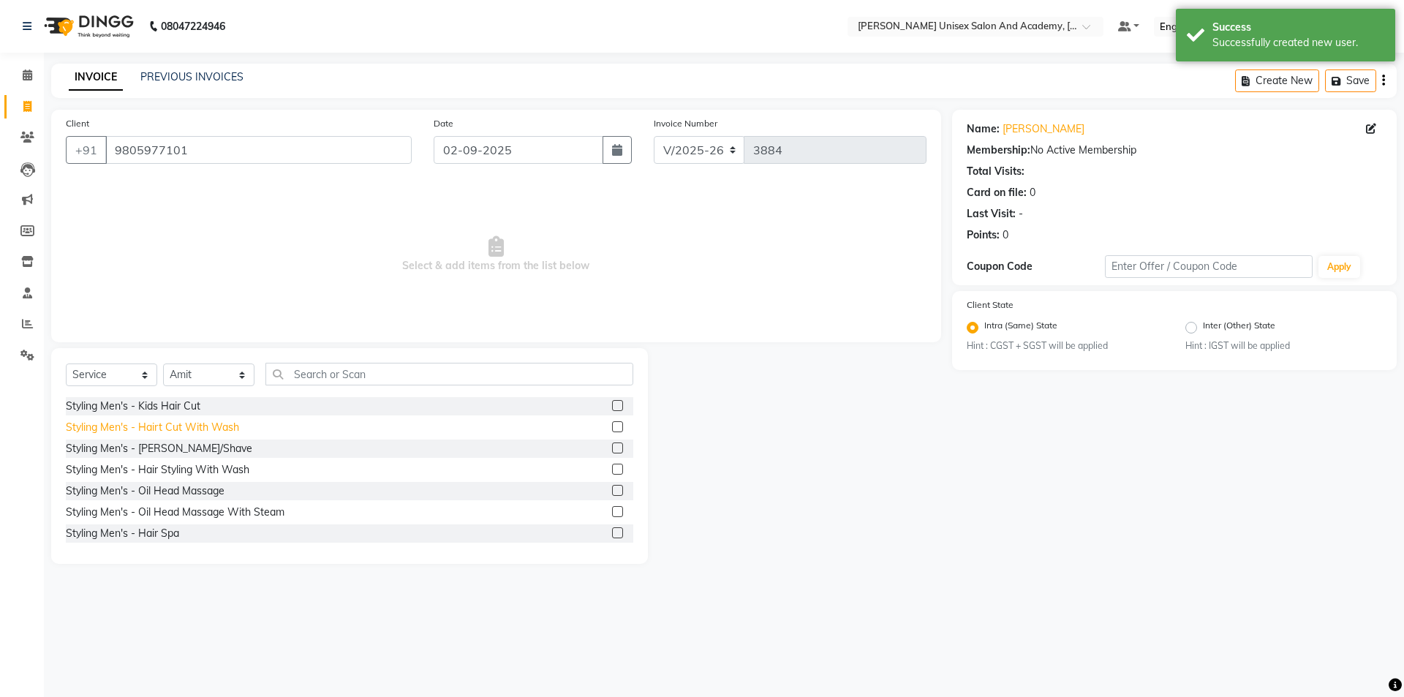
click at [203, 433] on div "Styling Men's - Hairt Cut With Wash" at bounding box center [152, 427] width 173 height 15
checkbox input "false"
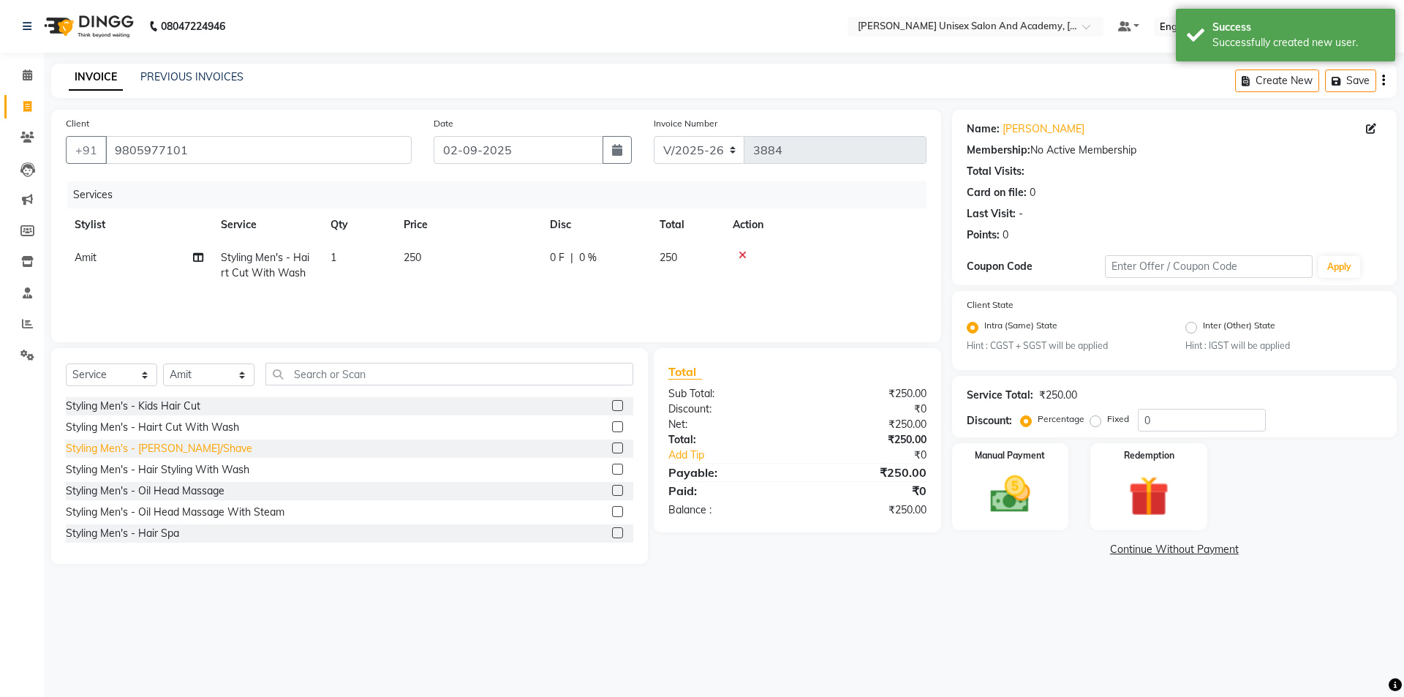
click at [190, 448] on div "Styling Men's - [PERSON_NAME]/Shave" at bounding box center [159, 448] width 187 height 15
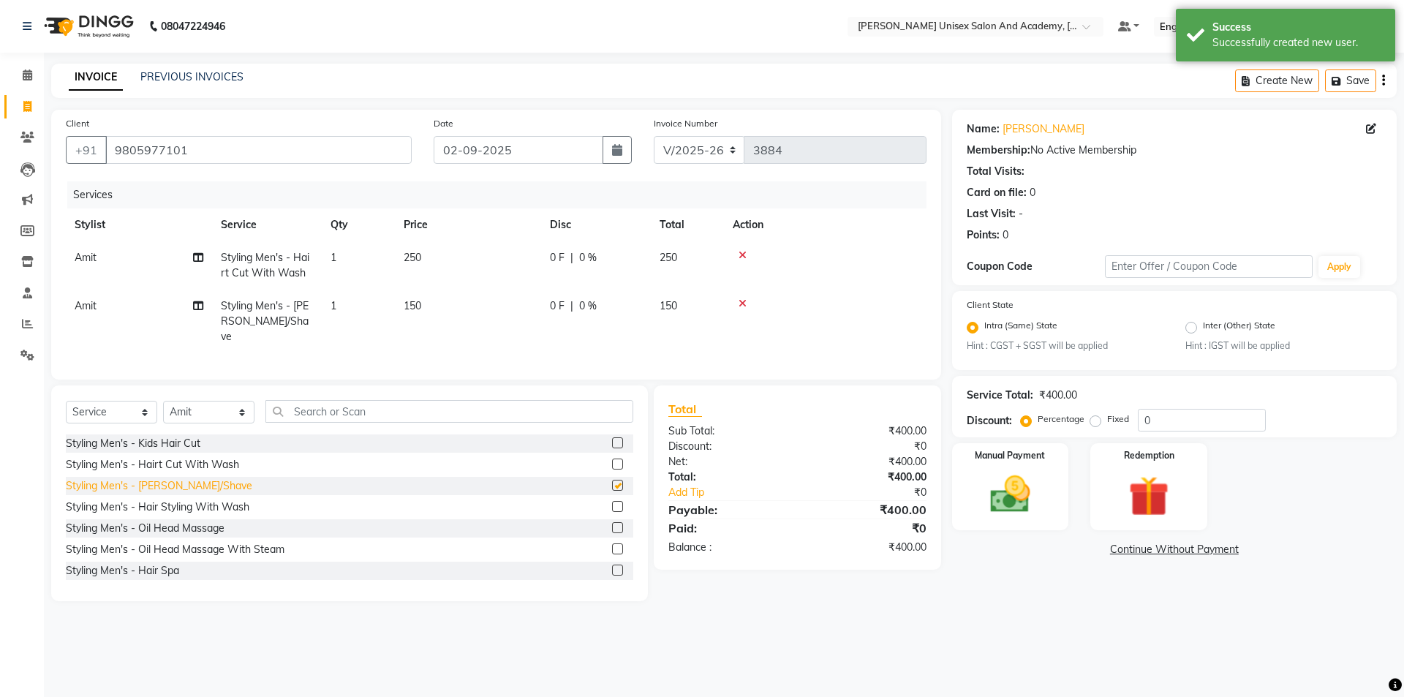
checkbox input "false"
click at [219, 410] on select "Select Stylist Amit anjali hemant [PERSON_NAME] [PERSON_NAME] owner pooja [PERS…" at bounding box center [208, 412] width 91 height 23
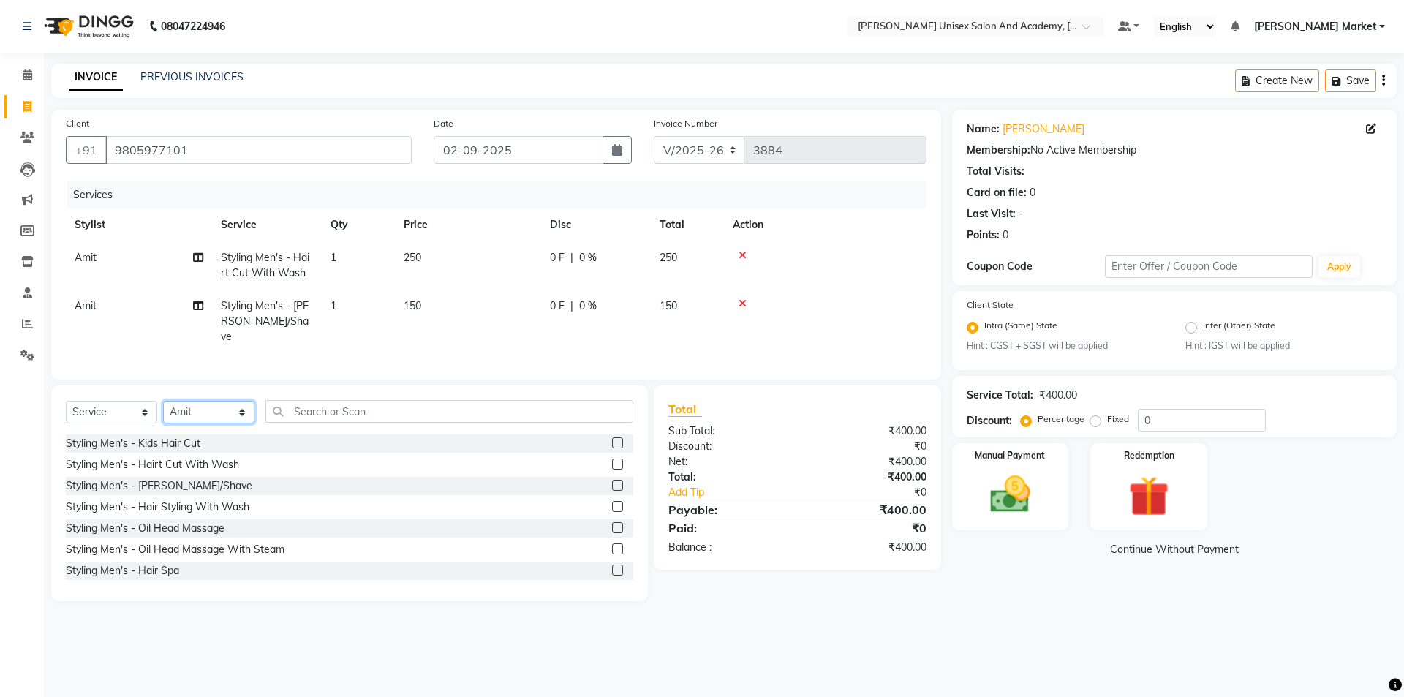
select select "58724"
click at [163, 401] on select "Select Stylist Amit anjali hemant [PERSON_NAME] [PERSON_NAME] owner pooja [PERS…" at bounding box center [208, 412] width 91 height 23
click at [202, 459] on div "Styling Men's - Hairt Cut With Wash" at bounding box center [152, 464] width 173 height 15
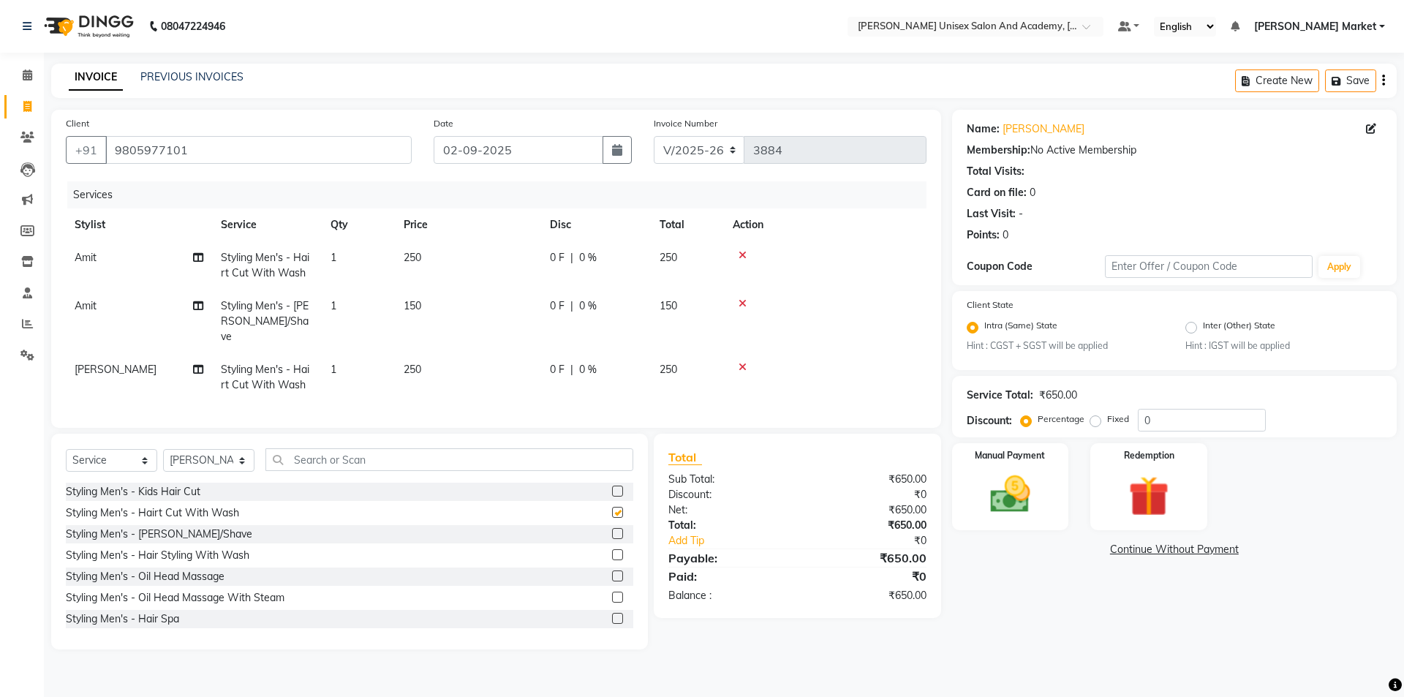
checkbox input "false"
click at [185, 527] on div "Styling Men's - [PERSON_NAME]/Shave" at bounding box center [159, 534] width 187 height 15
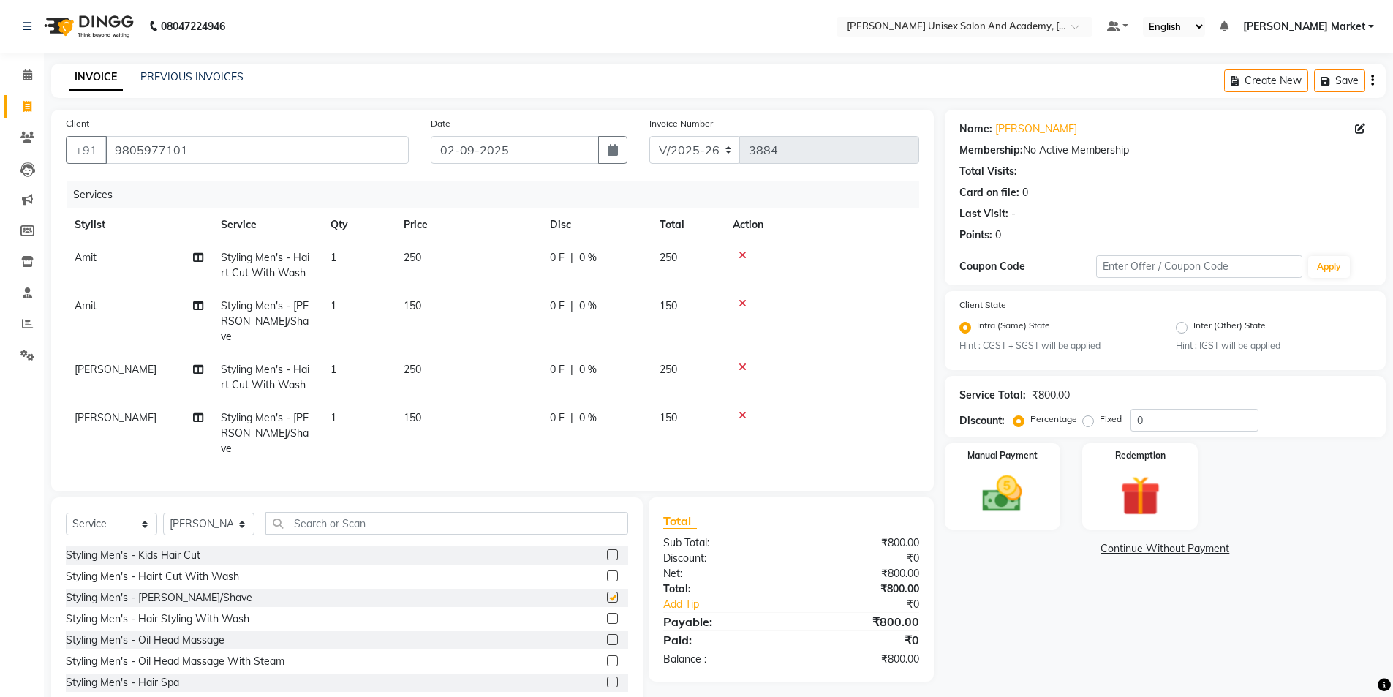
checkbox input "false"
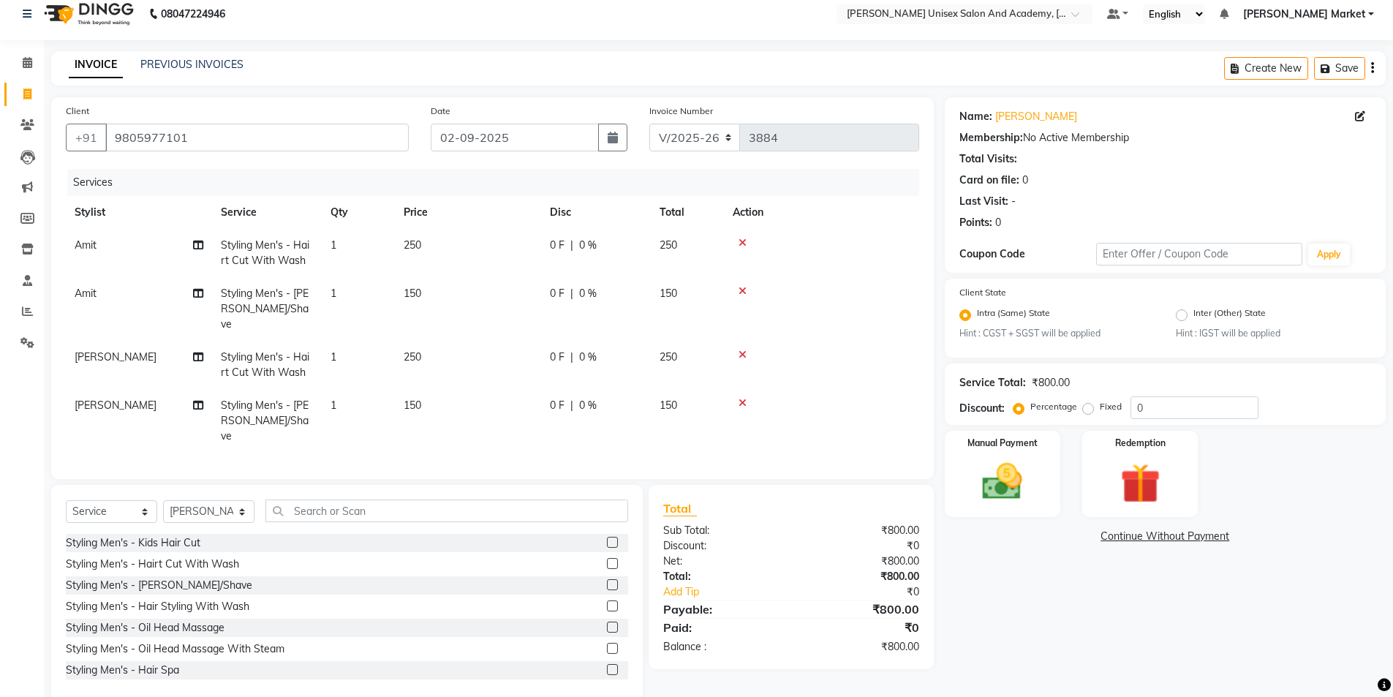
scroll to position [18, 0]
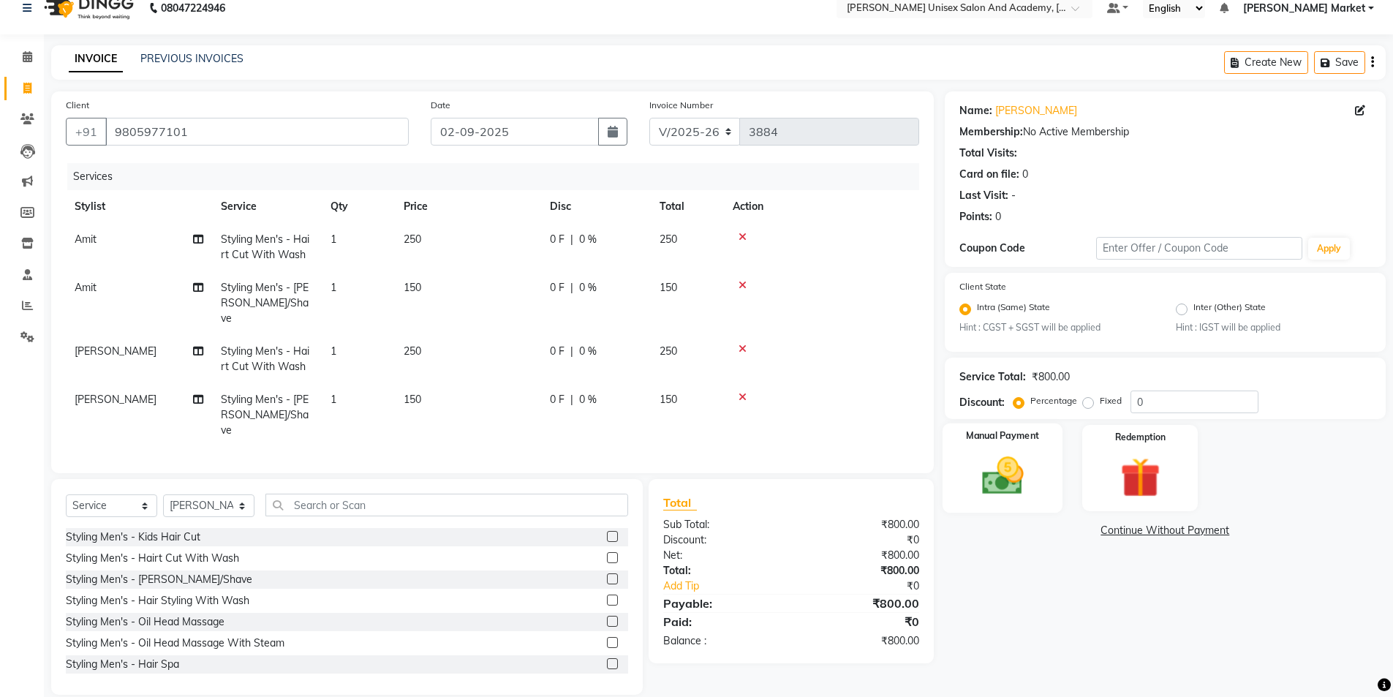
click at [1044, 493] on div "Manual Payment" at bounding box center [1002, 469] width 121 height 90
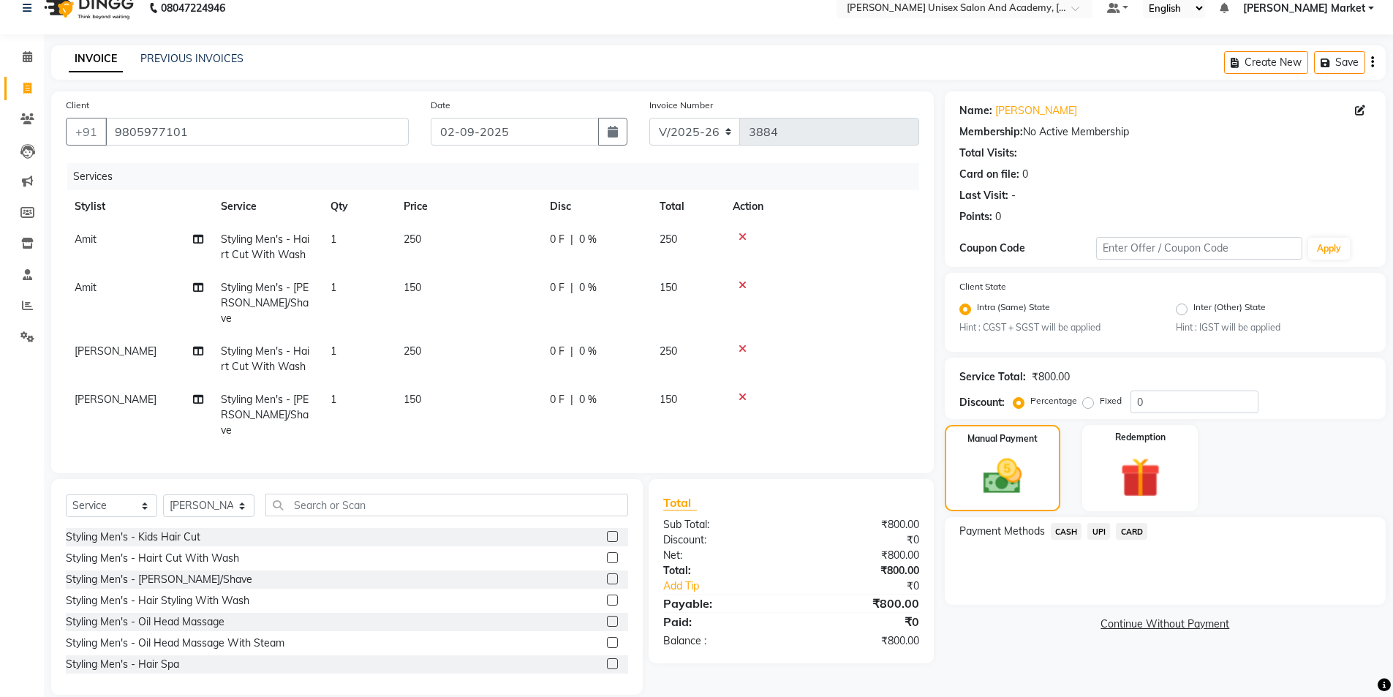
click at [1101, 532] on span "UPI" at bounding box center [1099, 531] width 23 height 17
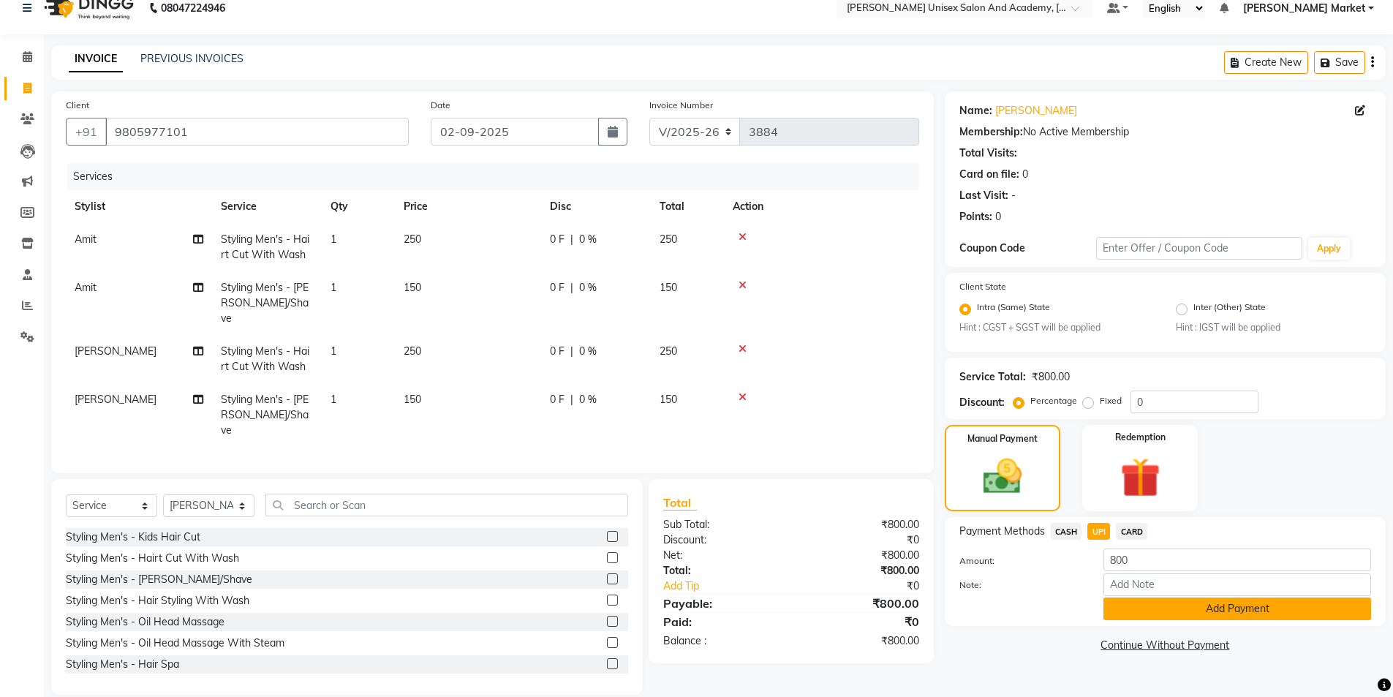
click at [1134, 611] on button "Add Payment" at bounding box center [1238, 609] width 268 height 23
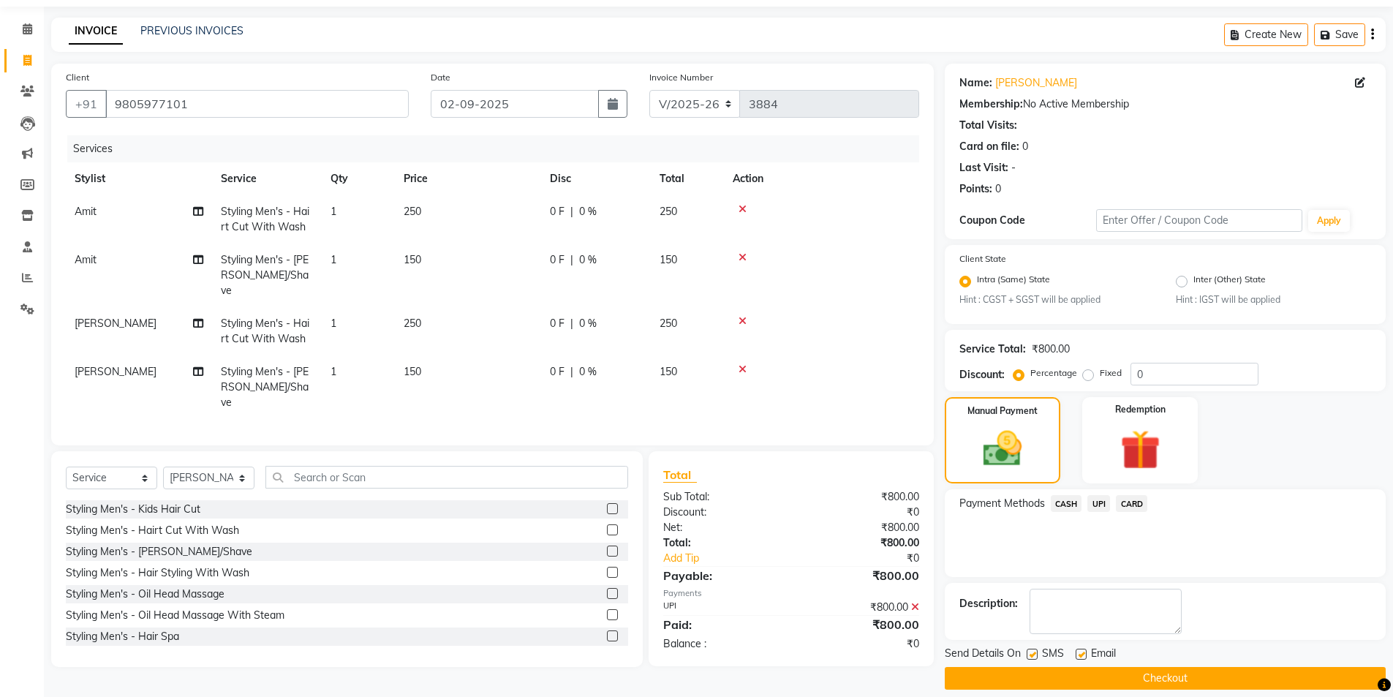
scroll to position [61, 0]
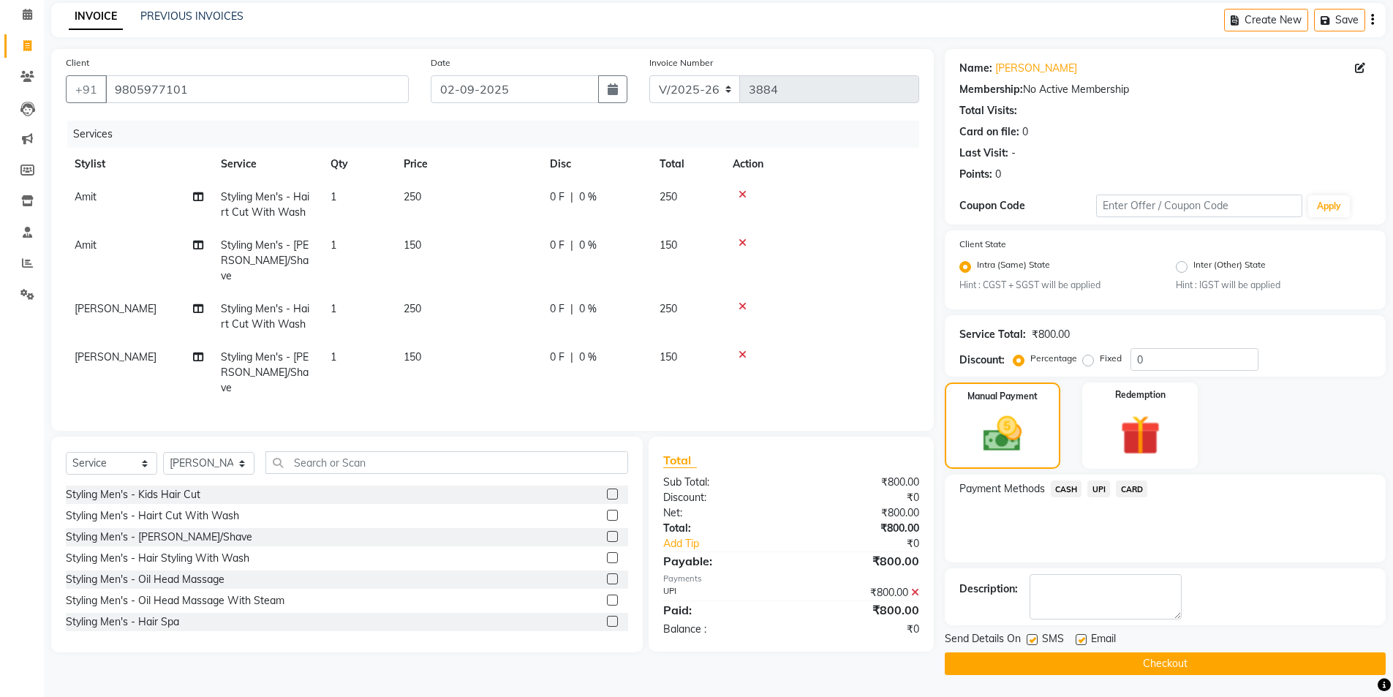
click at [1145, 668] on button "Checkout" at bounding box center [1165, 663] width 441 height 23
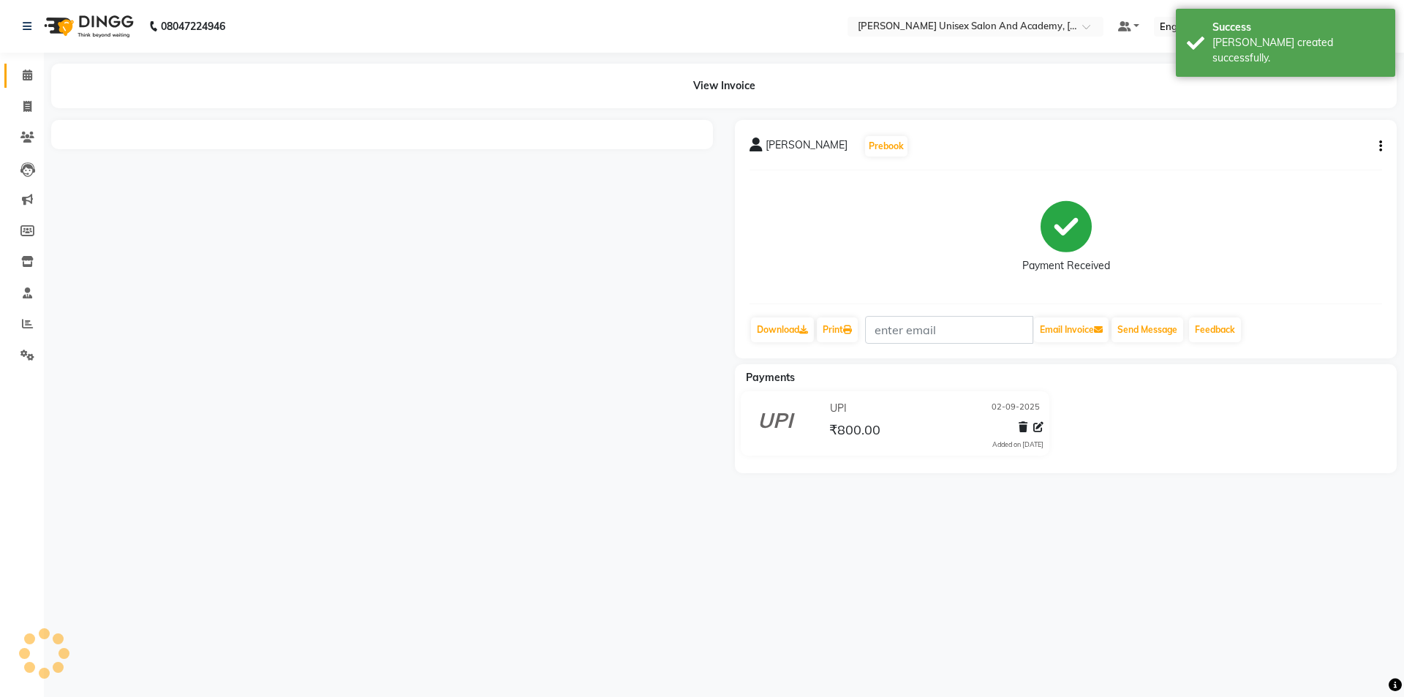
click at [29, 83] on link "Calendar" at bounding box center [21, 76] width 35 height 24
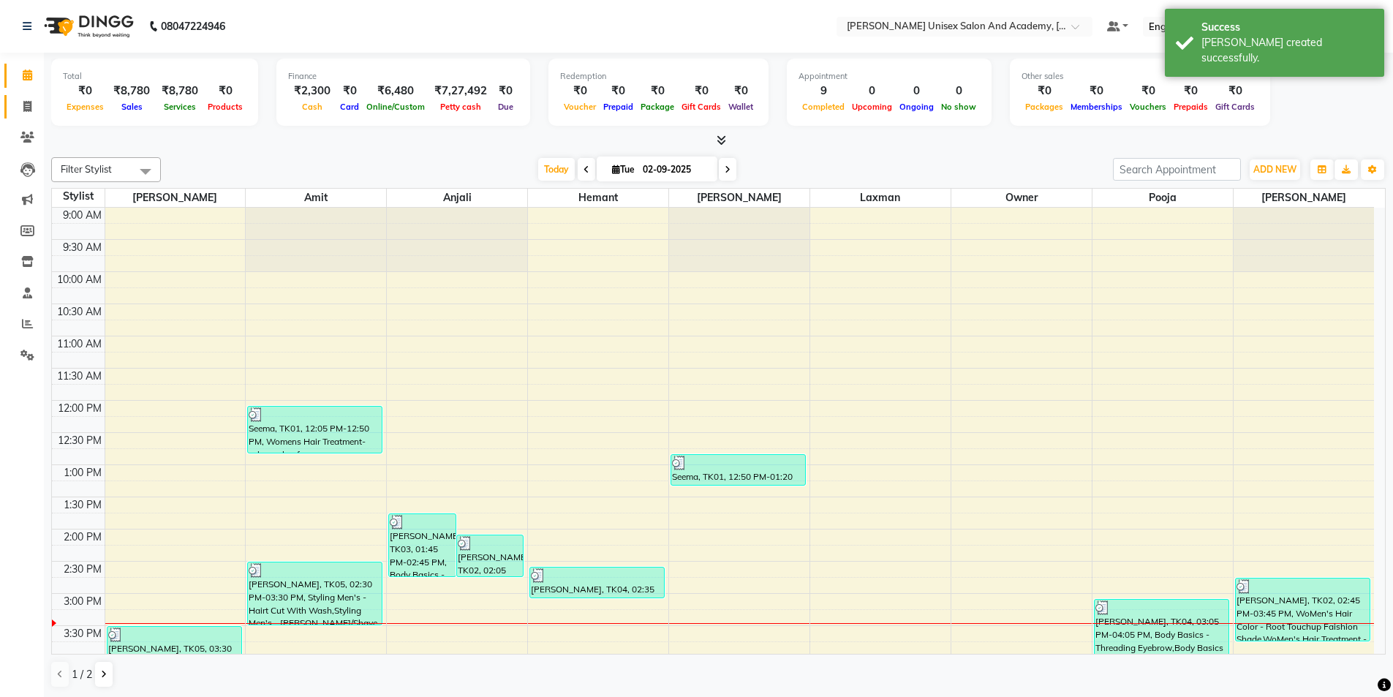
click at [31, 116] on link "Invoice" at bounding box center [21, 107] width 35 height 24
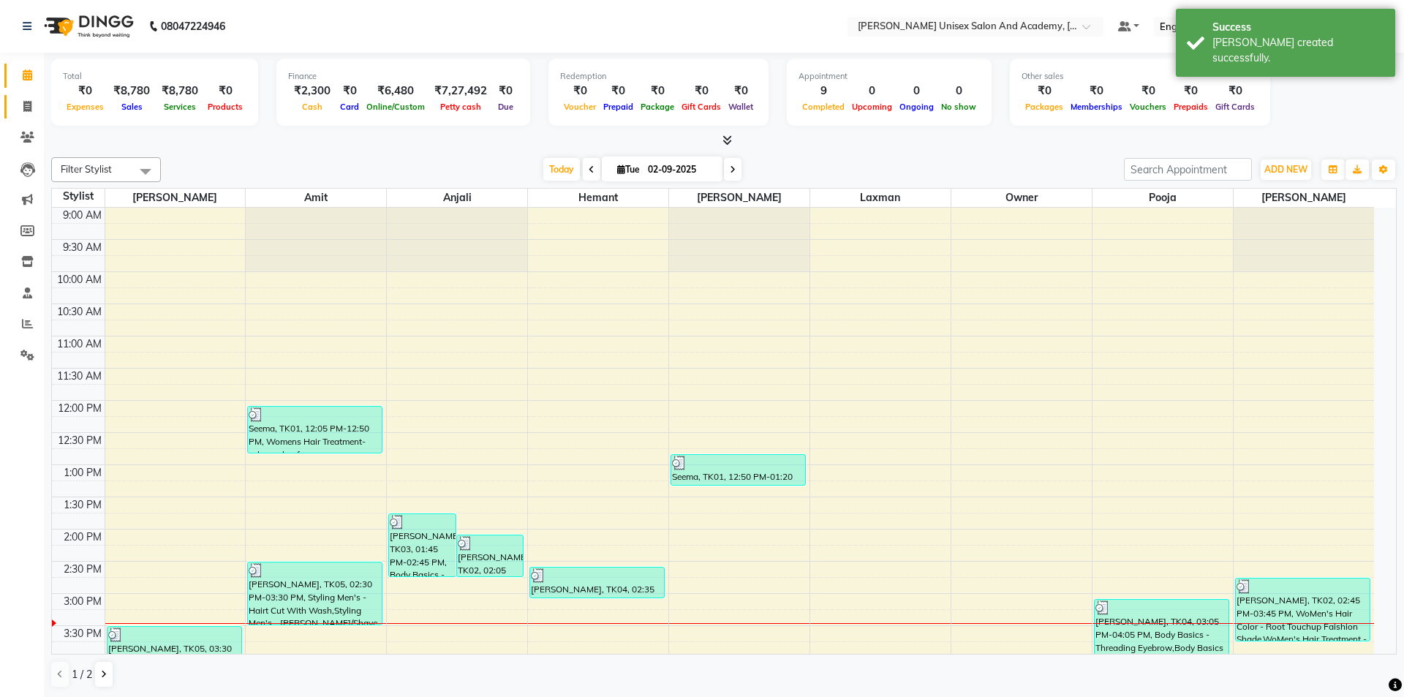
select select "8060"
select select "service"
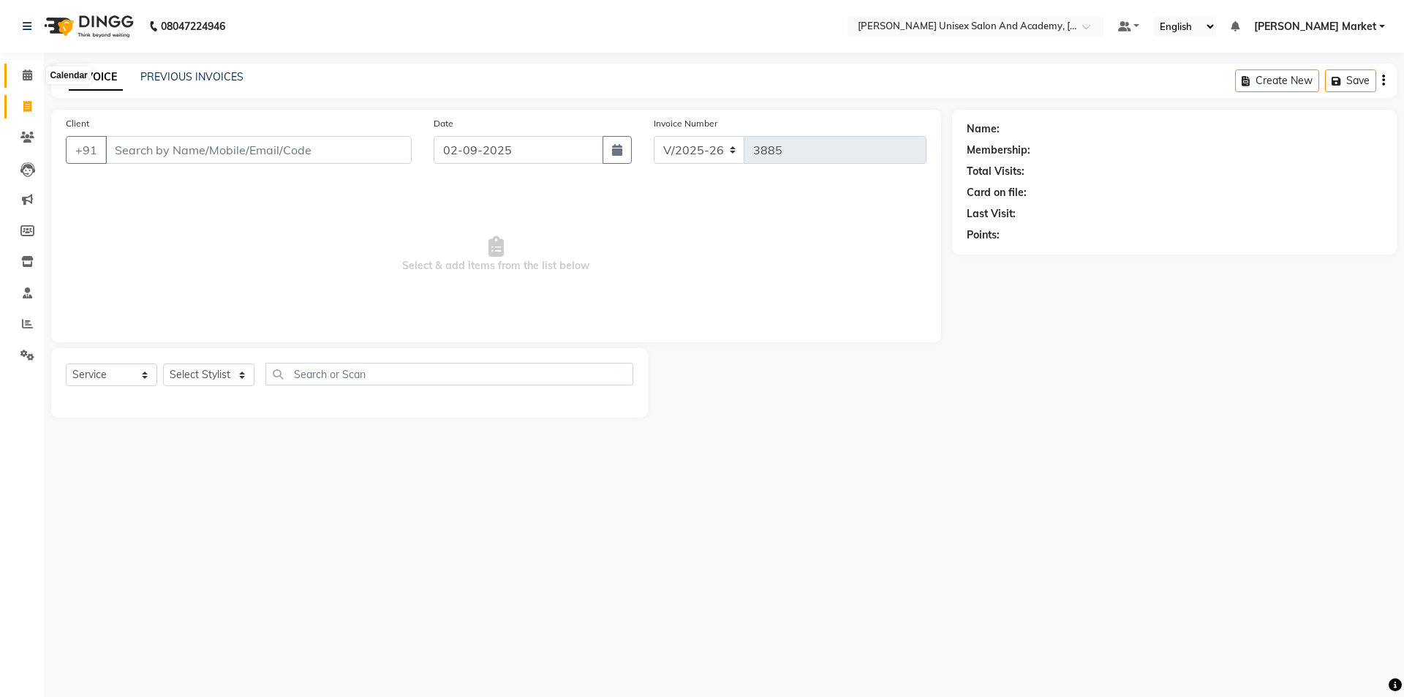
click at [23, 75] on icon at bounding box center [28, 74] width 10 height 11
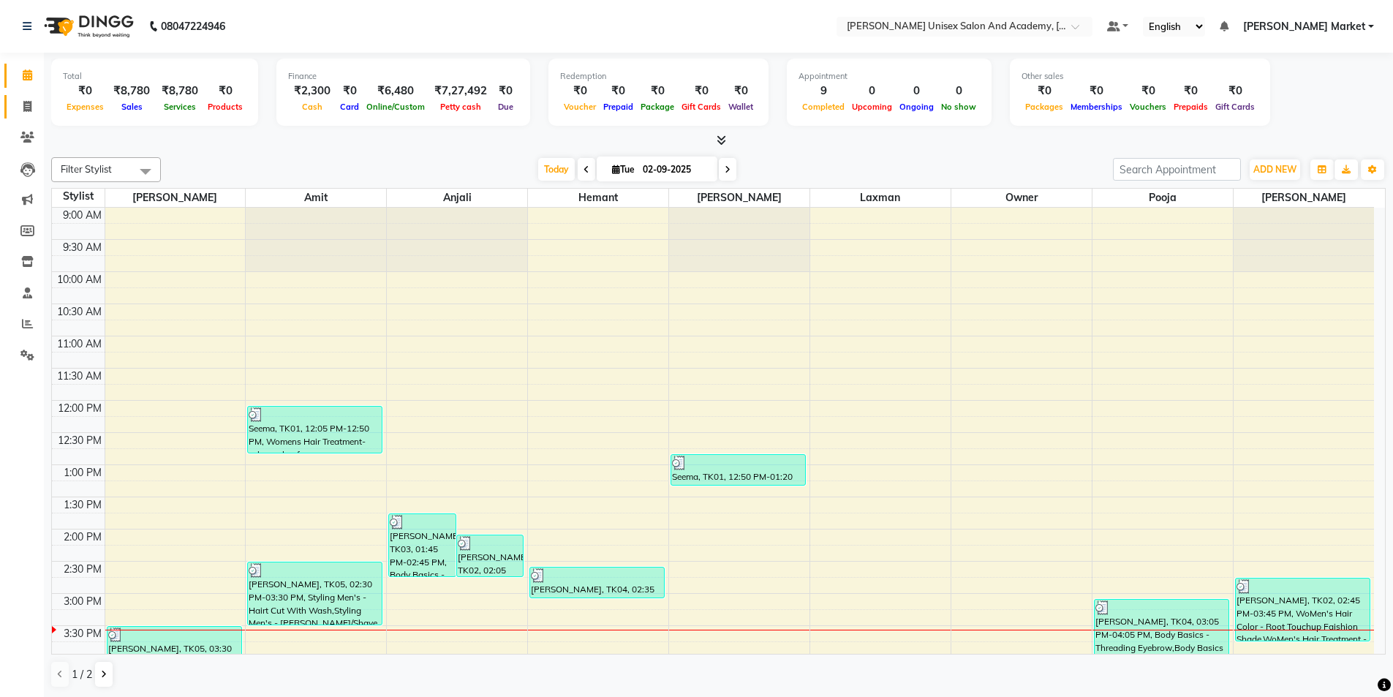
click at [30, 105] on icon at bounding box center [27, 106] width 8 height 11
select select "service"
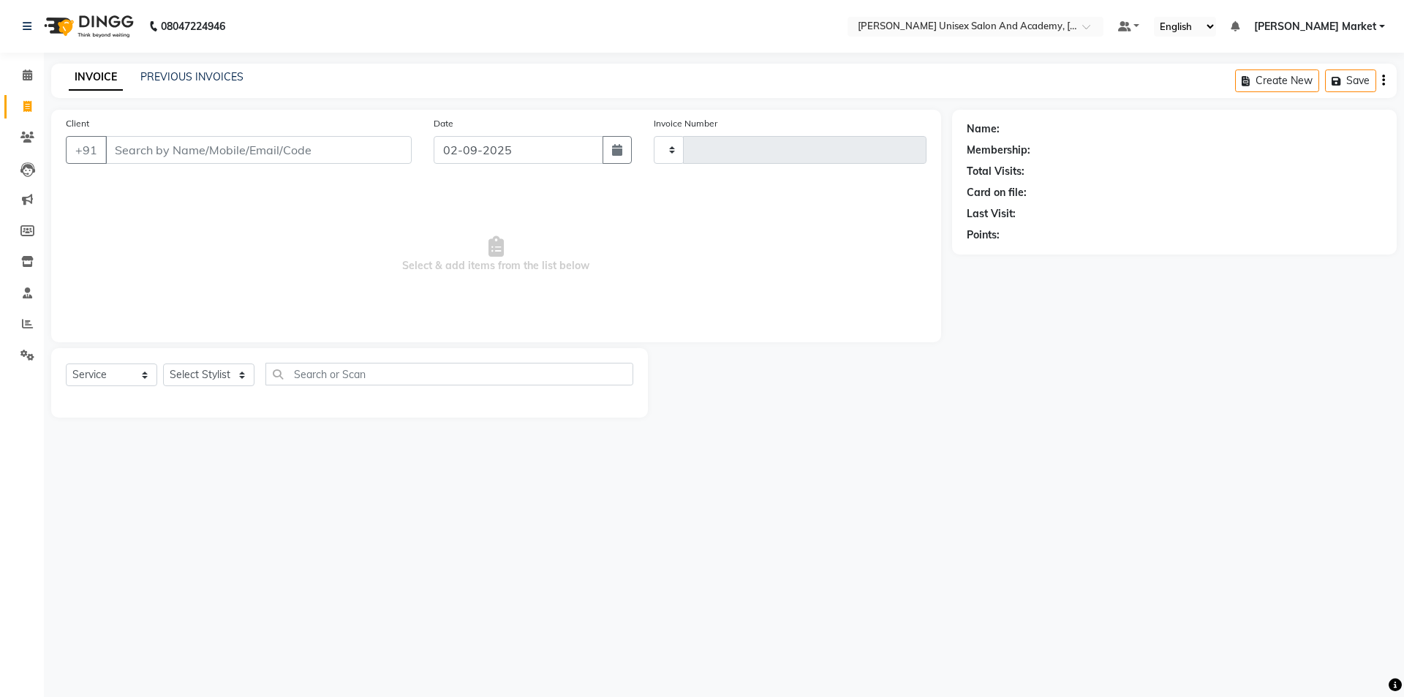
type input "3885"
select select "8060"
click at [30, 106] on icon at bounding box center [27, 106] width 8 height 11
select select "service"
type input "3885"
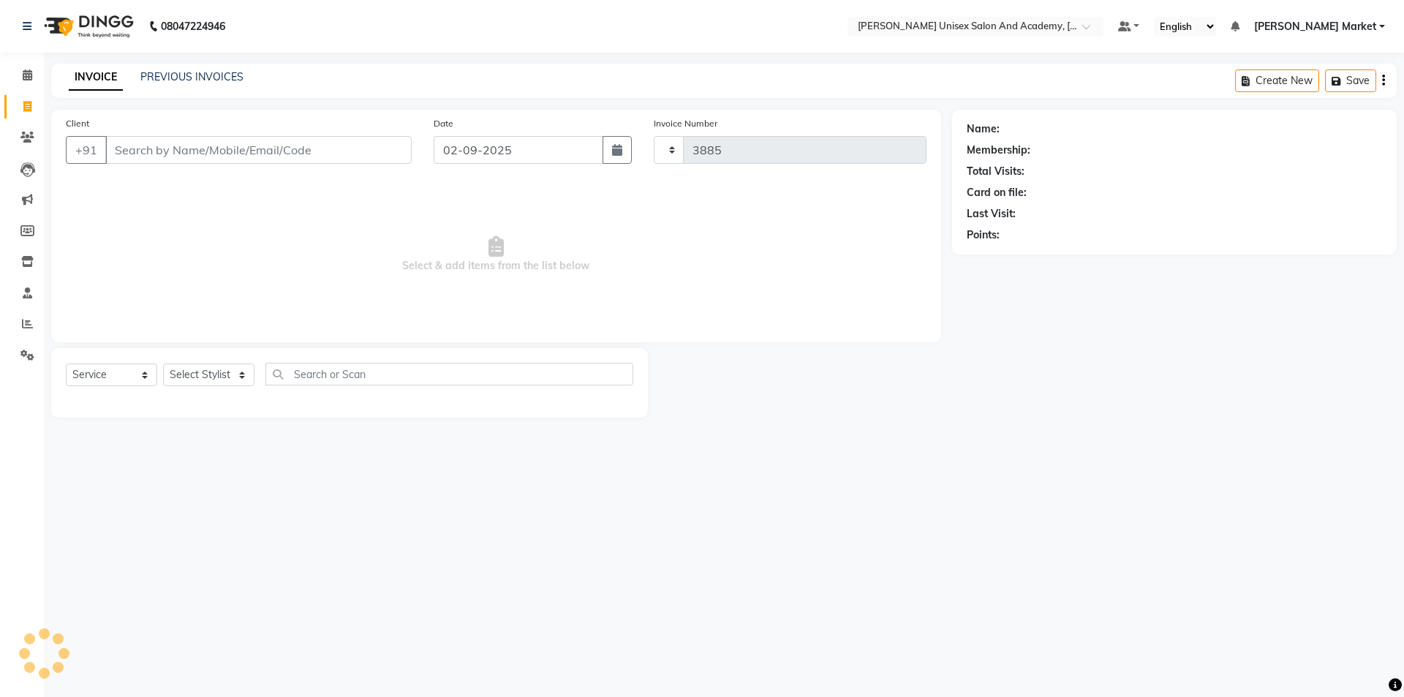
select select "8060"
click at [239, 374] on select "Select Stylist Amit anjali hemant [PERSON_NAME] [PERSON_NAME] owner pooja [PERS…" at bounding box center [208, 375] width 91 height 23
select select "74040"
click at [163, 364] on select "Select Stylist Amit anjali hemant [PERSON_NAME] [PERSON_NAME] owner pooja [PERS…" at bounding box center [208, 375] width 91 height 23
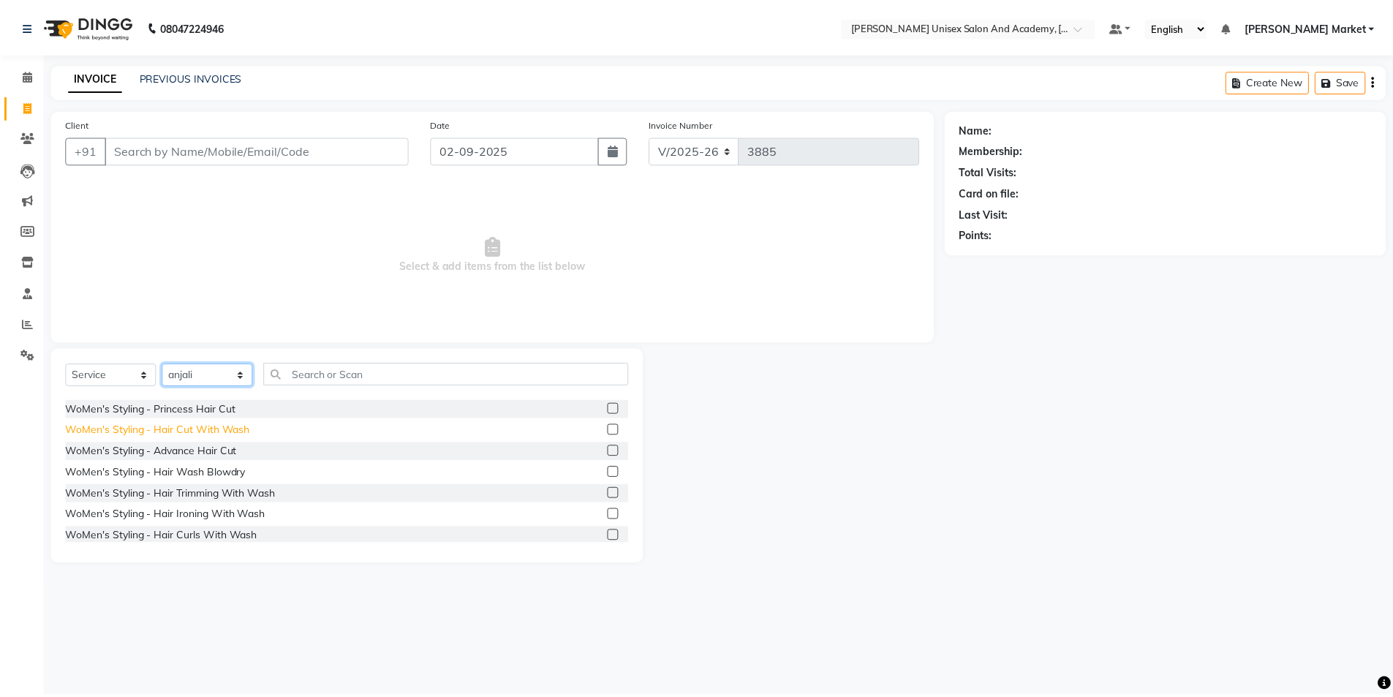
scroll to position [439, 0]
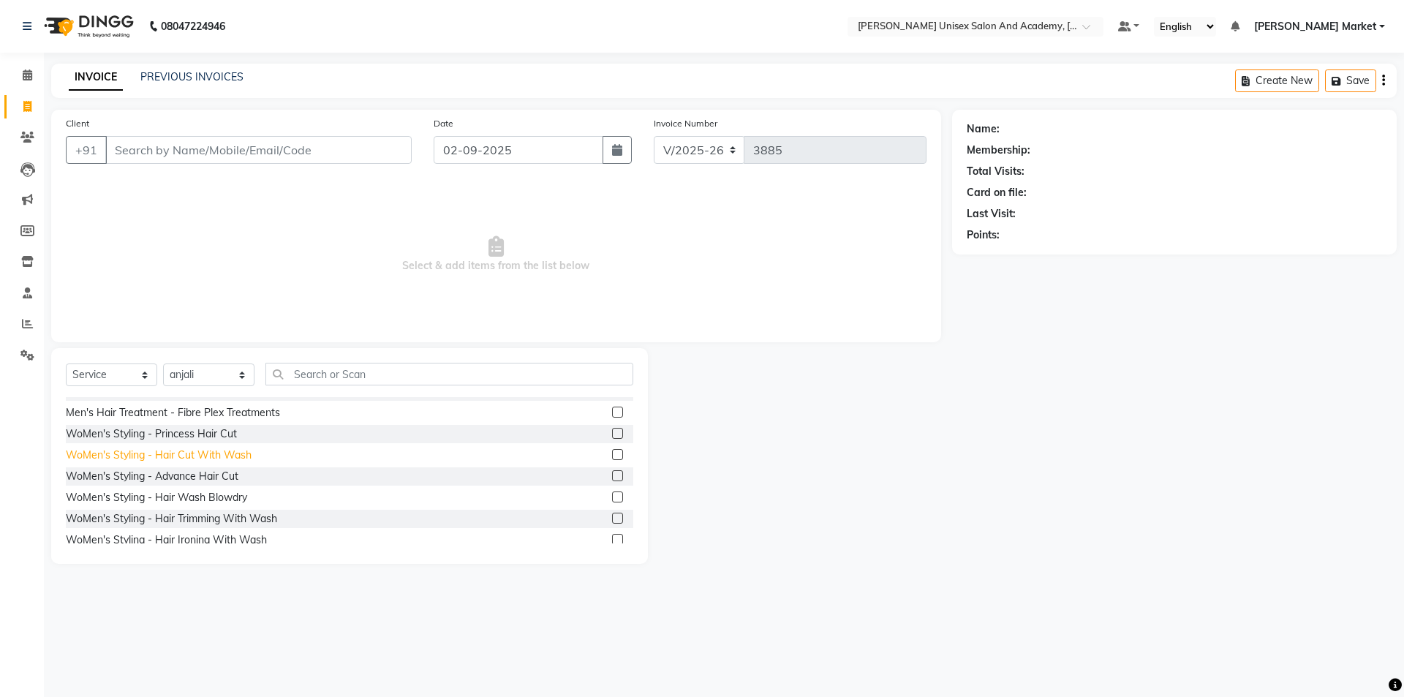
click at [230, 455] on div "WoMen's Styling - Hair Cut With Wash" at bounding box center [159, 455] width 186 height 15
checkbox input "false"
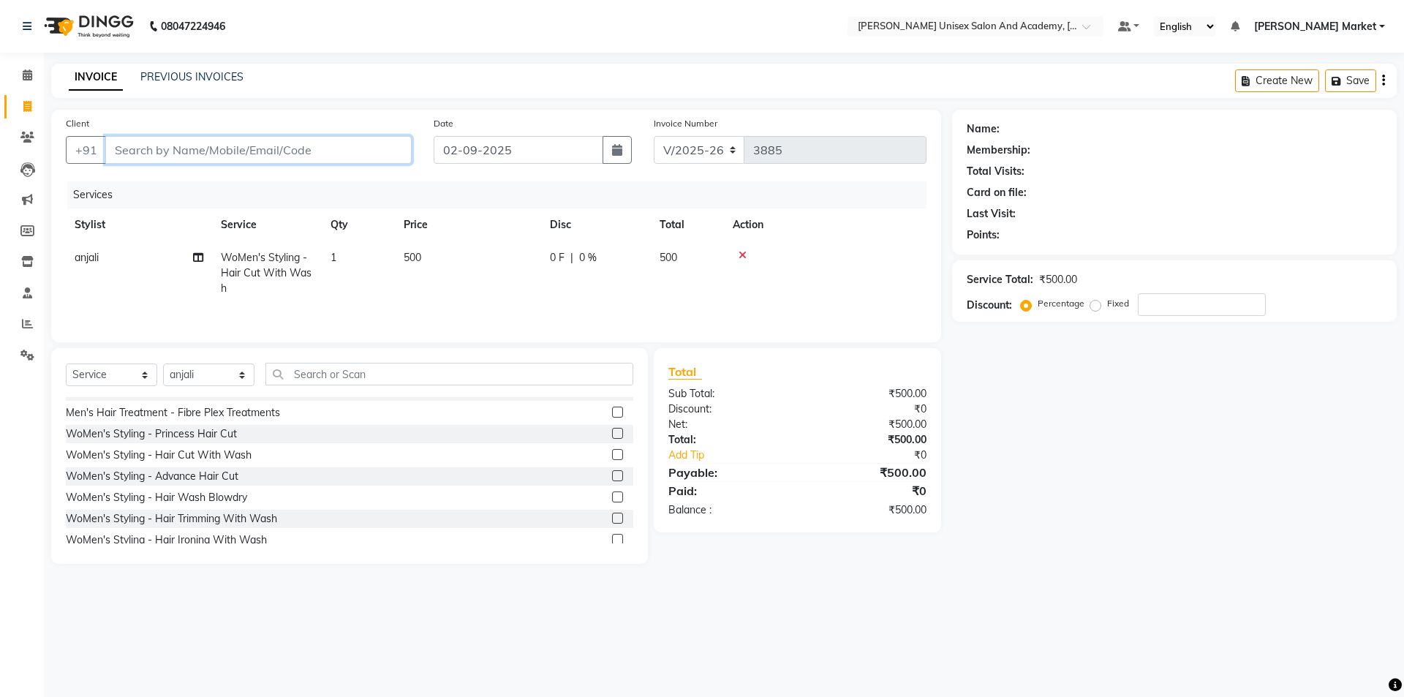
click at [170, 145] on input "Client" at bounding box center [258, 150] width 306 height 28
type input "8"
type input "0"
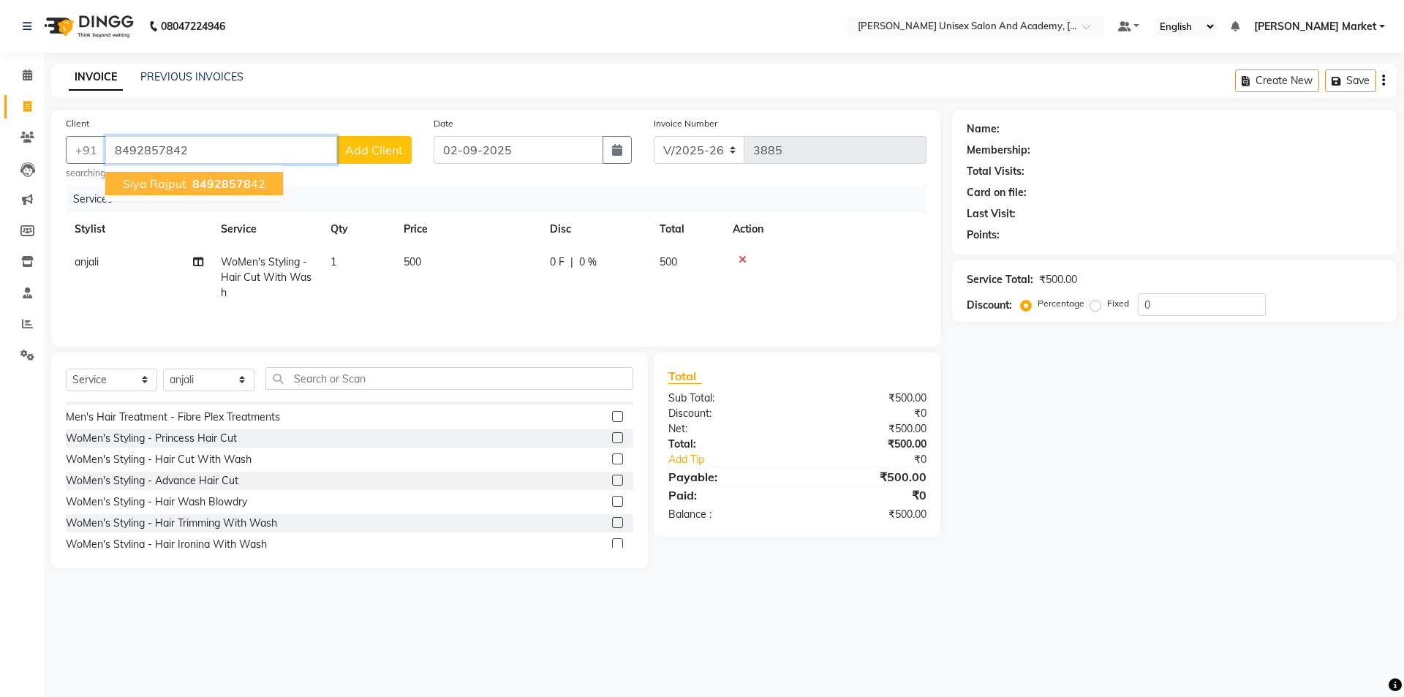
type input "8492857842"
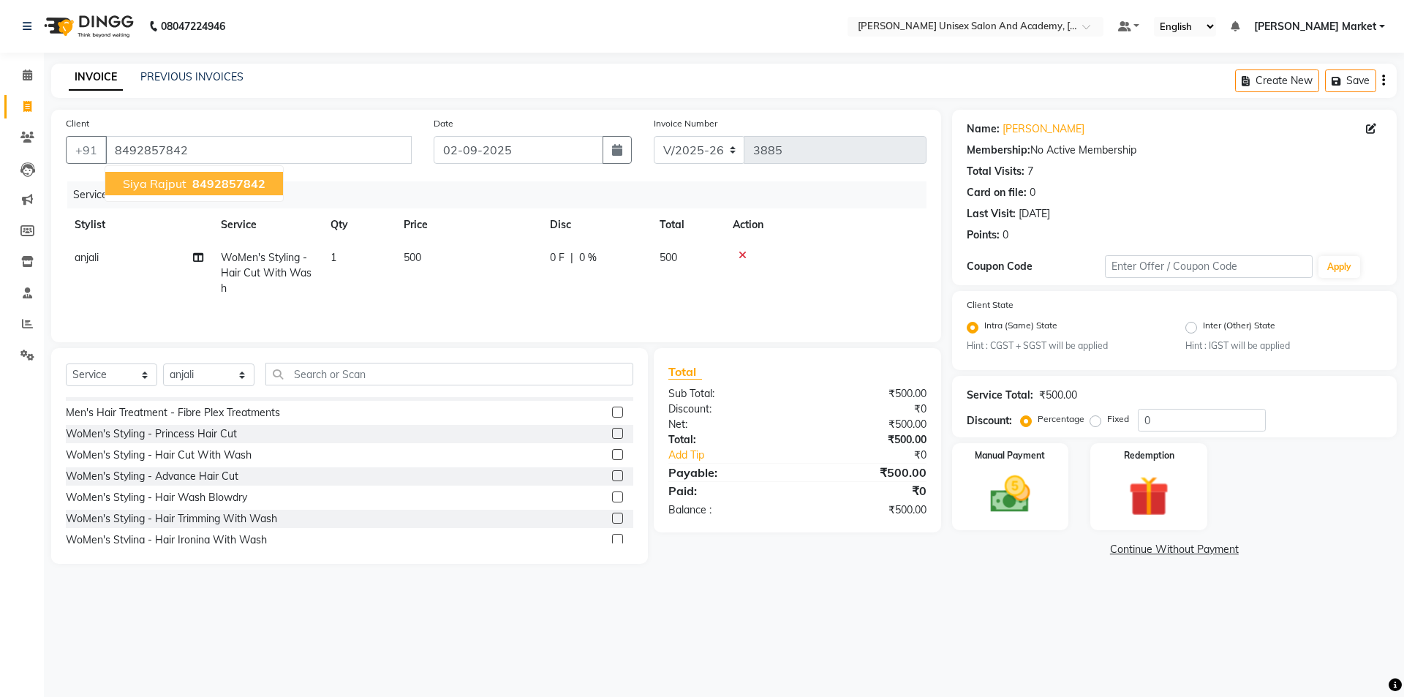
click at [211, 187] on span "8492857842" at bounding box center [228, 183] width 73 height 15
click at [1012, 481] on img at bounding box center [1010, 495] width 68 height 48
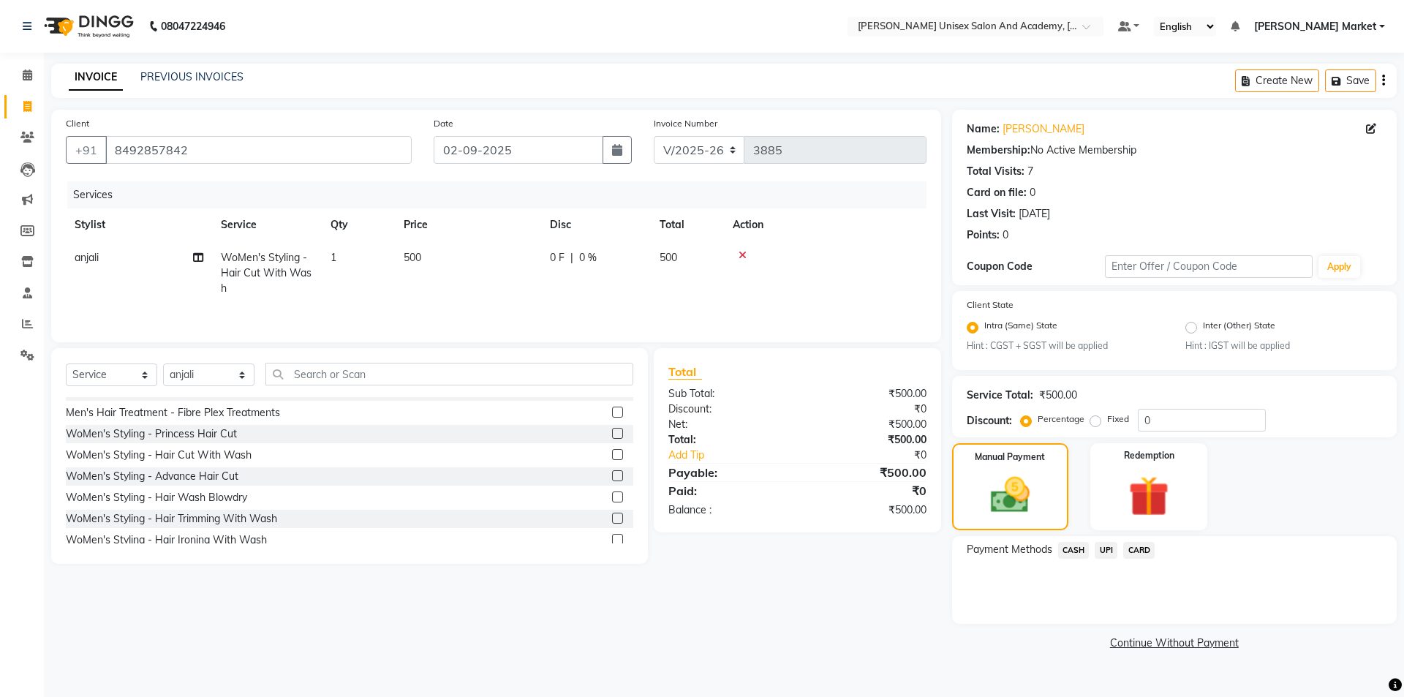
click at [1136, 548] on span "CARD" at bounding box center [1138, 550] width 31 height 17
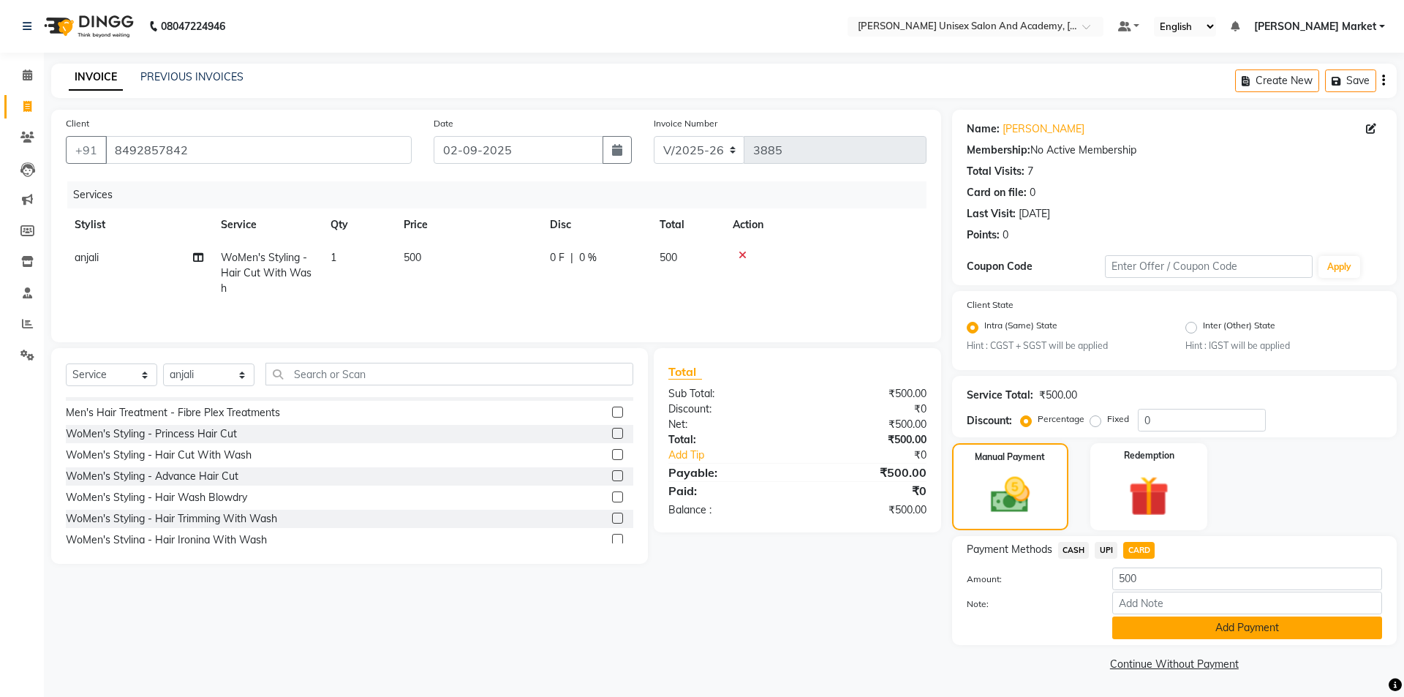
click at [1224, 634] on button "Add Payment" at bounding box center [1248, 628] width 270 height 23
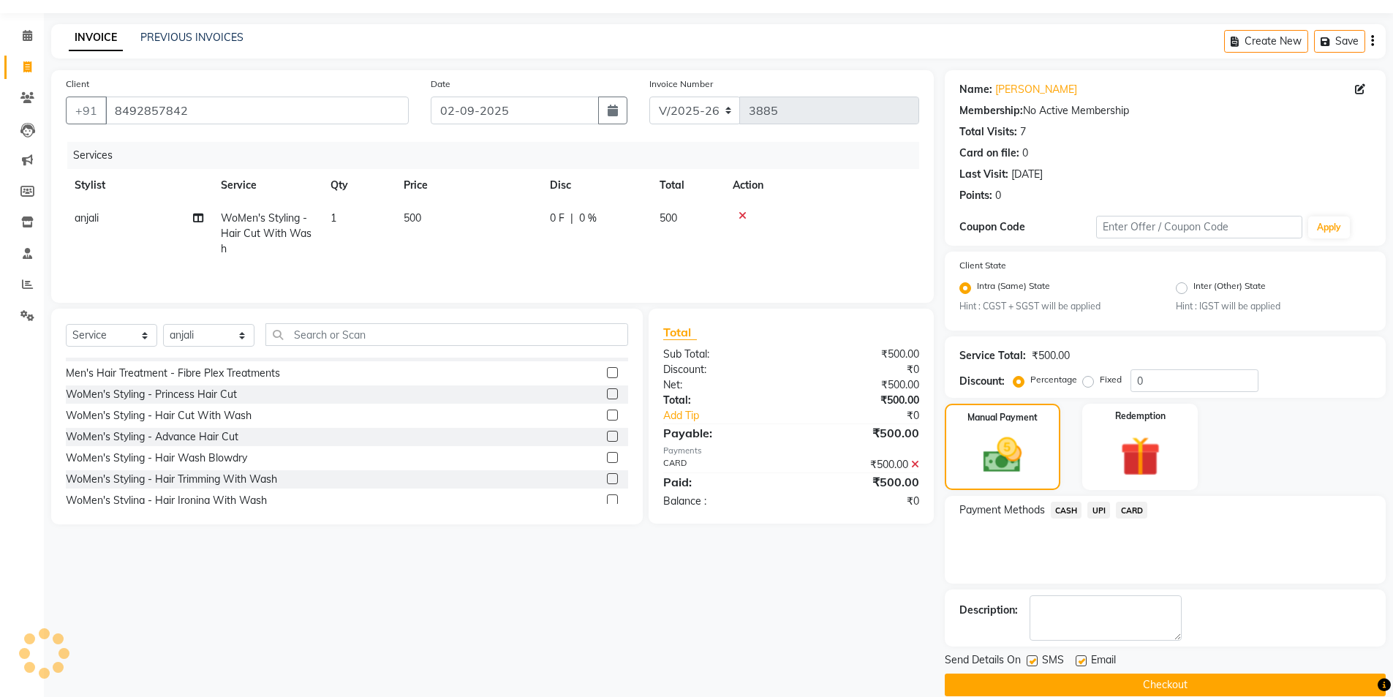
scroll to position [61, 0]
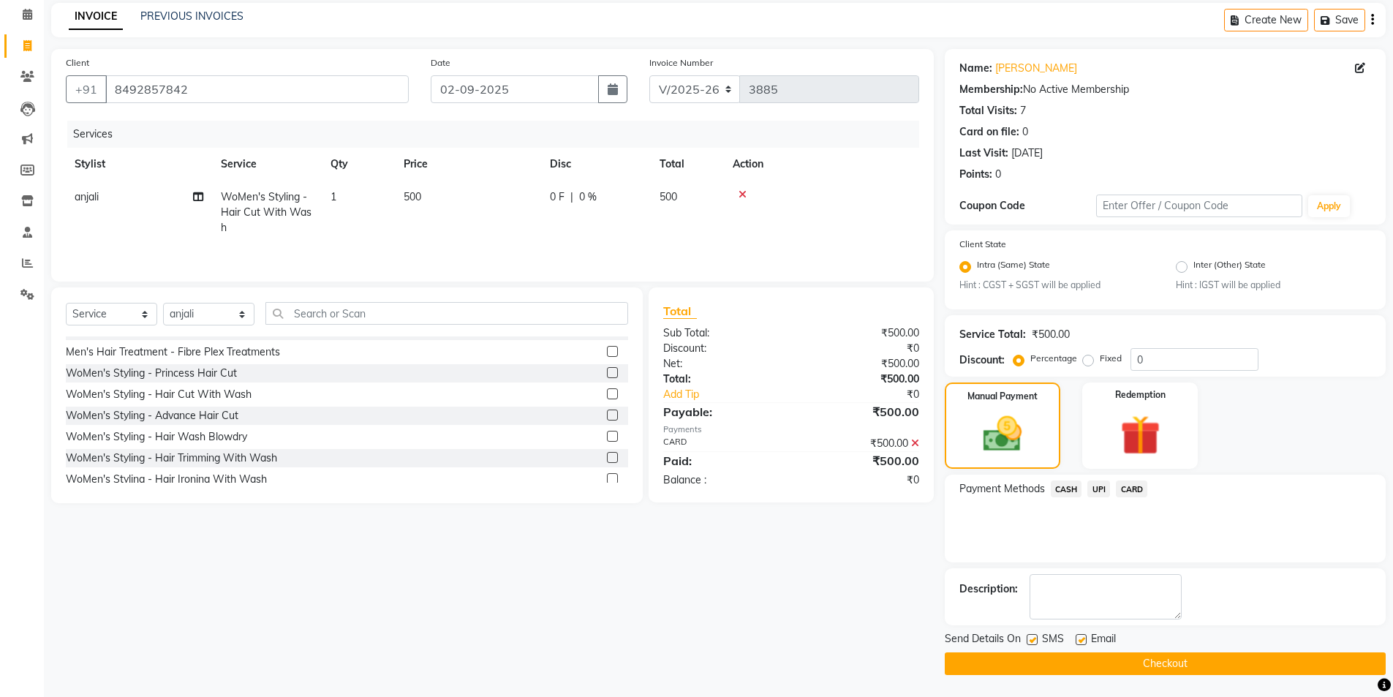
click at [1216, 658] on button "Checkout" at bounding box center [1165, 663] width 441 height 23
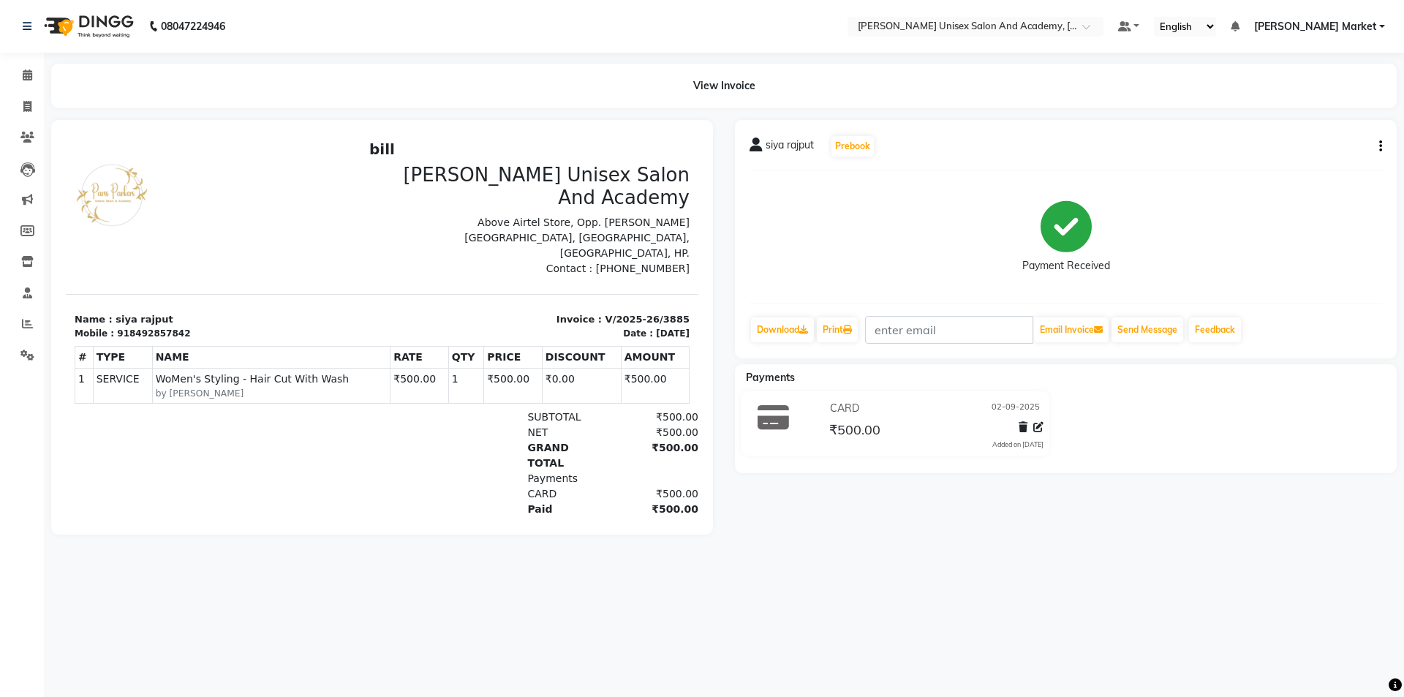
click at [794, 614] on div "08047224946 Select Location × [GEOGRAPHIC_DATA] Parkers Unisex Salon And Academ…" at bounding box center [702, 348] width 1404 height 697
drag, startPoint x: 39, startPoint y: 113, endPoint x: 106, endPoint y: 247, distance: 150.1
click at [37, 74] on span at bounding box center [28, 75] width 26 height 17
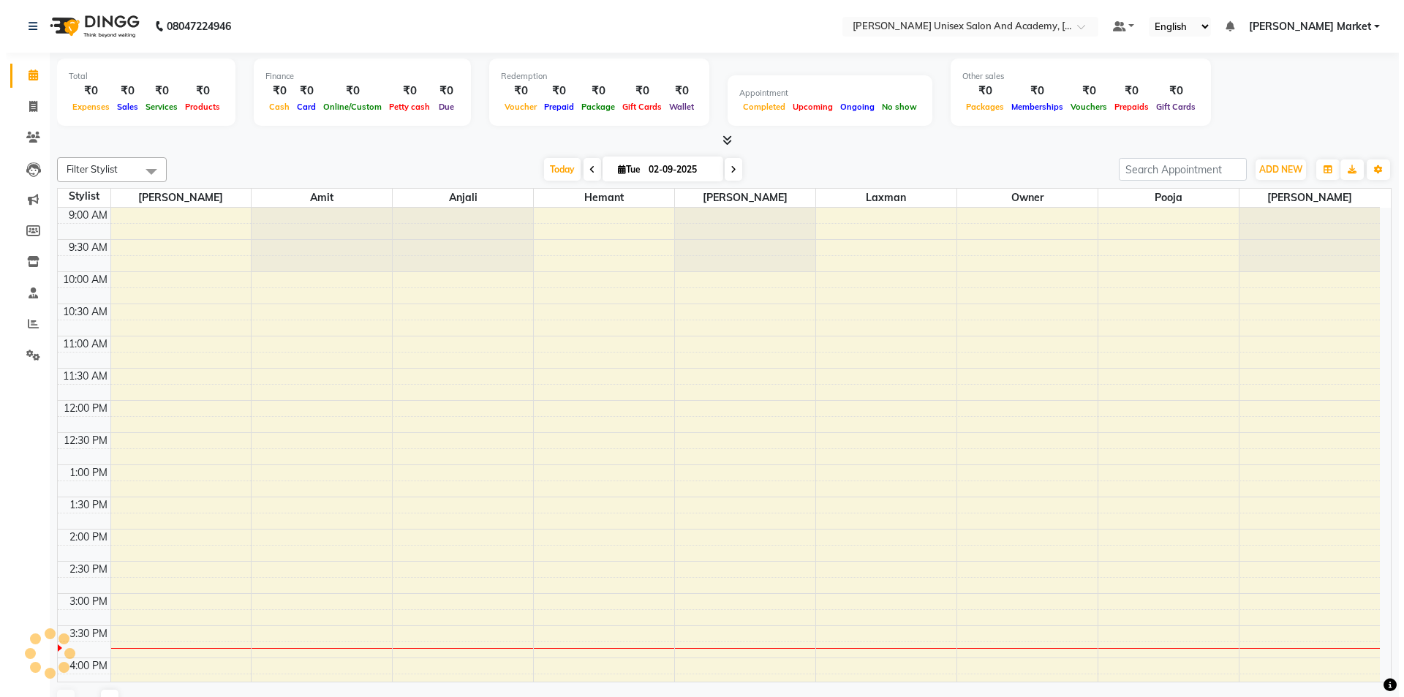
scroll to position [298, 0]
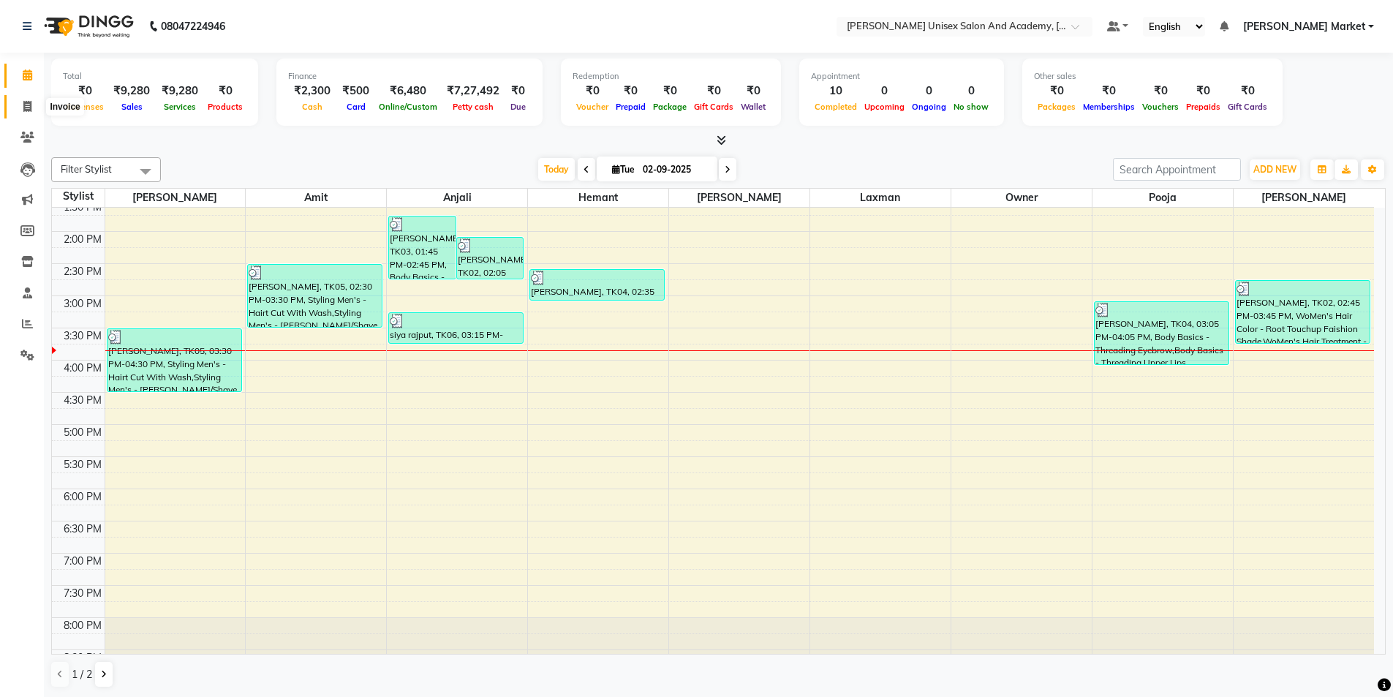
click at [28, 105] on icon at bounding box center [27, 106] width 8 height 11
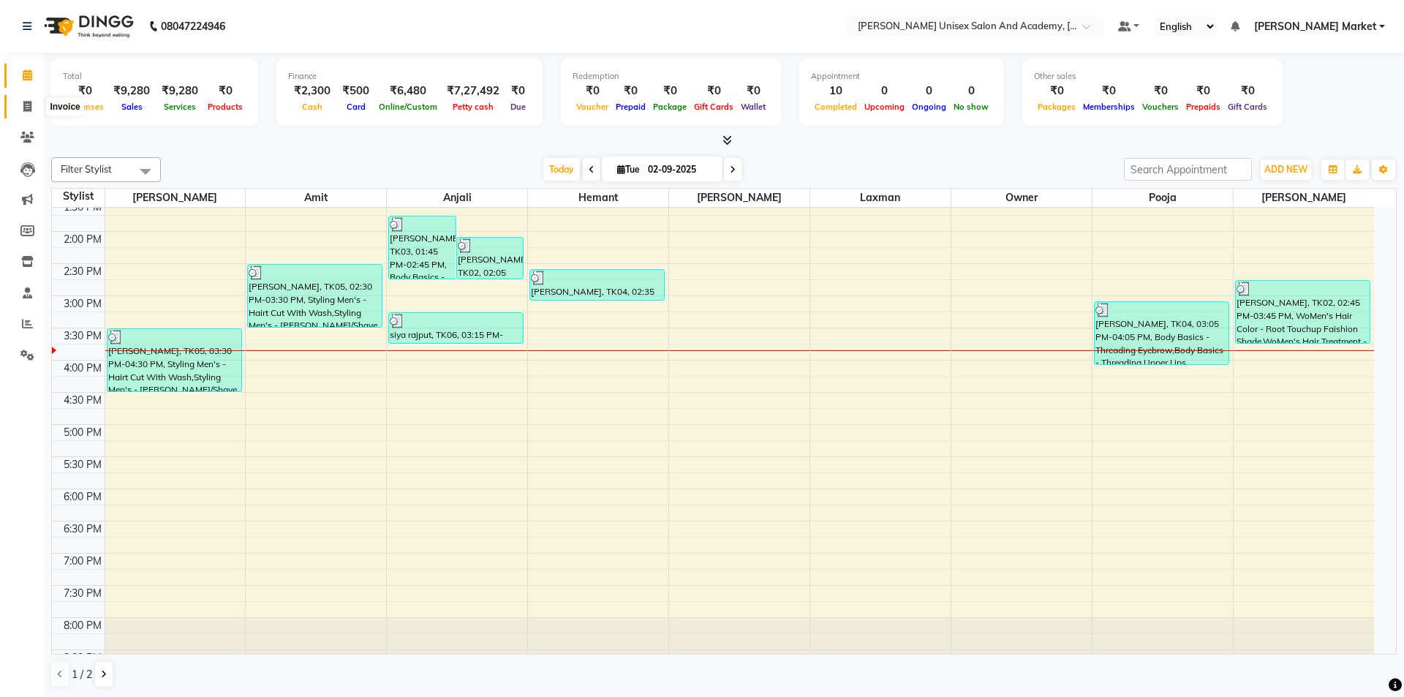
select select "service"
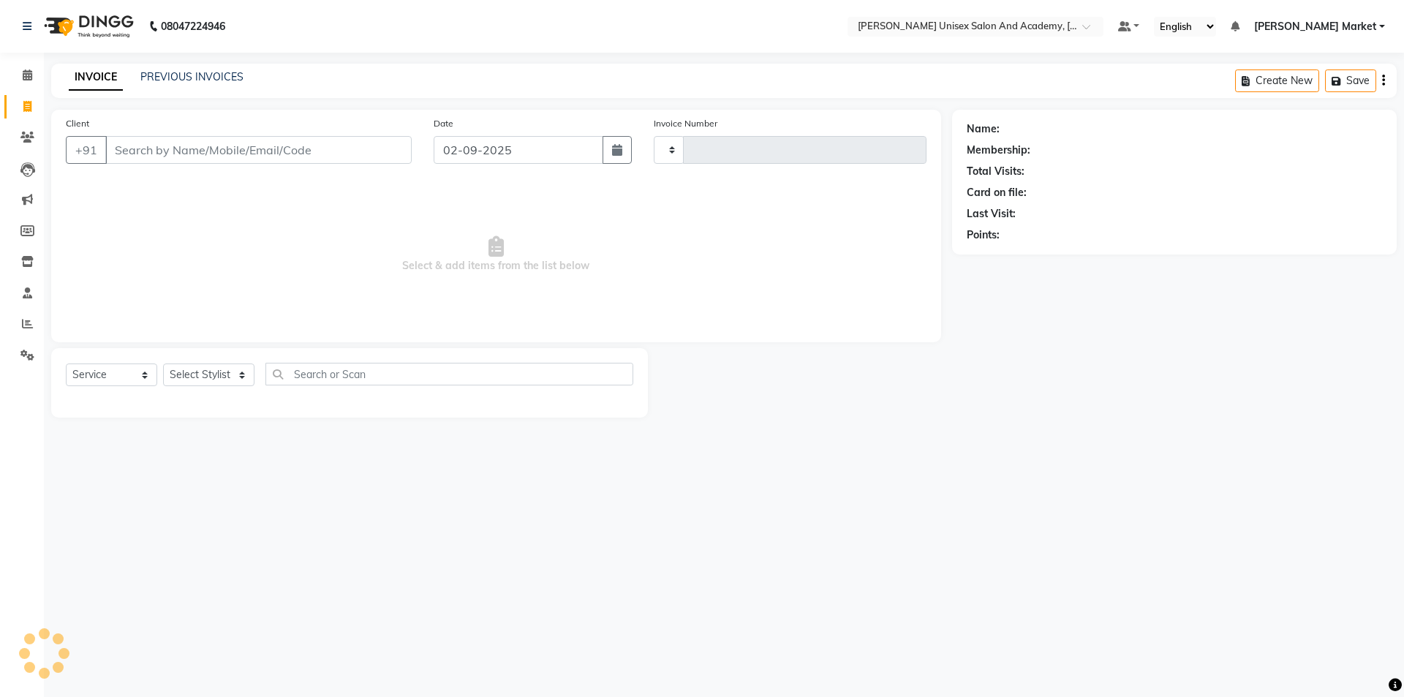
type input "3886"
select select "8060"
click at [243, 147] on input "Client" at bounding box center [258, 150] width 306 height 28
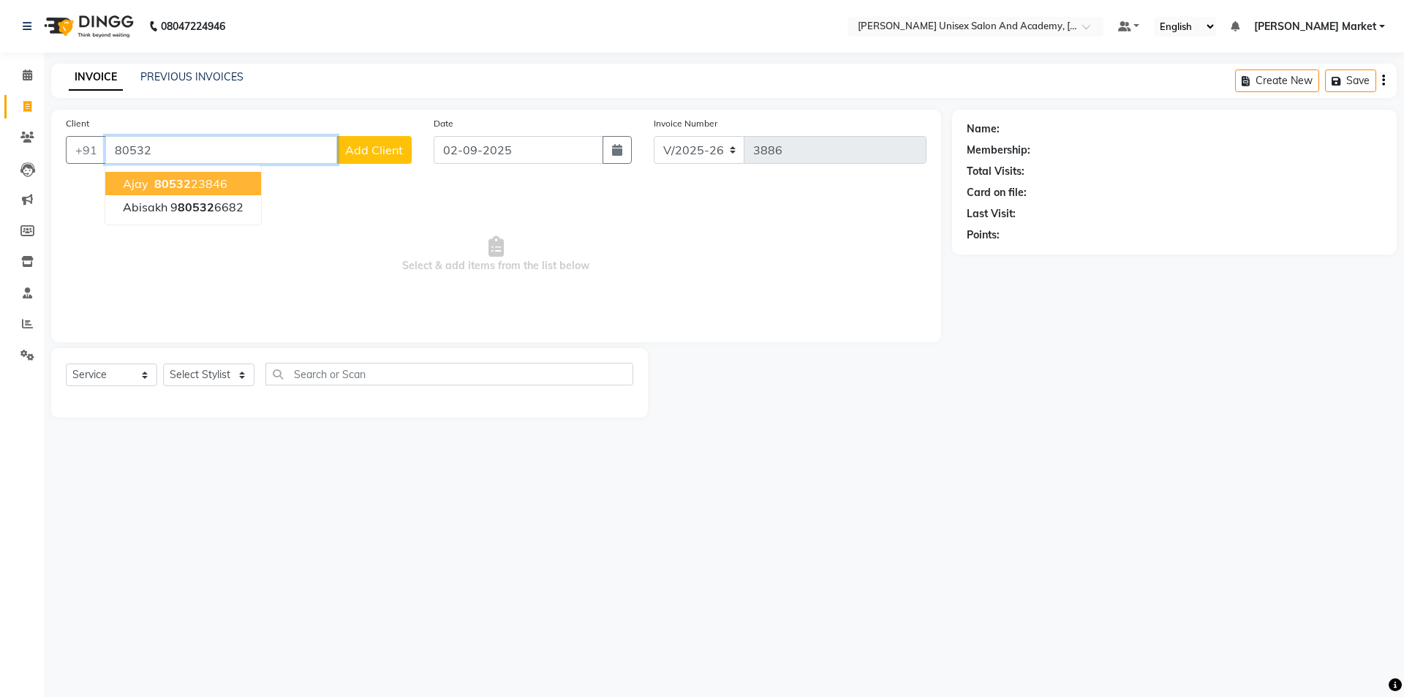
click at [178, 180] on span "80532" at bounding box center [172, 183] width 37 height 15
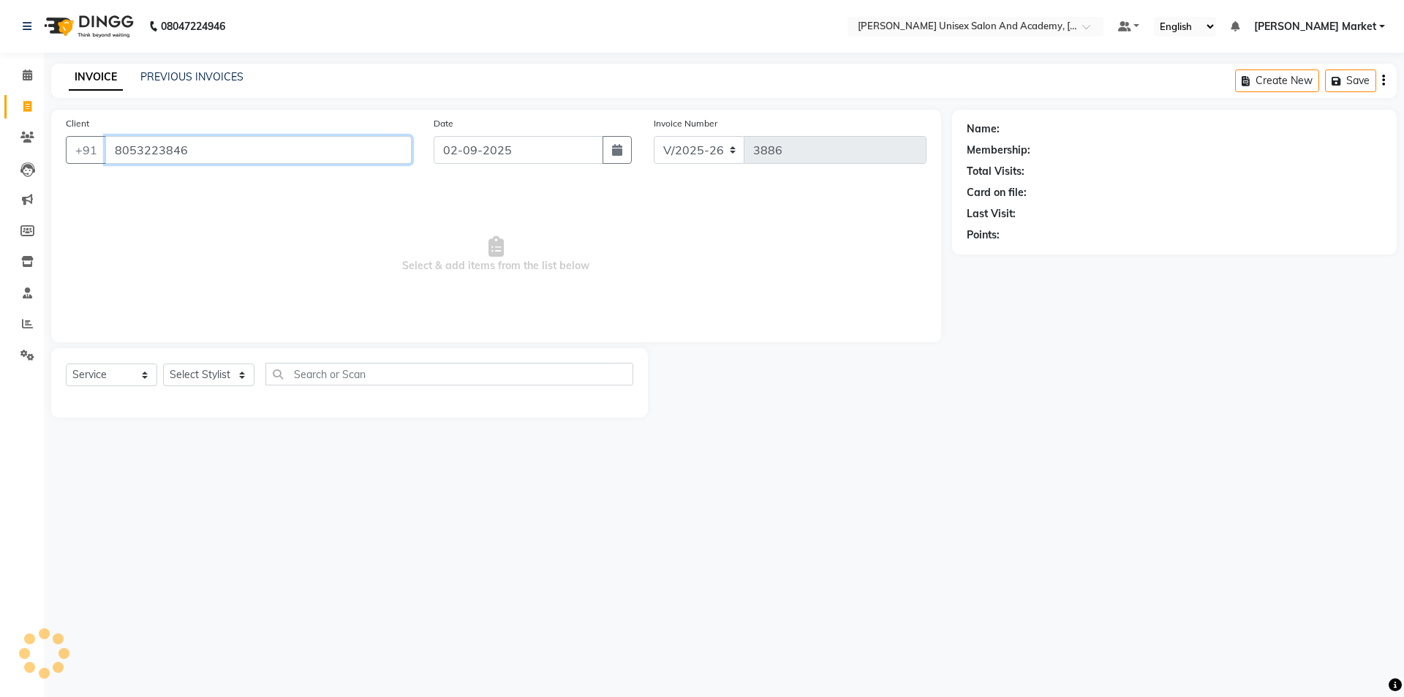
type input "8053223846"
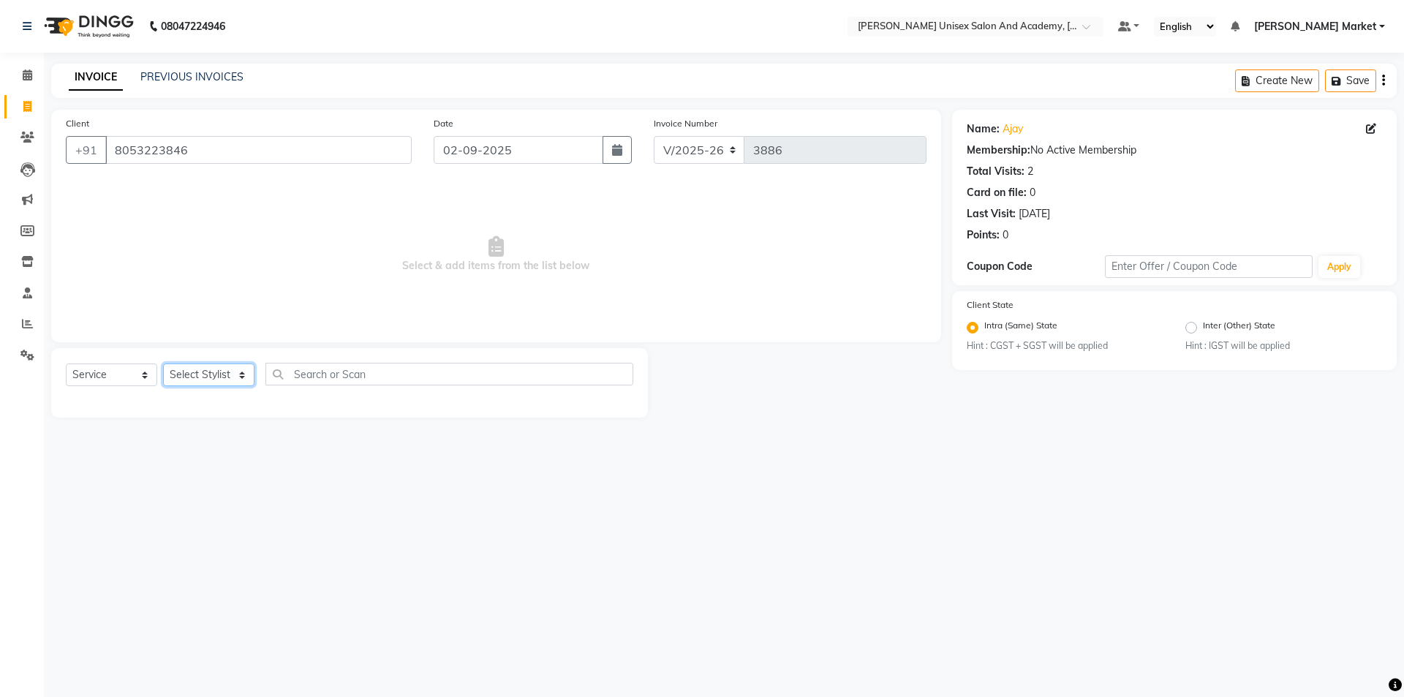
click at [226, 372] on select "Select Stylist Amit anjali hemant [PERSON_NAME] [PERSON_NAME] owner pooja [PERS…" at bounding box center [208, 375] width 91 height 23
select select "58724"
click at [163, 364] on select "Select Stylist Amit anjali hemant [PERSON_NAME] [PERSON_NAME] owner pooja [PERS…" at bounding box center [208, 375] width 91 height 23
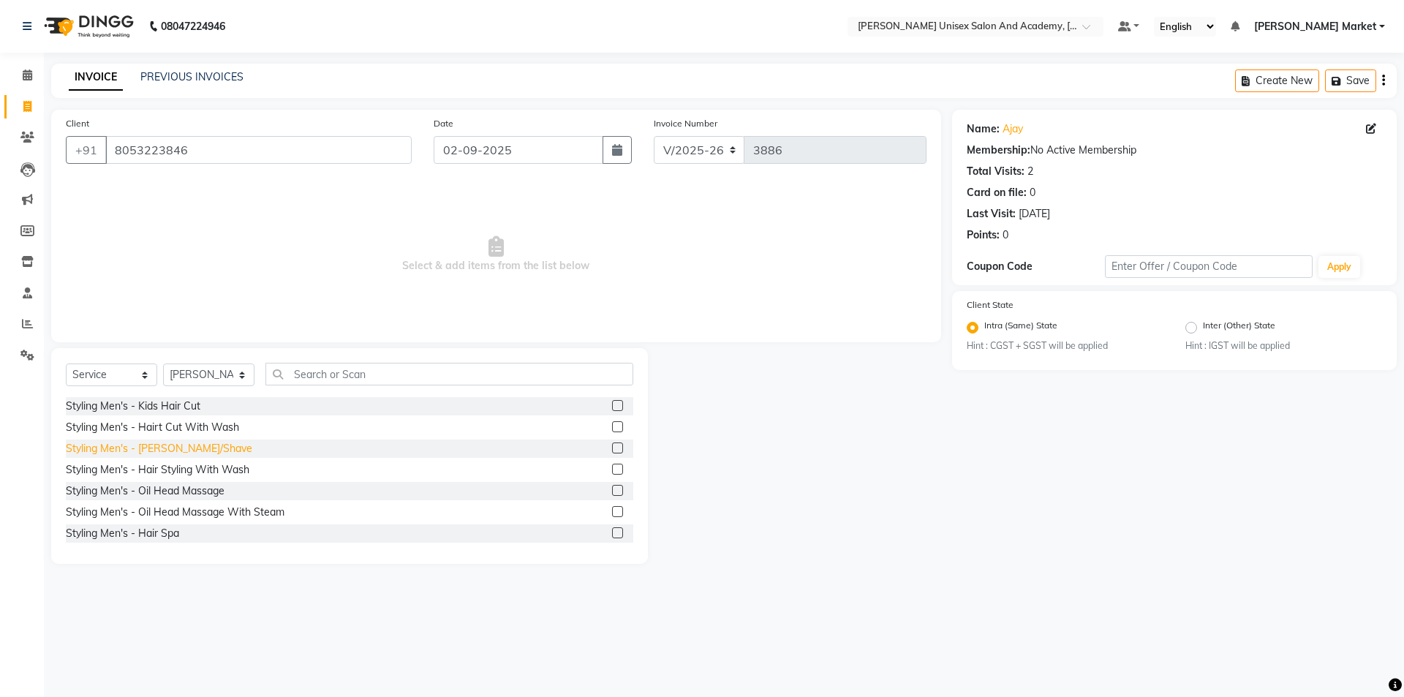
click at [159, 443] on div "Styling Men's - [PERSON_NAME]/Shave" at bounding box center [159, 448] width 187 height 15
checkbox input "false"
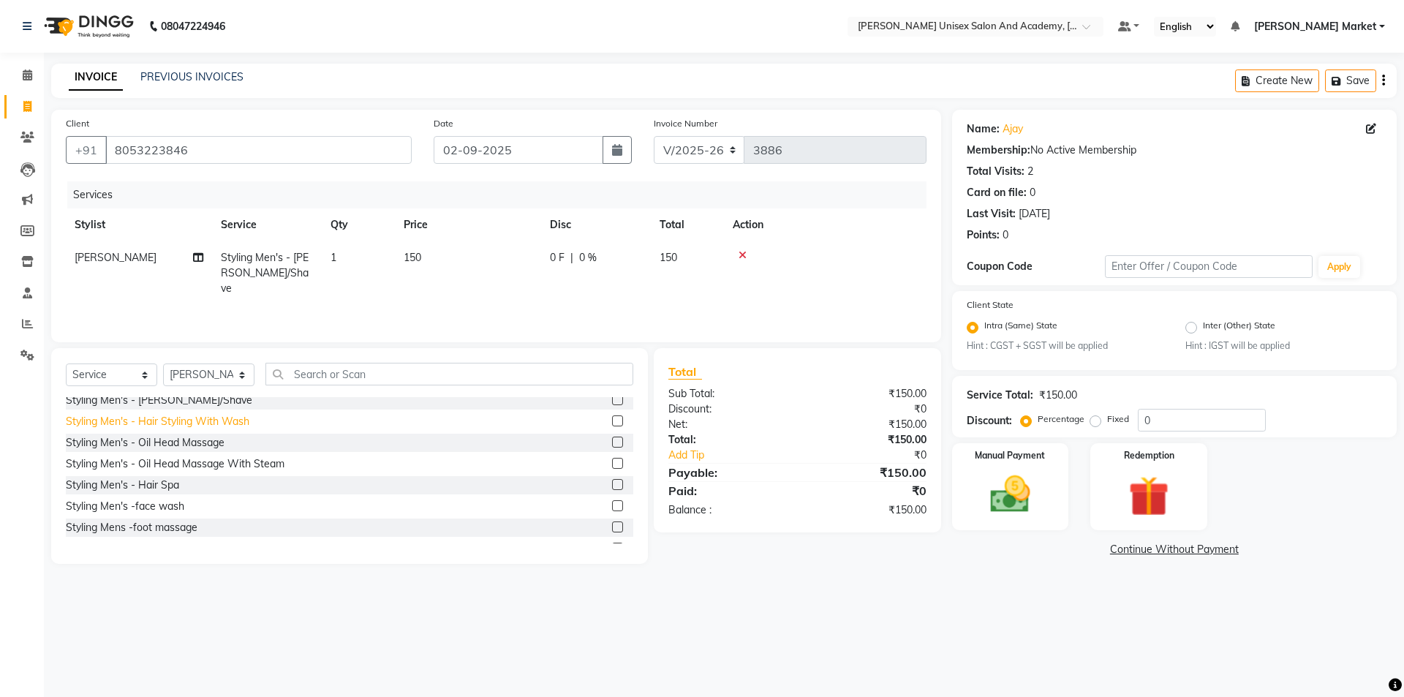
scroll to position [73, 0]
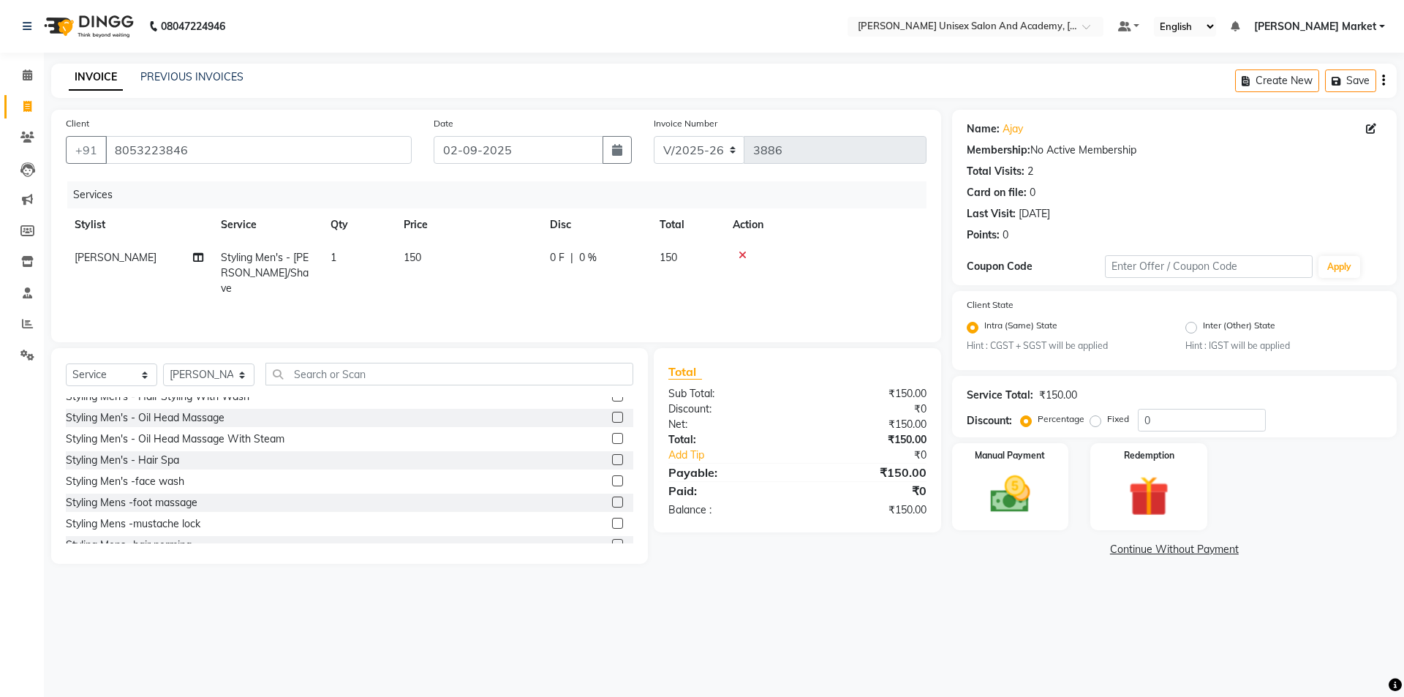
click at [193, 410] on div "Styling Men's - Oil Head Massage" at bounding box center [350, 418] width 568 height 18
click at [190, 417] on div "Styling Men's - Oil Head Massage" at bounding box center [145, 417] width 159 height 15
checkbox input "false"
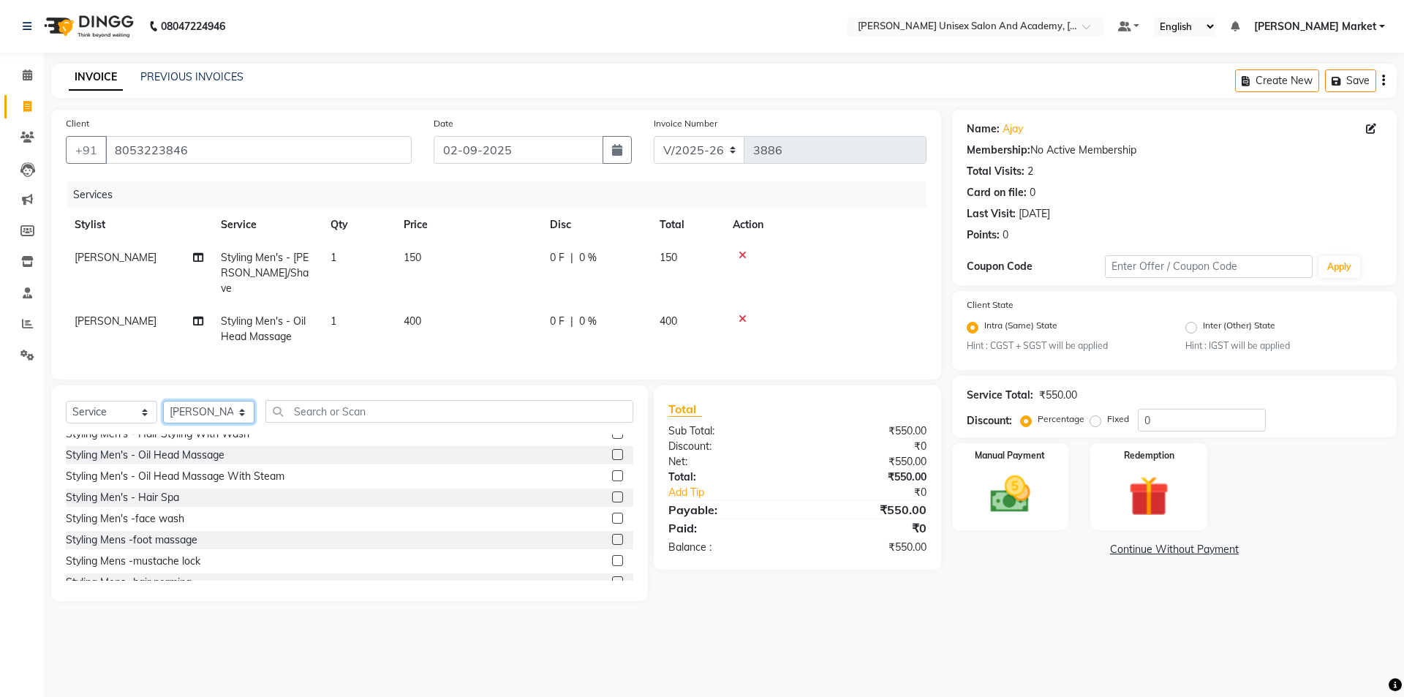
click at [239, 406] on select "Select Stylist Amit anjali hemant [PERSON_NAME] [PERSON_NAME] owner pooja [PERS…" at bounding box center [208, 412] width 91 height 23
select select "73407"
click at [163, 401] on select "Select Stylist Amit anjali hemant [PERSON_NAME] [PERSON_NAME] owner pooja [PERS…" at bounding box center [208, 412] width 91 height 23
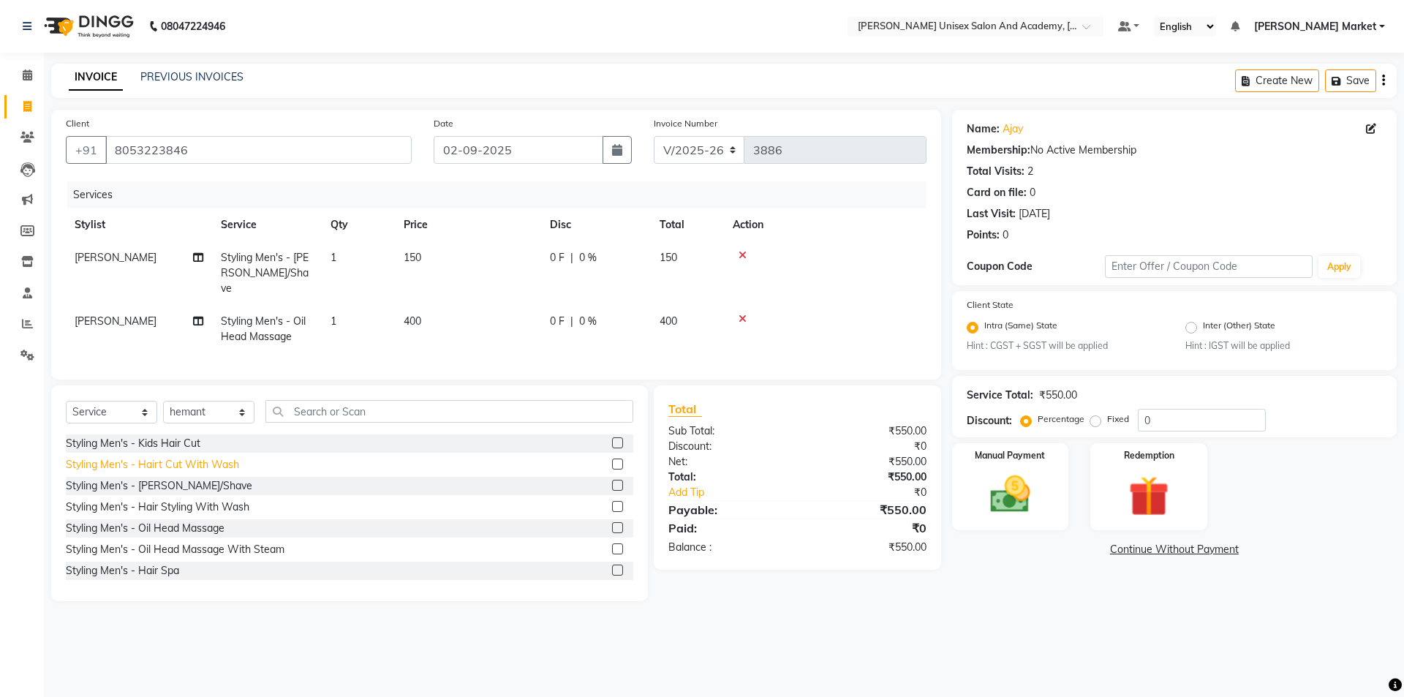
click at [170, 457] on div "Styling Men's - Hairt Cut With Wash" at bounding box center [152, 464] width 173 height 15
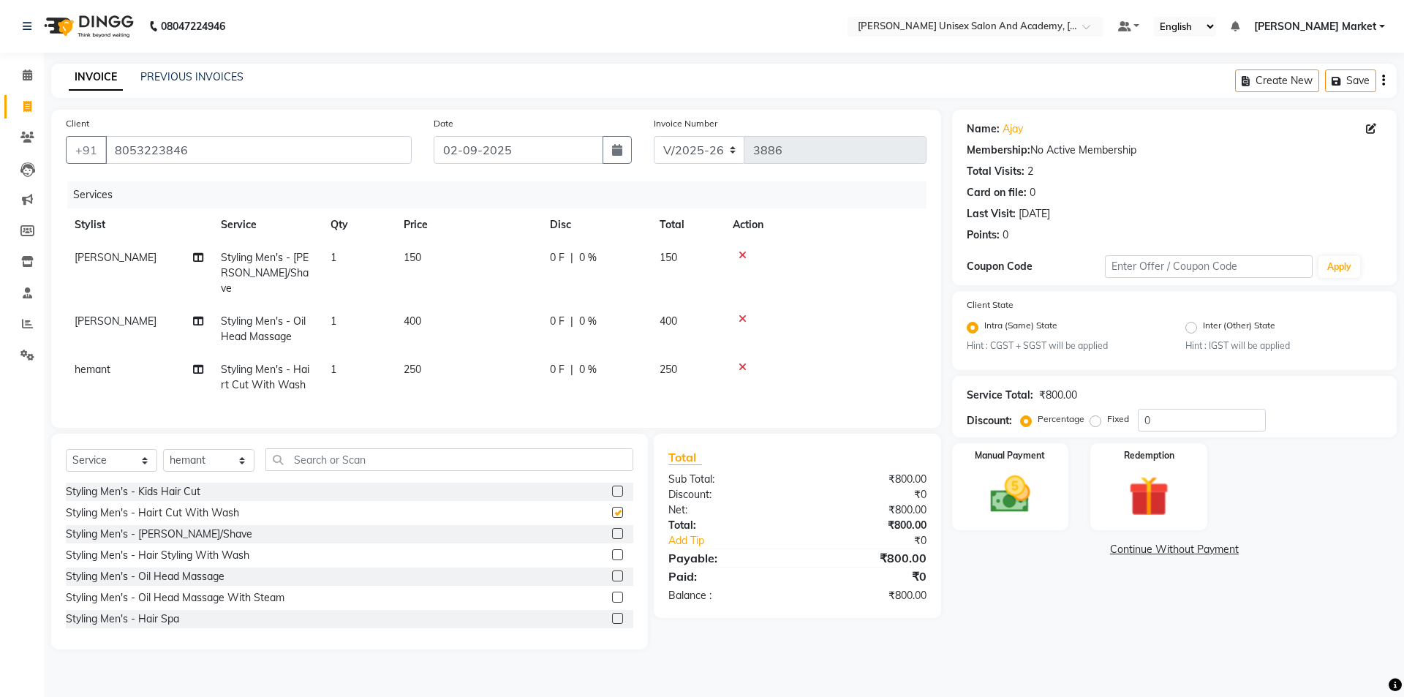
checkbox input "false"
click at [994, 482] on img at bounding box center [1010, 495] width 68 height 48
click at [1104, 544] on span "UPI" at bounding box center [1106, 550] width 23 height 17
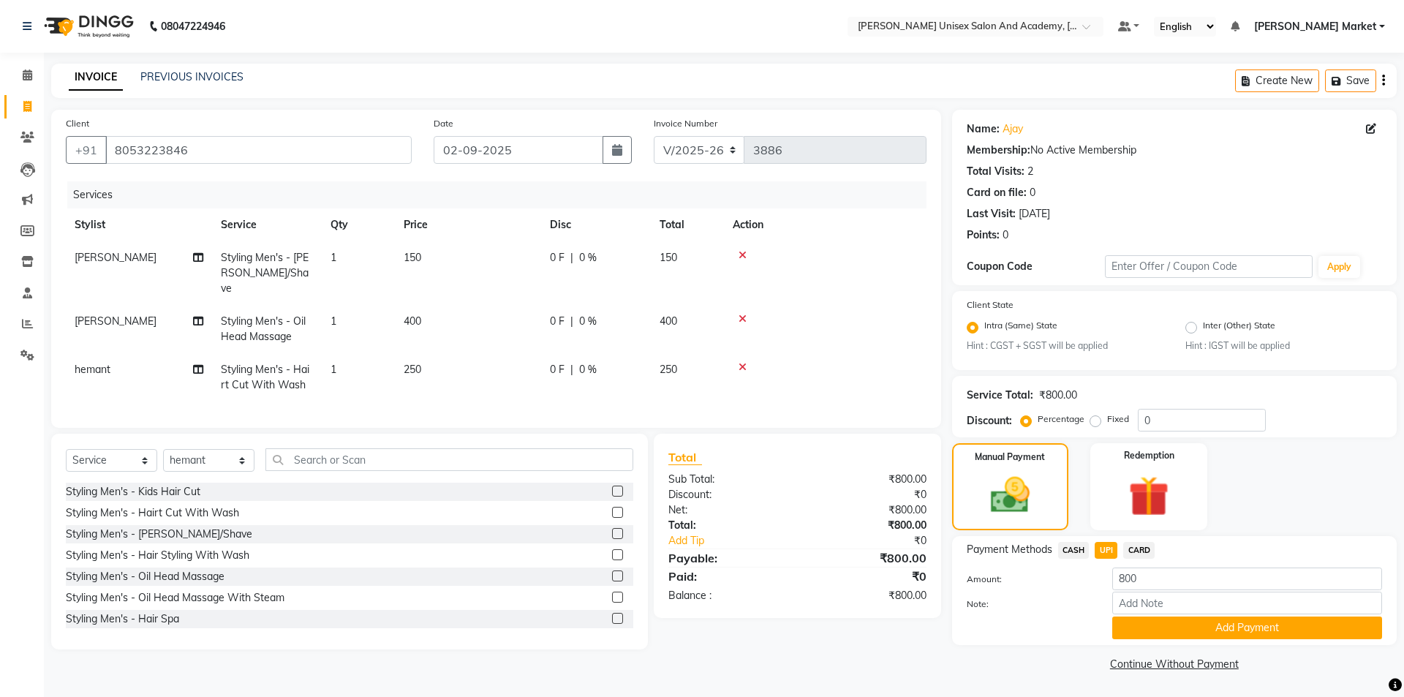
click at [1178, 623] on button "Add Payment" at bounding box center [1248, 628] width 270 height 23
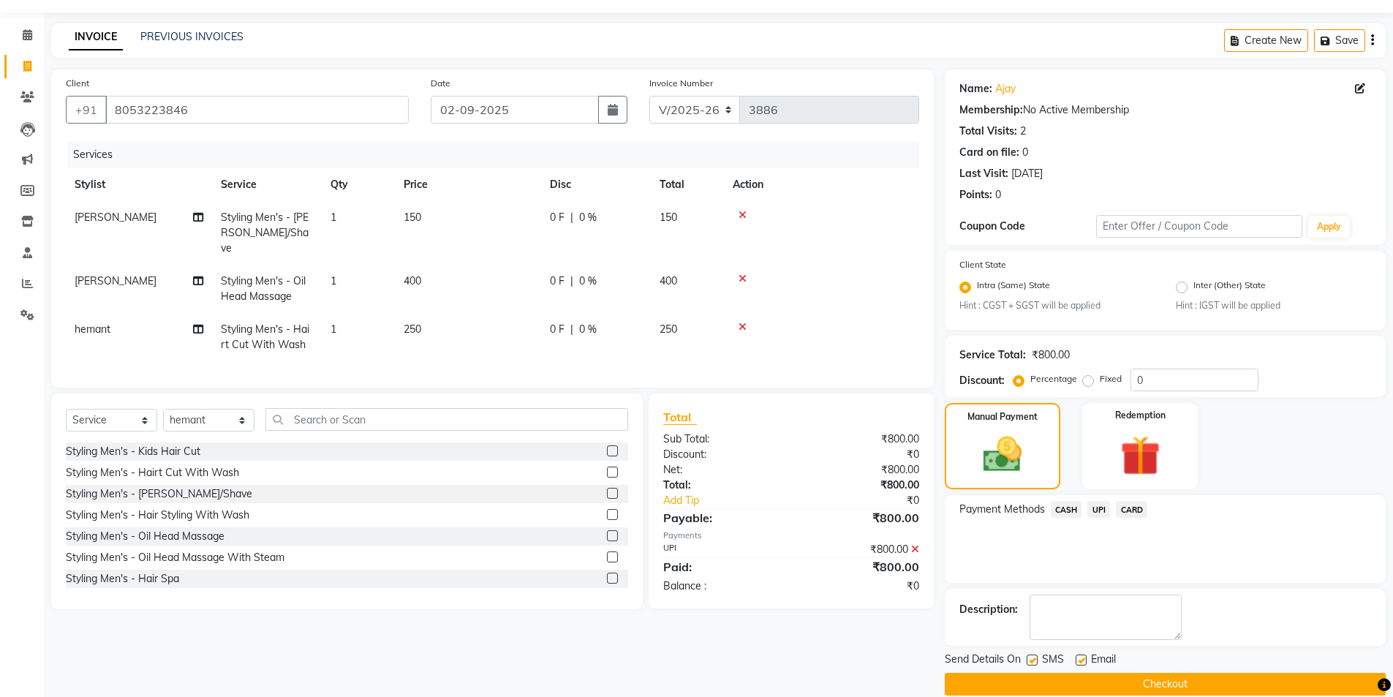
scroll to position [61, 0]
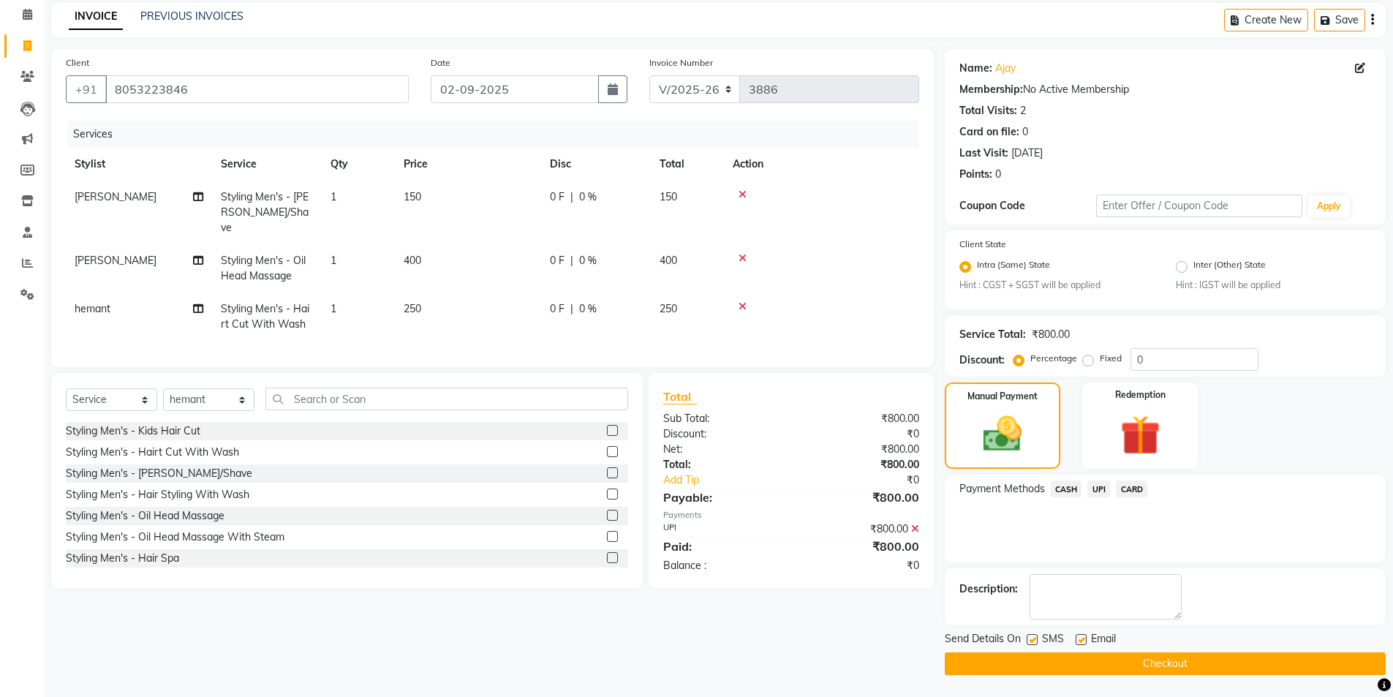
click at [1179, 659] on button "Checkout" at bounding box center [1165, 663] width 441 height 23
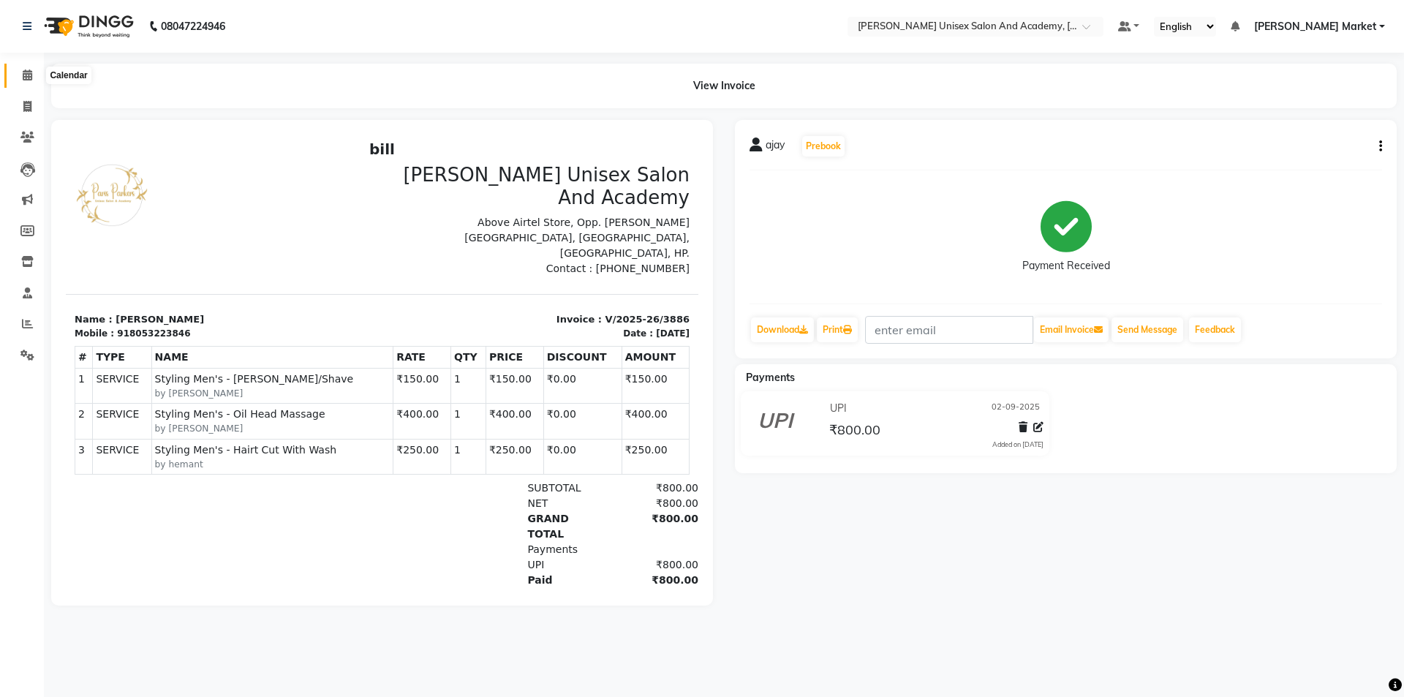
click at [27, 78] on icon at bounding box center [28, 74] width 10 height 11
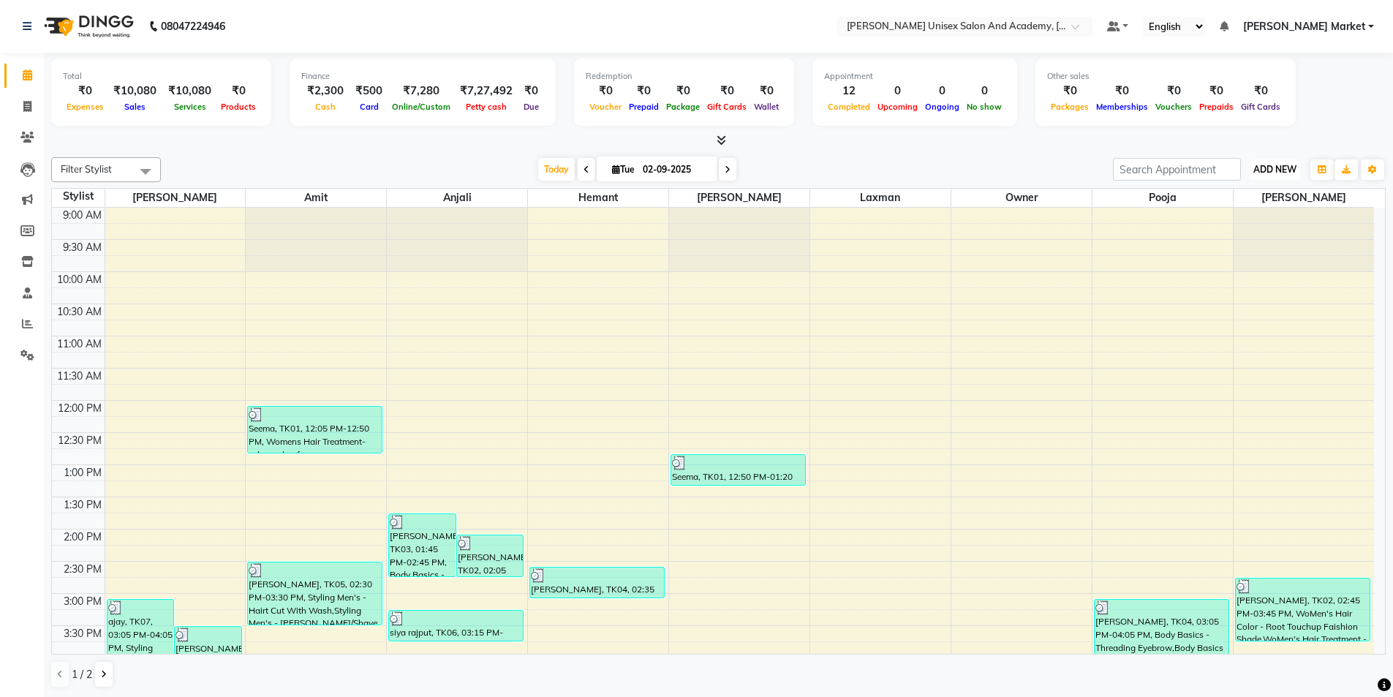
click at [1265, 169] on span "ADD NEW" at bounding box center [1275, 169] width 43 height 11
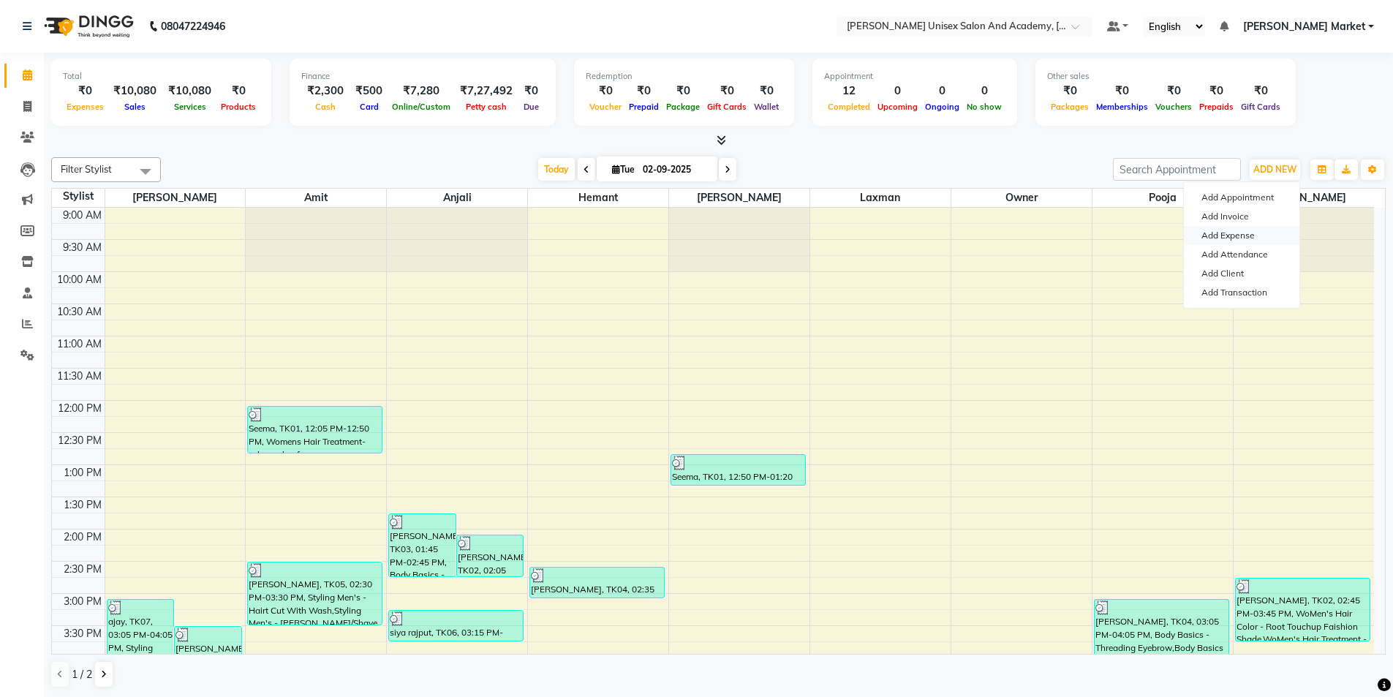
click at [1257, 231] on link "Add Expense" at bounding box center [1242, 235] width 116 height 19
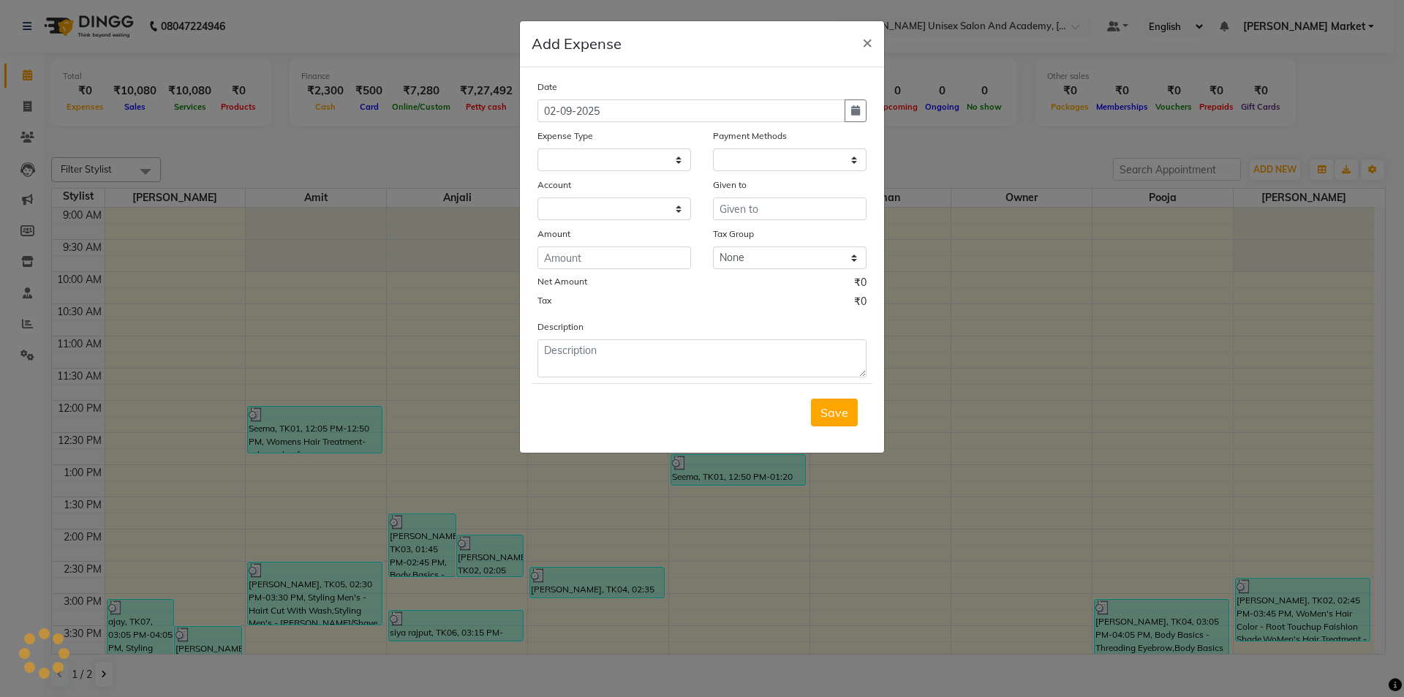
select select "1"
select select "7186"
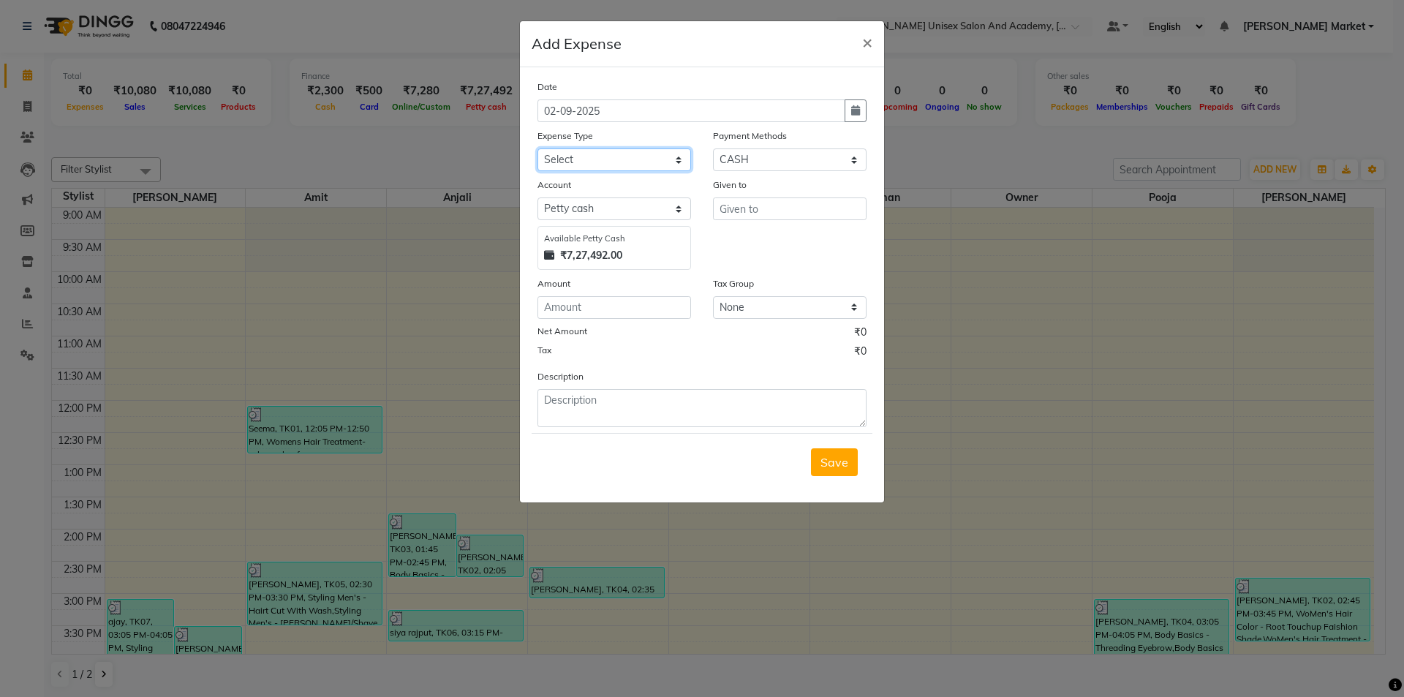
click at [597, 159] on select "Select Advance Salary Bank charges Car maintenance Cash transfer to bank Cash t…" at bounding box center [615, 159] width 154 height 23
select select "20992"
click at [538, 148] on select "Select Advance Salary Bank charges Car maintenance Cash transfer to bank Cash t…" at bounding box center [615, 159] width 154 height 23
click at [745, 213] on input "text" at bounding box center [790, 208] width 154 height 23
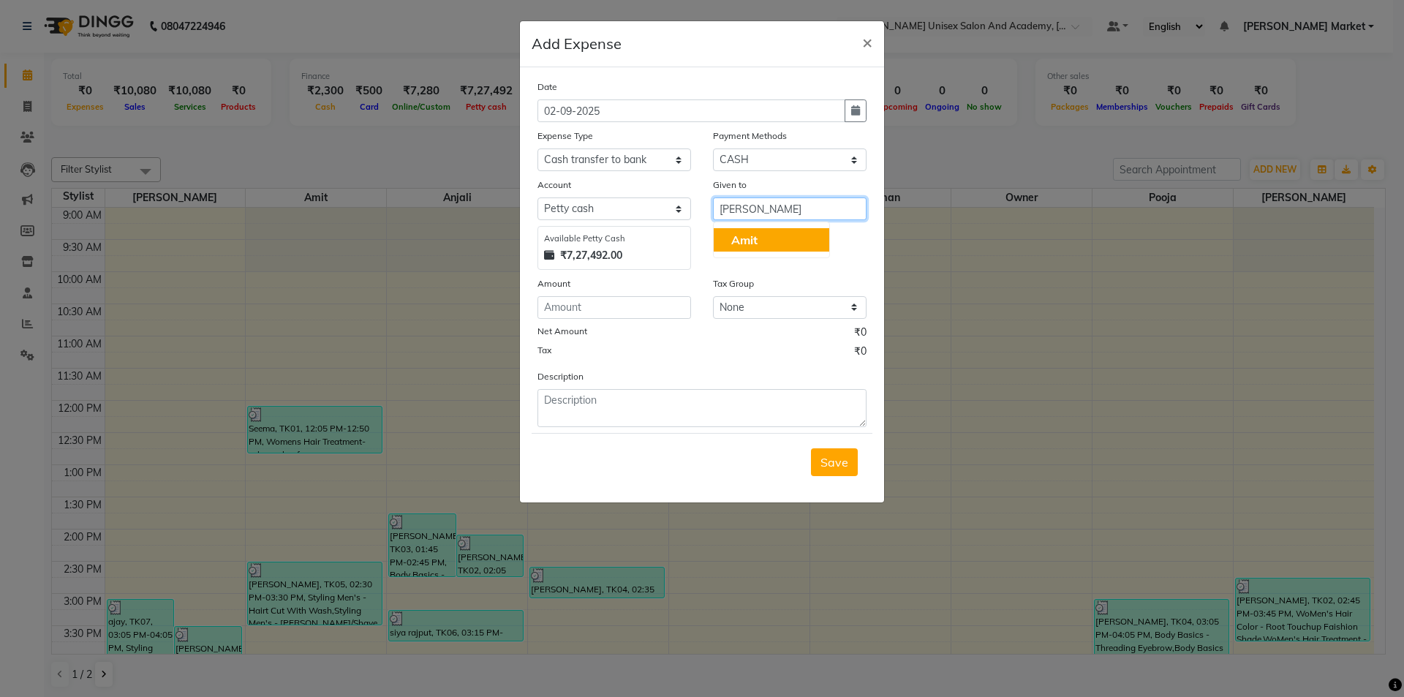
click at [766, 238] on button "Amit" at bounding box center [772, 239] width 116 height 23
type input "Amit"
click at [588, 304] on input "number" at bounding box center [615, 307] width 154 height 23
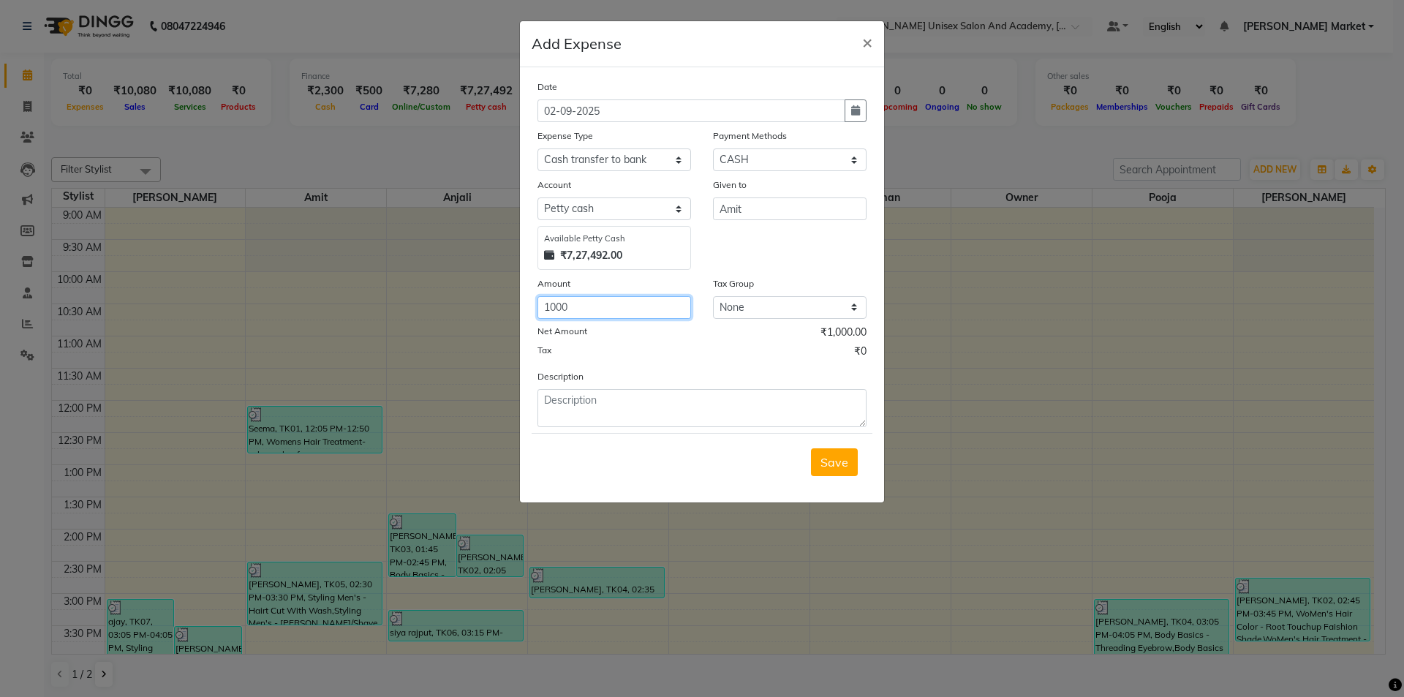
type input "1000"
click at [633, 405] on textarea at bounding box center [702, 408] width 329 height 38
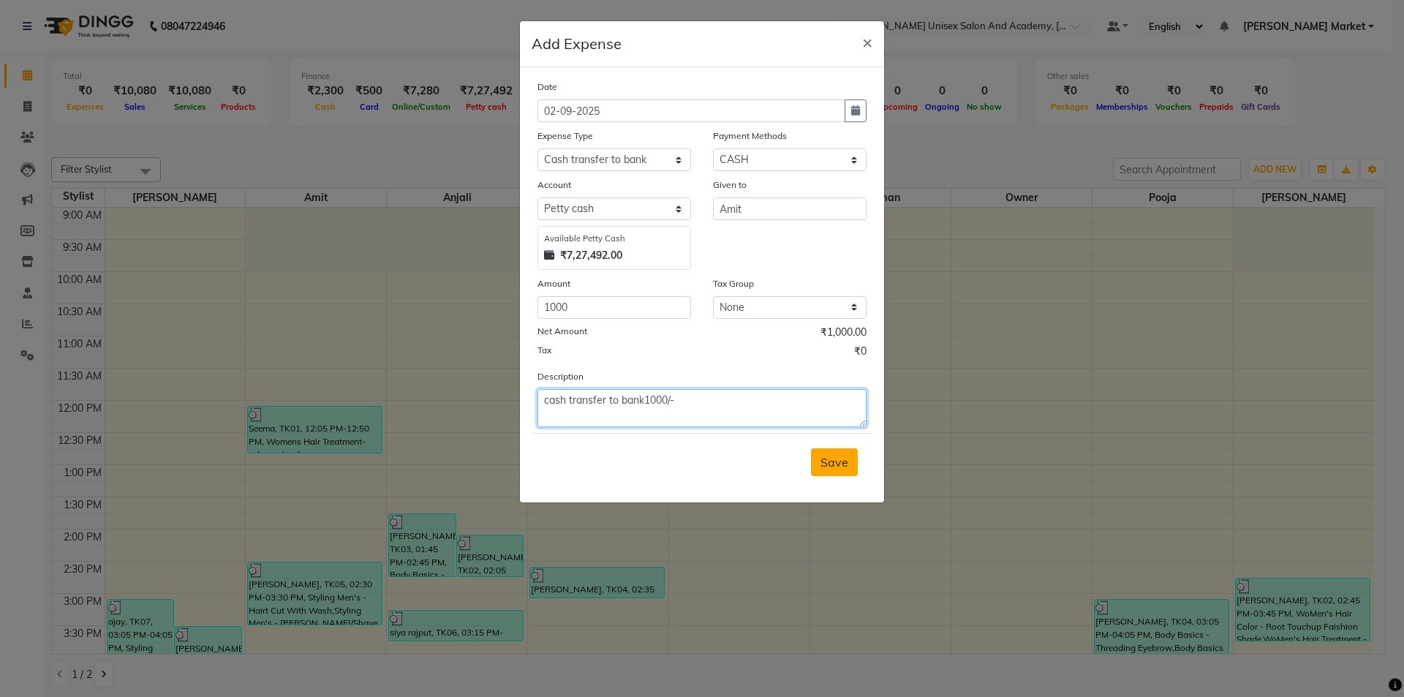
type textarea "cash transfer to bank1000/-"
click at [850, 451] on button "Save" at bounding box center [834, 462] width 47 height 28
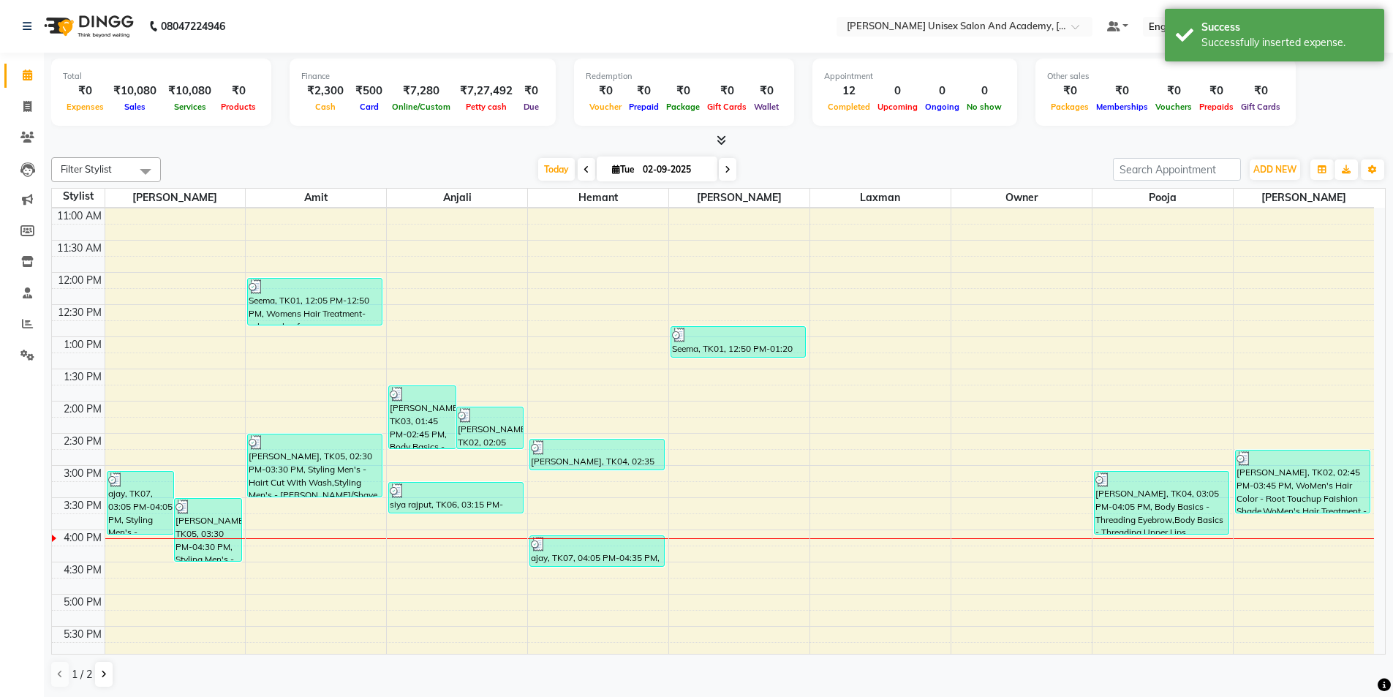
scroll to position [146, 0]
